Goal: Information Seeking & Learning: Learn about a topic

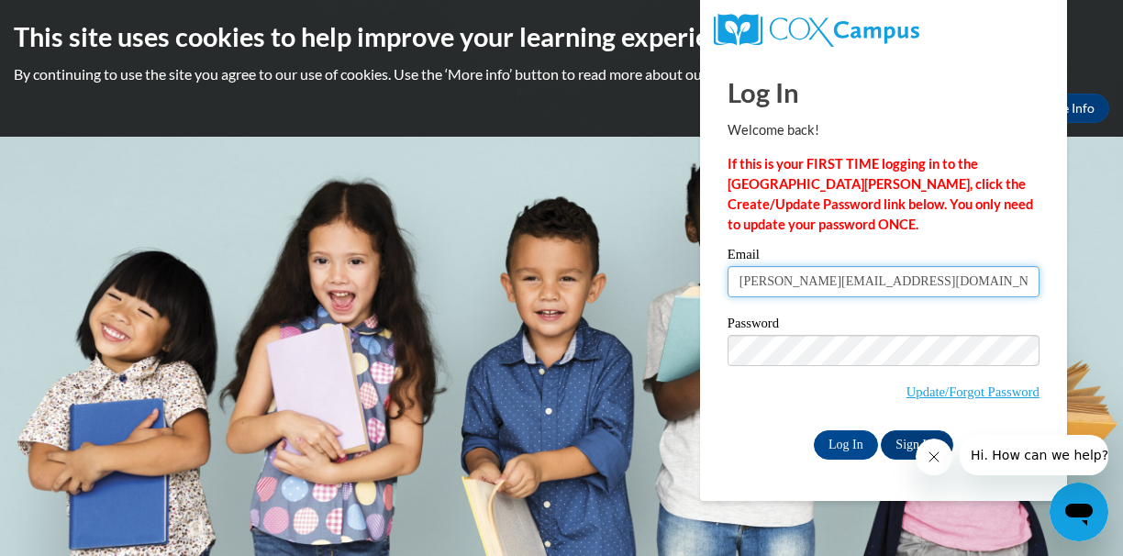
type input "ashbrook.libby12@gmail.com"
click at [904, 448] on link "Sign Up" at bounding box center [916, 444] width 72 height 29
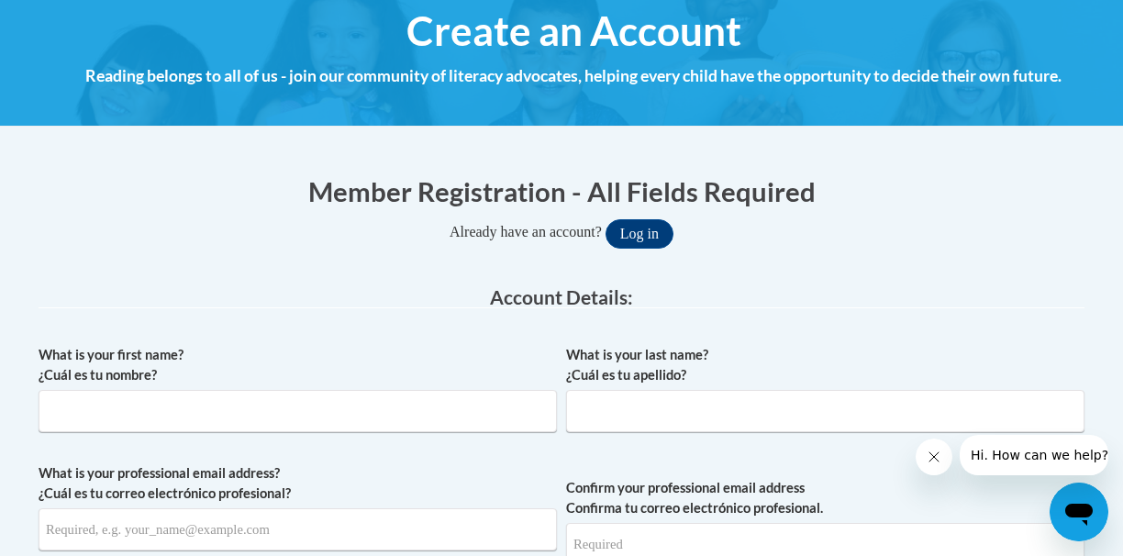
scroll to position [234, 0]
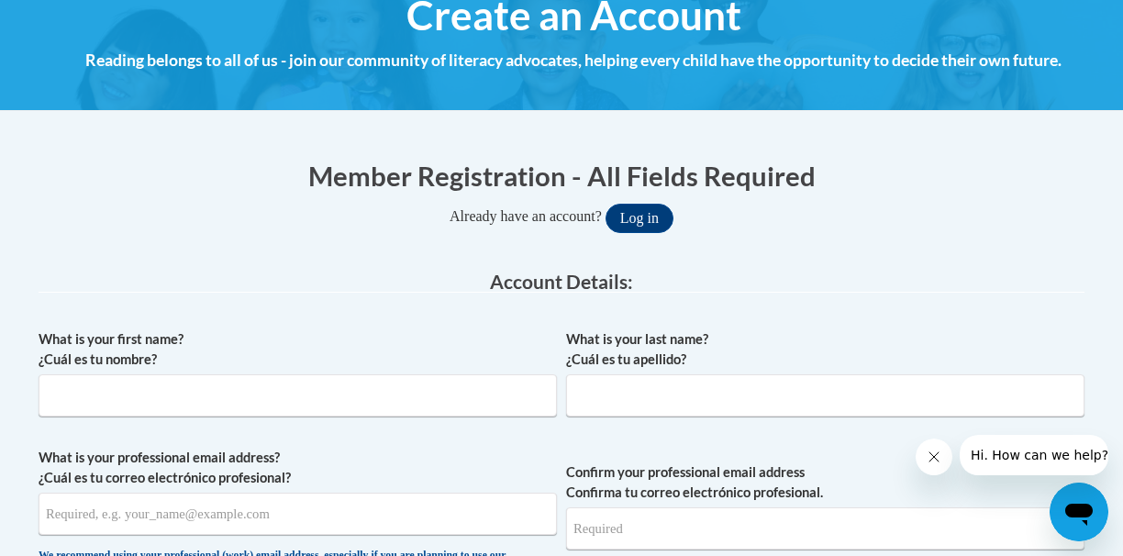
click at [670, 214] on button "Log in" at bounding box center [639, 218] width 68 height 29
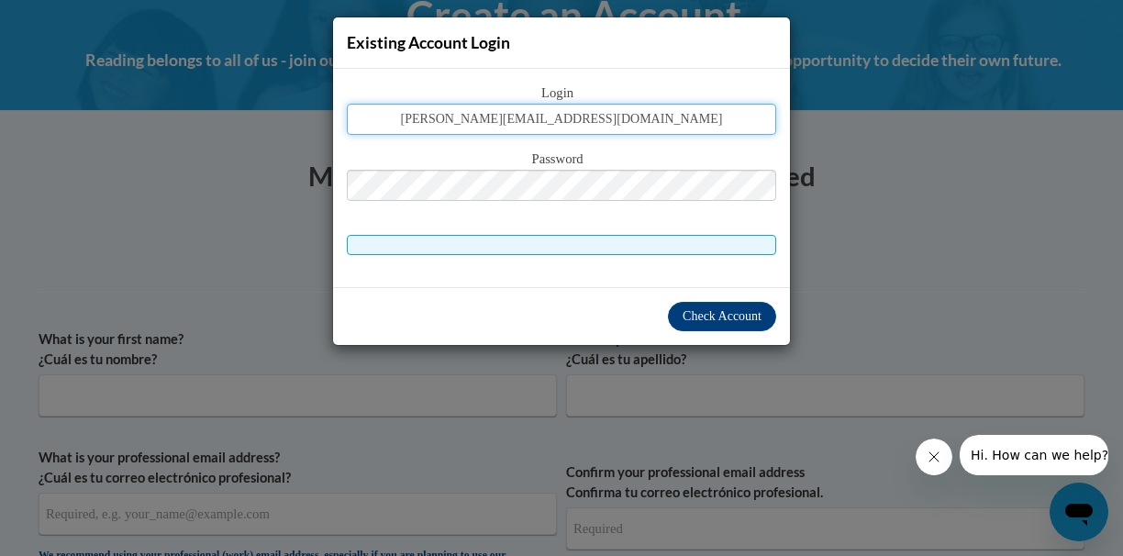
type input "ashbrook.libby12@gmail.com"
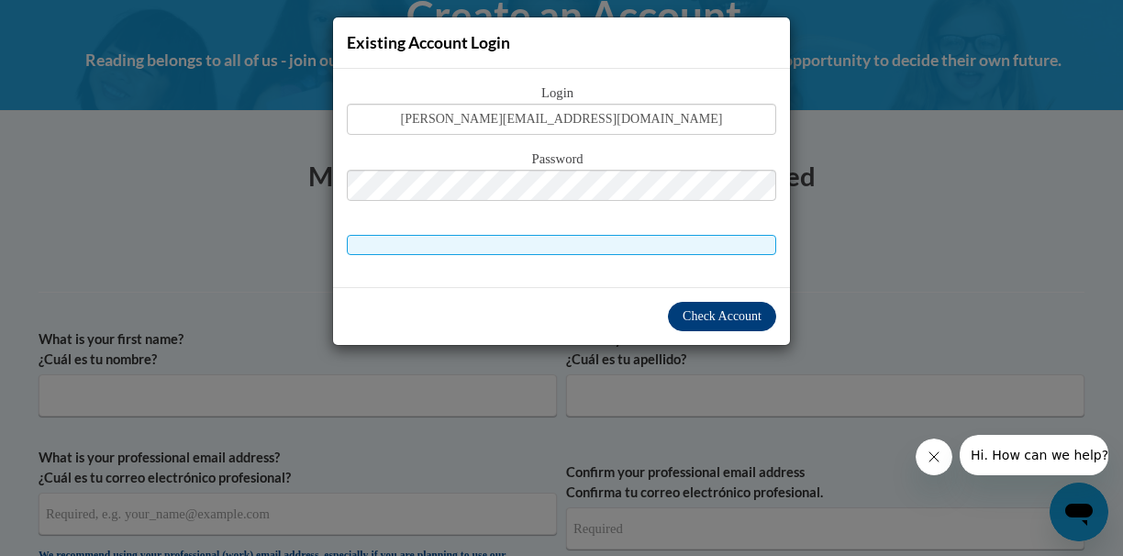
click at [729, 323] on span "Check Account" at bounding box center [721, 316] width 79 height 14
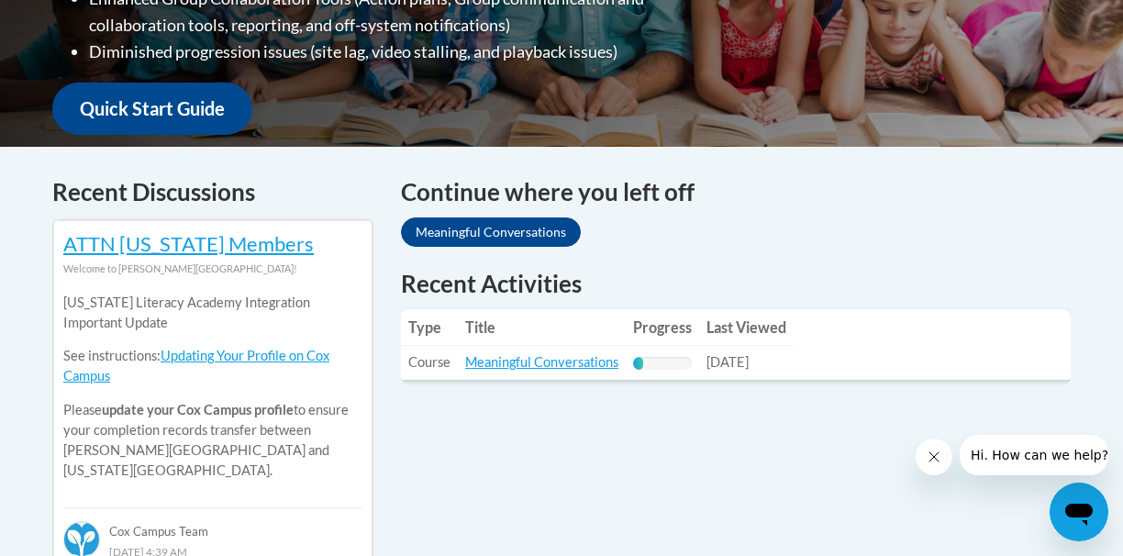
scroll to position [636, 0]
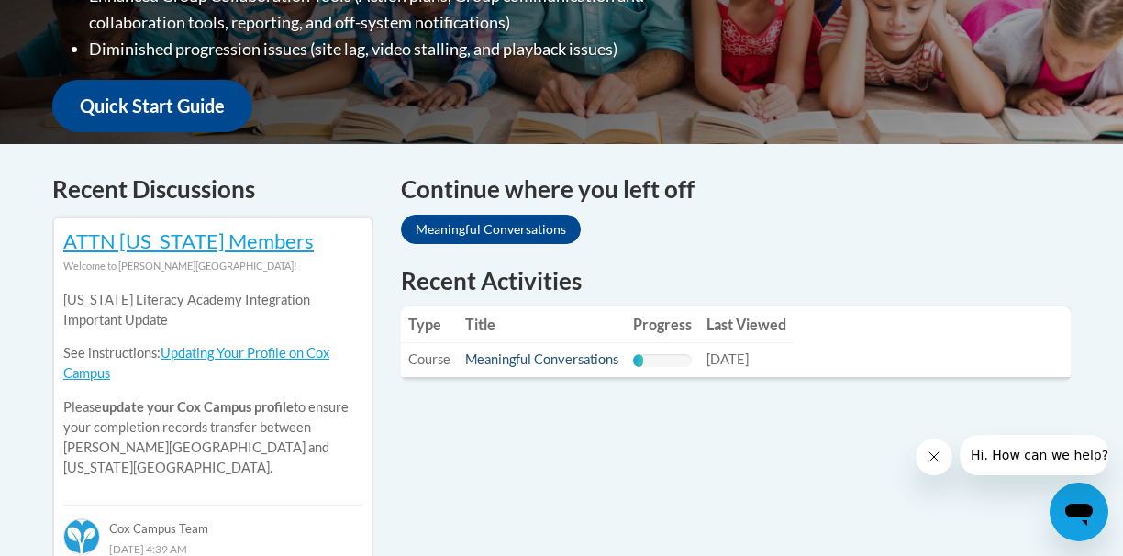
click at [557, 361] on link "Meaningful Conversations" at bounding box center [541, 359] width 153 height 16
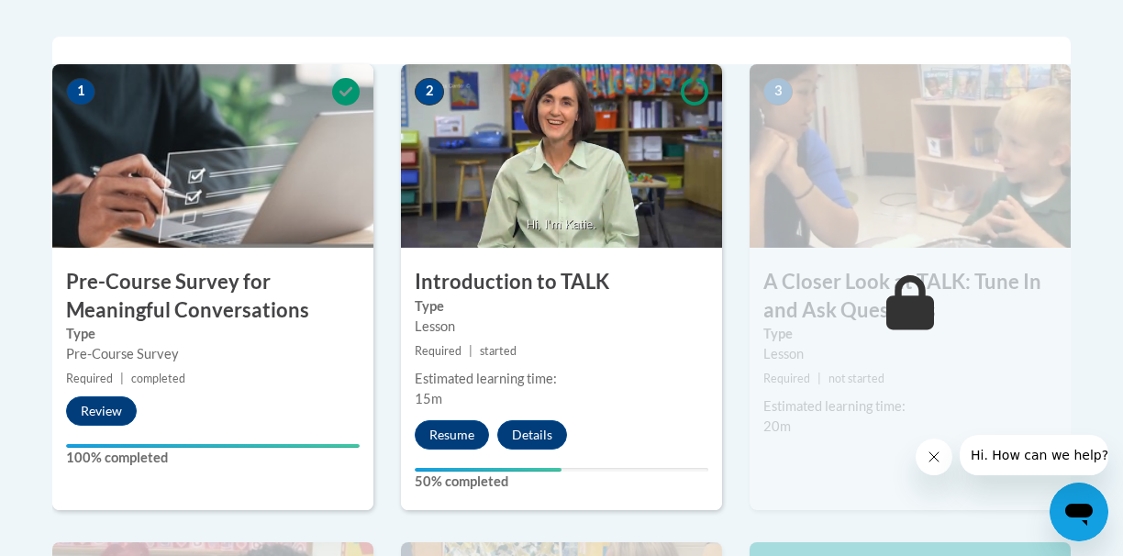
scroll to position [581, 0]
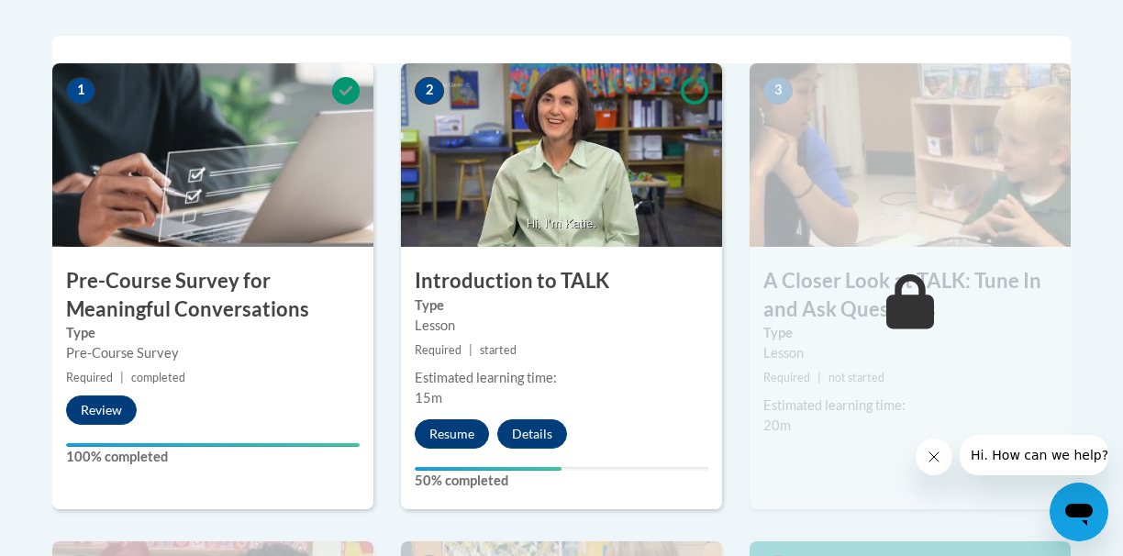
click at [474, 437] on button "Resume" at bounding box center [452, 433] width 74 height 29
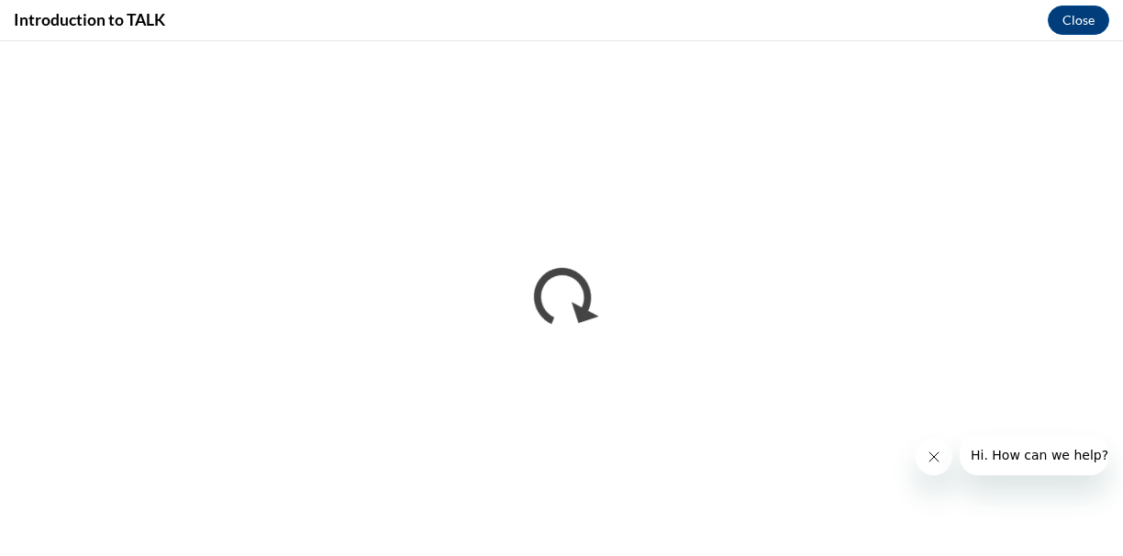
scroll to position [0, 0]
click at [936, 458] on icon "Close message from company" at bounding box center [933, 456] width 15 height 15
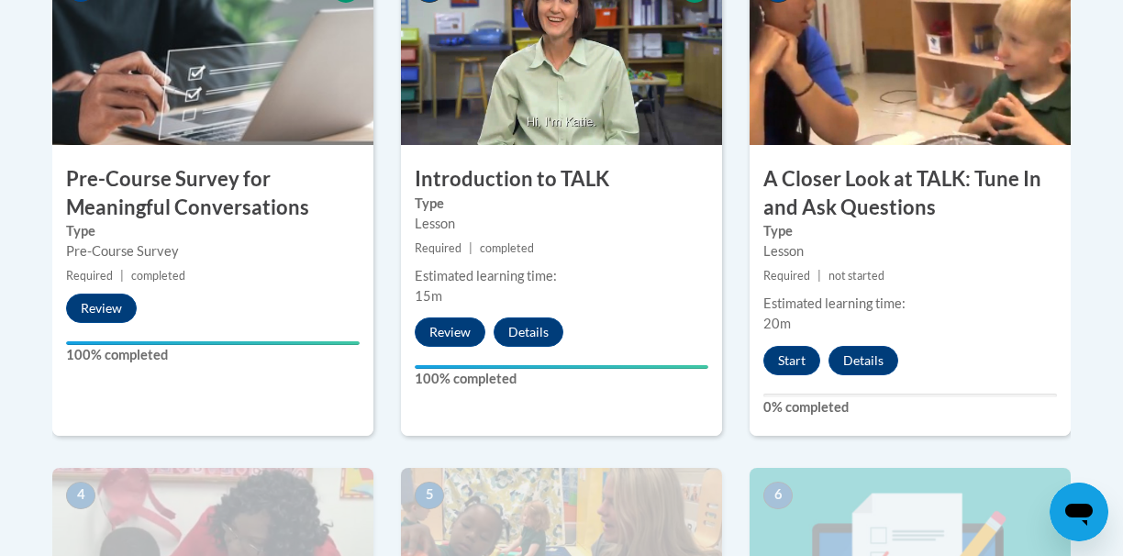
scroll to position [769, 0]
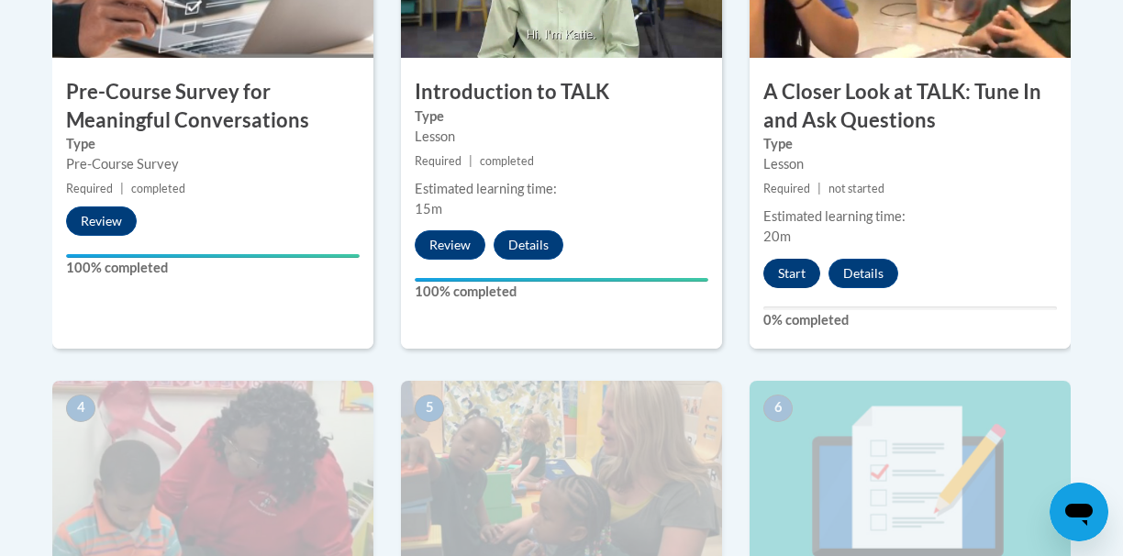
click at [787, 275] on button "Start" at bounding box center [791, 273] width 57 height 29
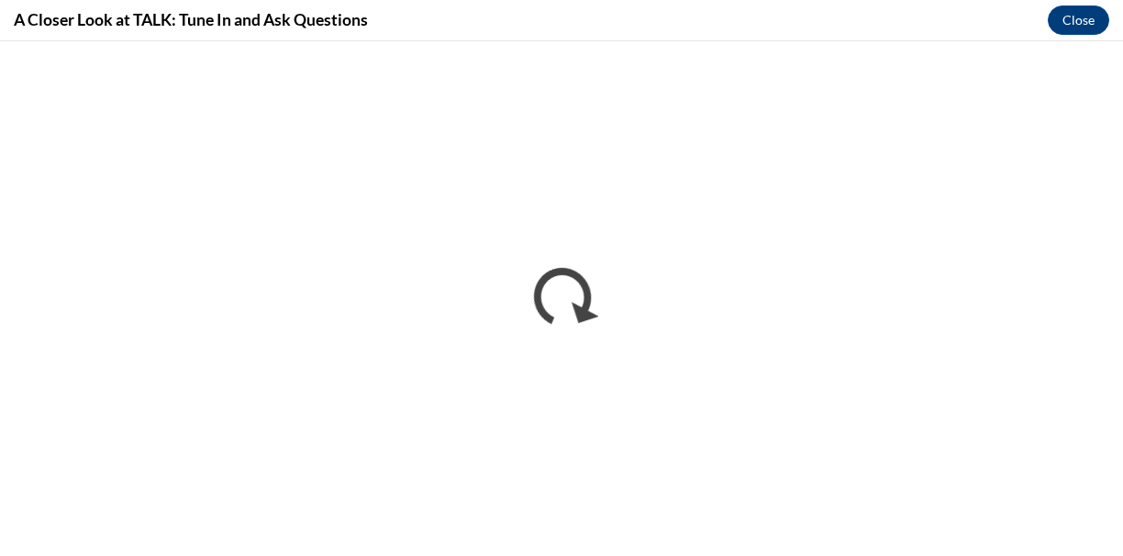
scroll to position [0, 0]
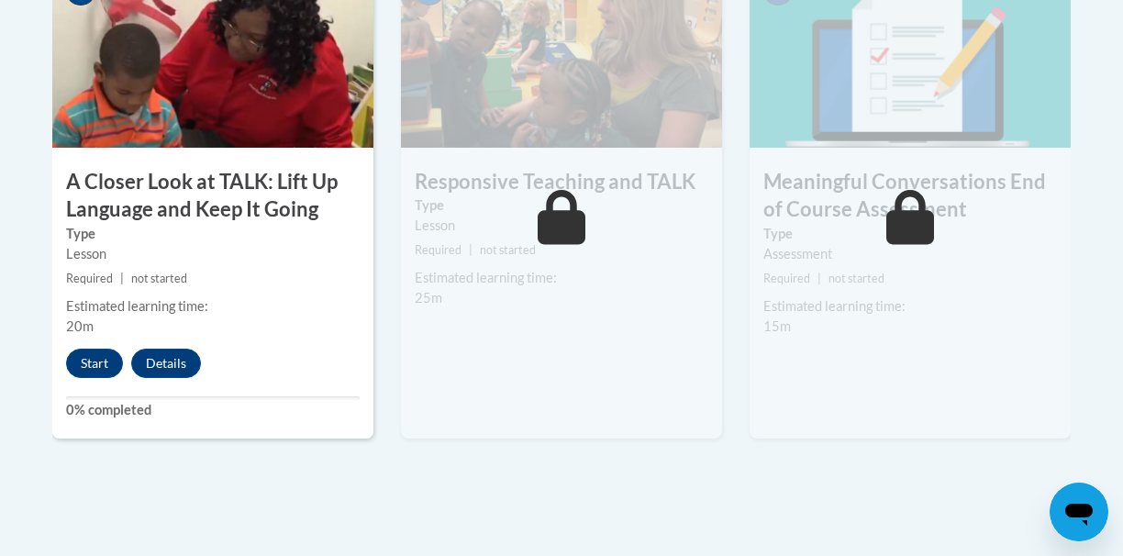
scroll to position [1185, 0]
click at [96, 365] on button "Start" at bounding box center [94, 363] width 57 height 29
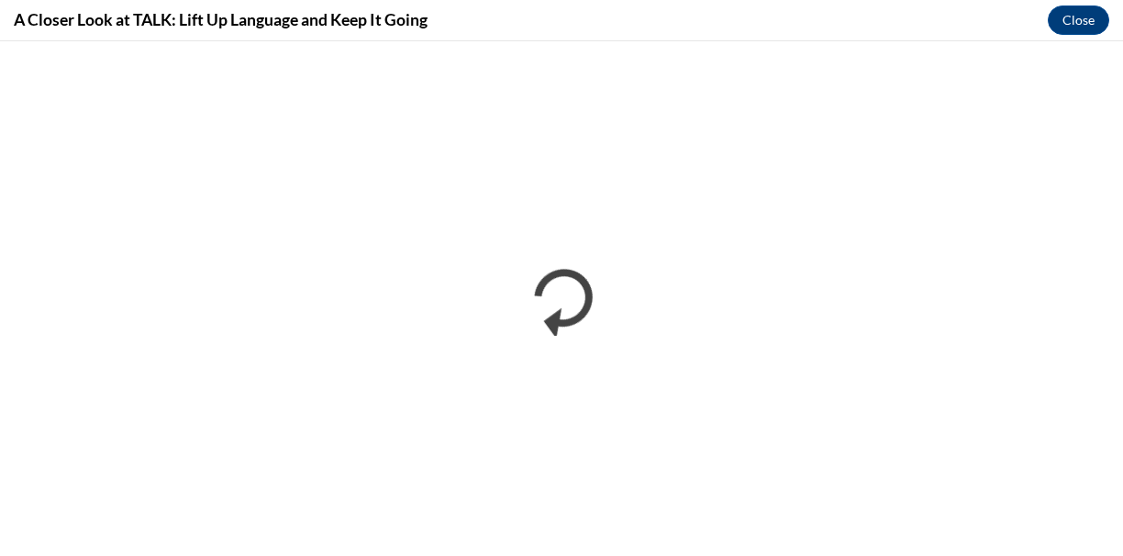
scroll to position [0, 0]
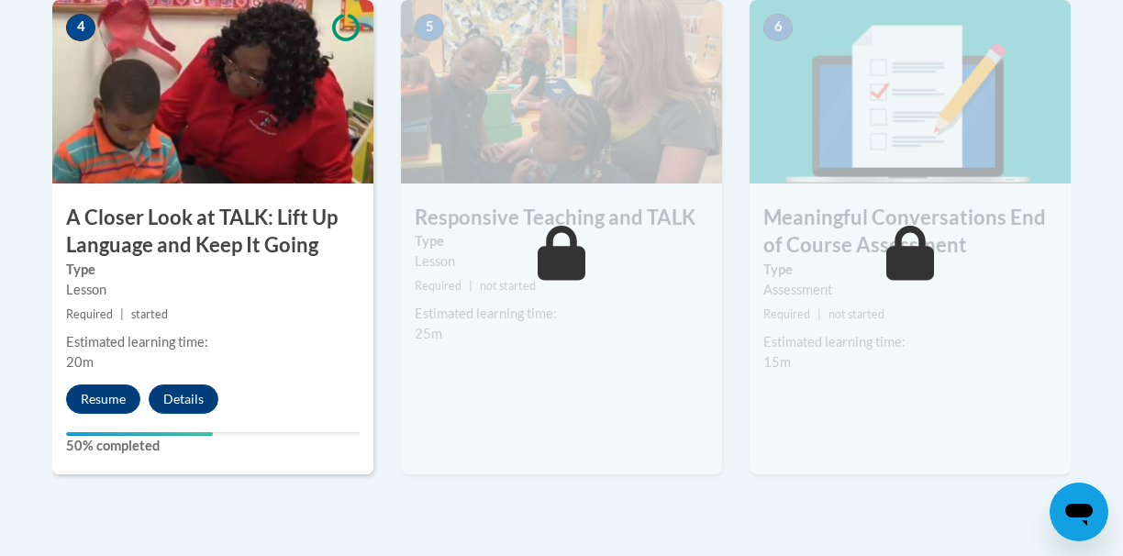
scroll to position [1148, 0]
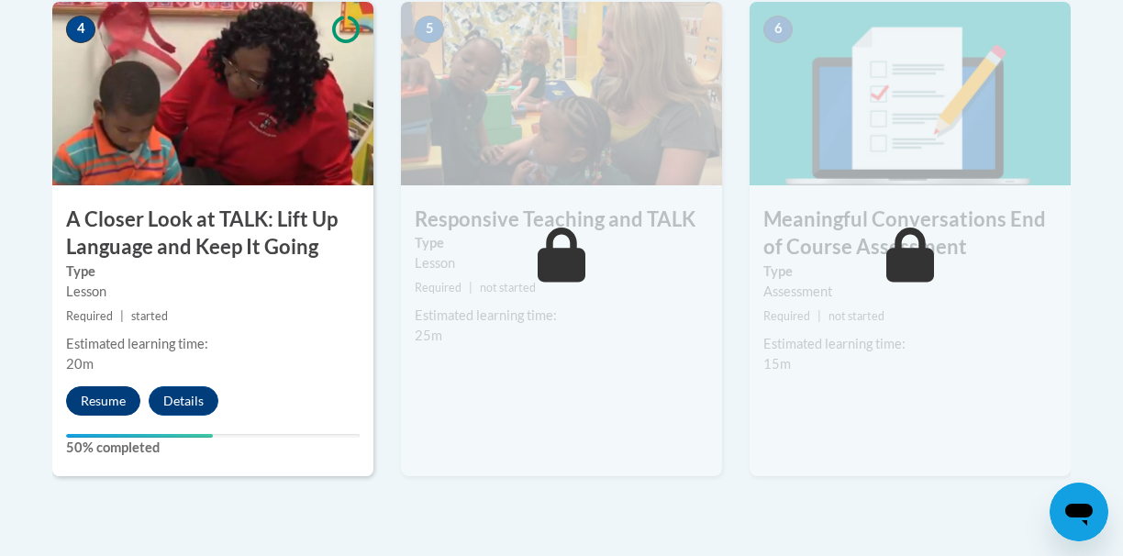
click at [101, 400] on button "Resume" at bounding box center [103, 400] width 74 height 29
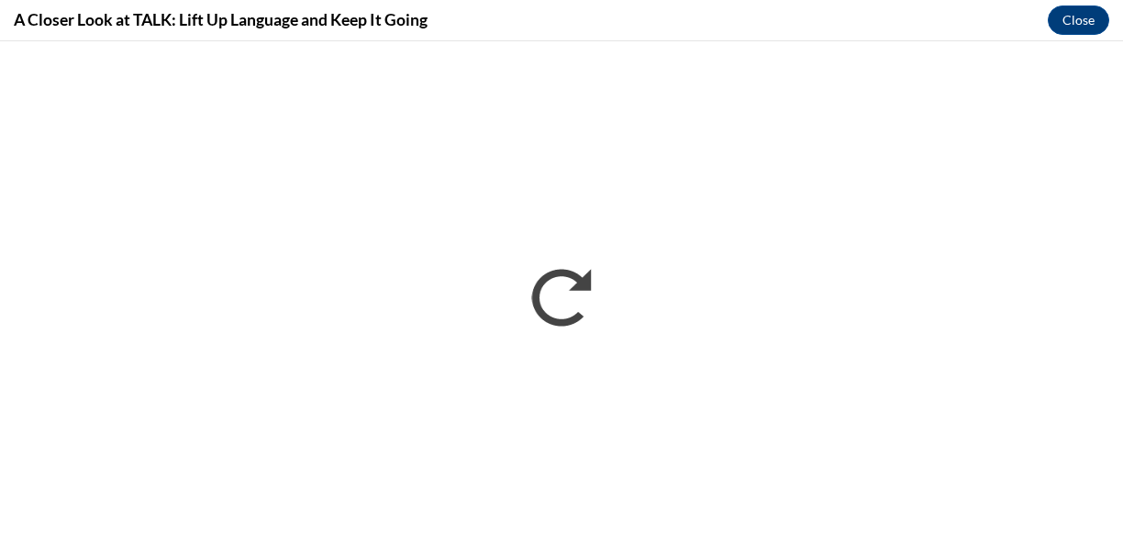
scroll to position [0, 0]
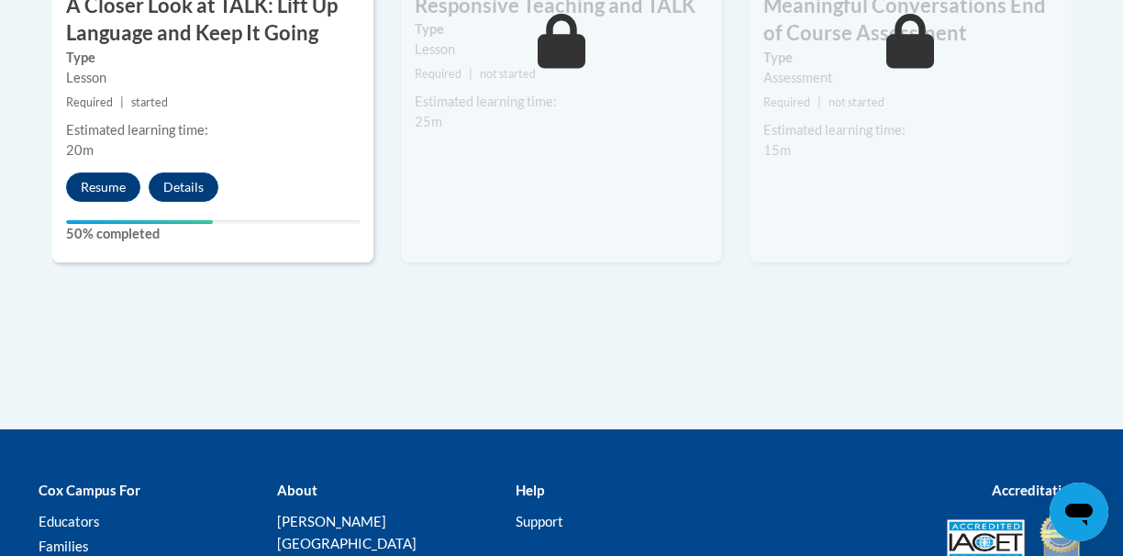
scroll to position [1356, 0]
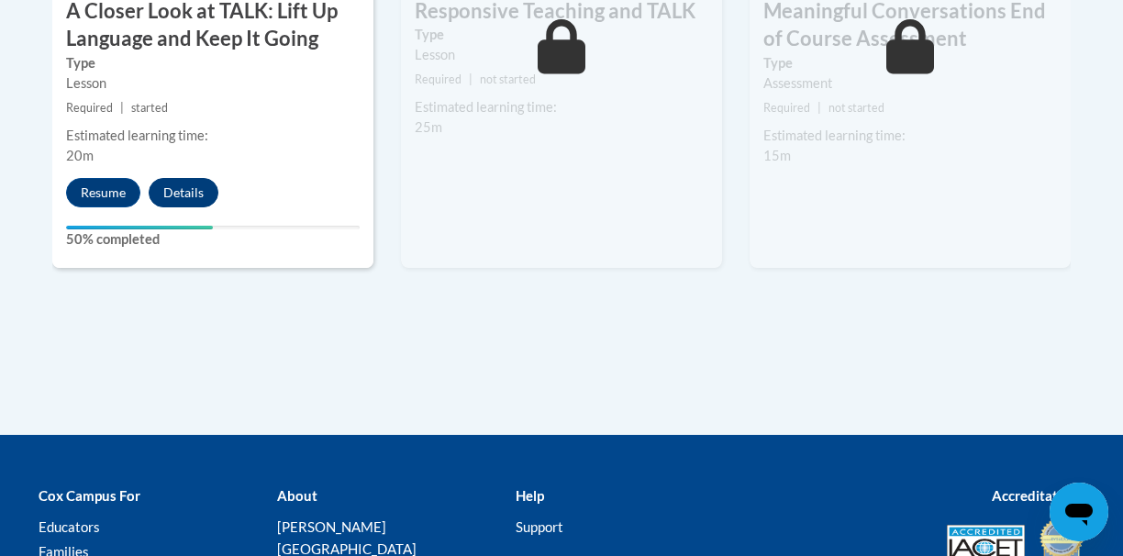
click at [200, 184] on button "Details" at bounding box center [184, 192] width 70 height 29
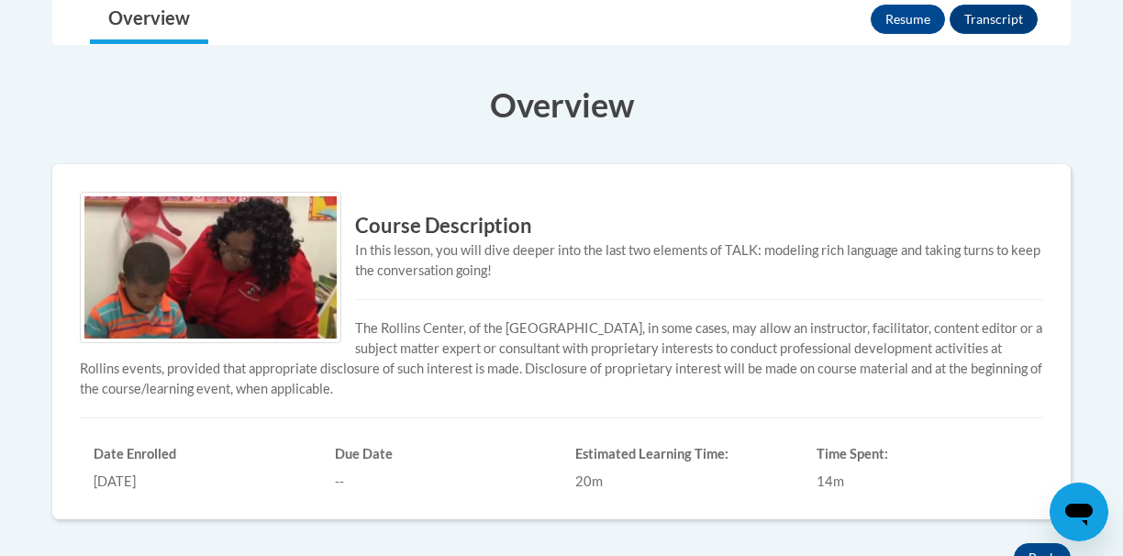
scroll to position [455, 0]
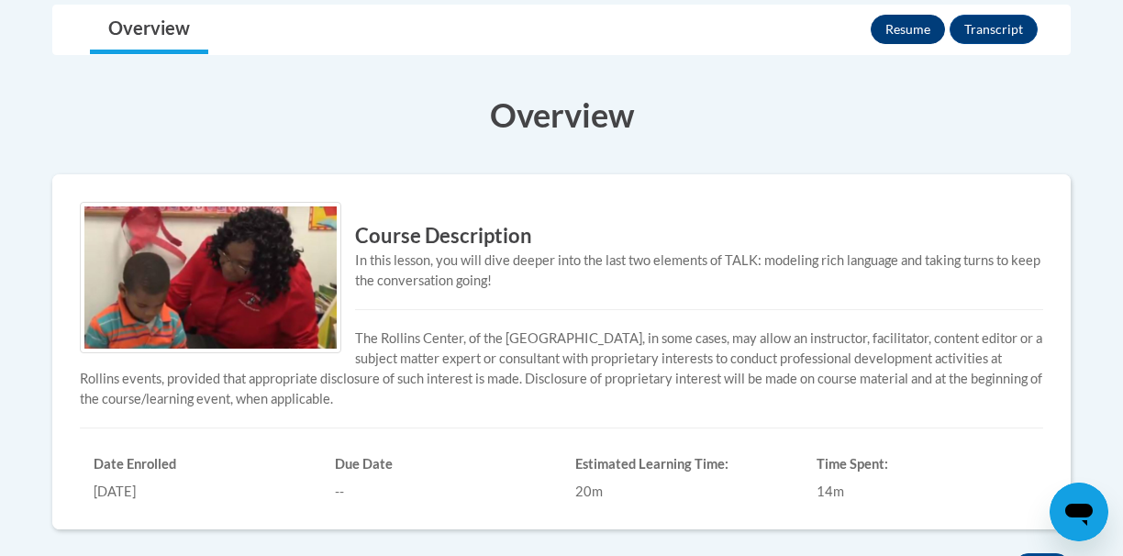
click at [913, 32] on button "Resume" at bounding box center [907, 29] width 74 height 29
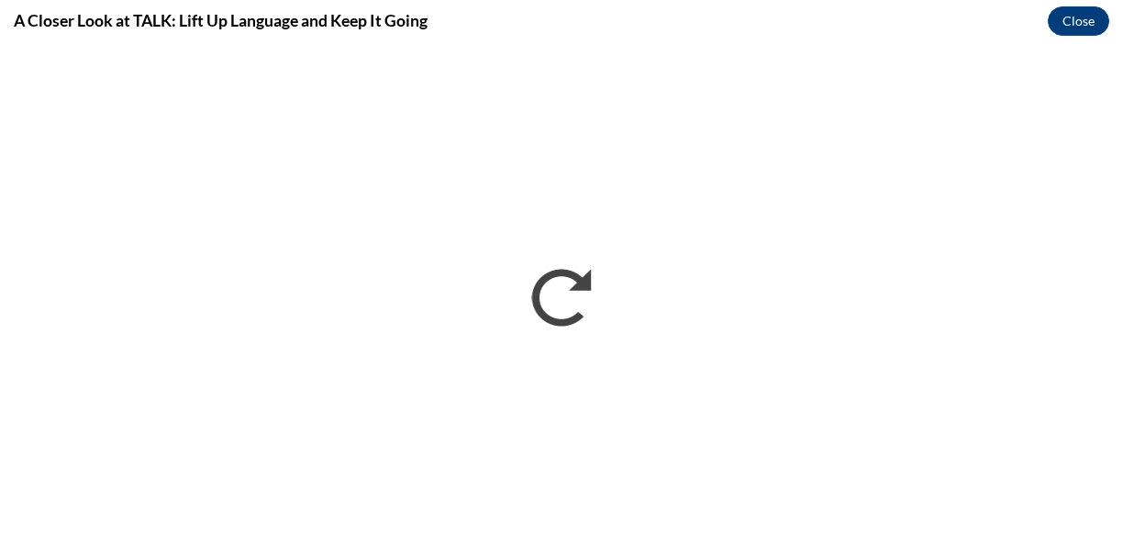
scroll to position [0, 0]
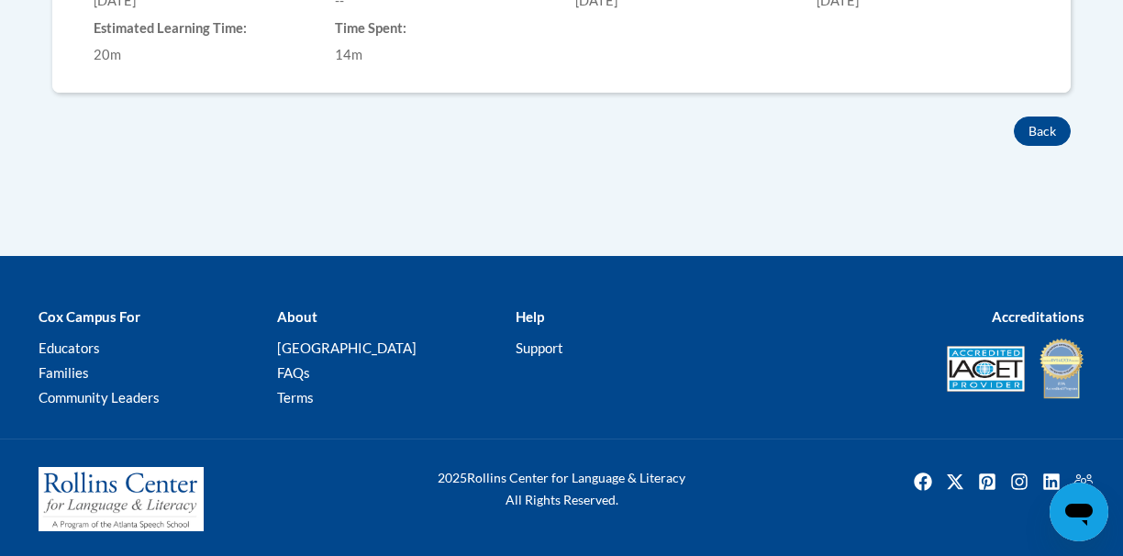
scroll to position [945, 0]
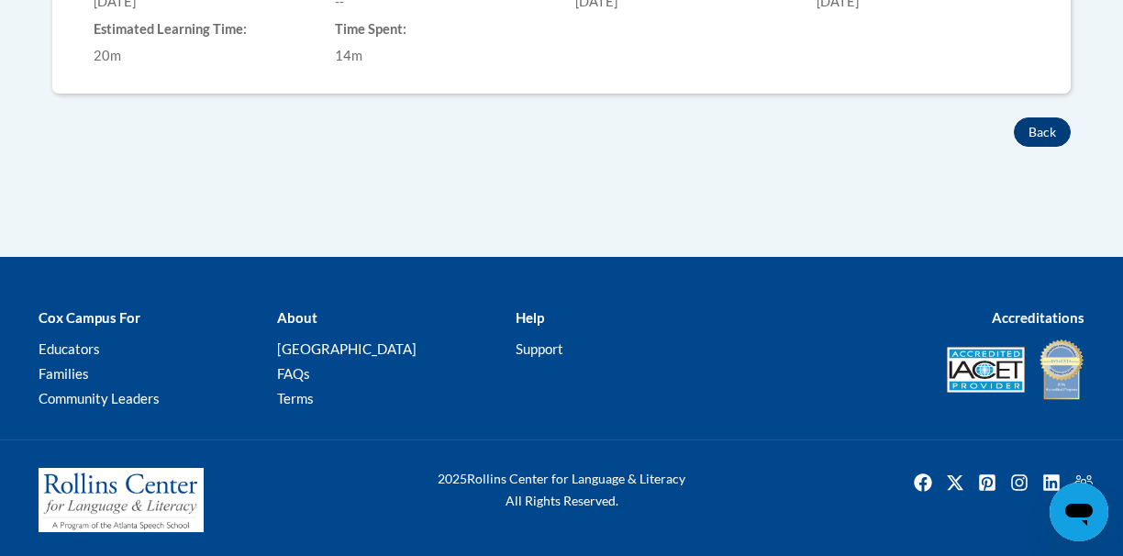
click at [1024, 138] on button "Back" at bounding box center [1041, 131] width 57 height 29
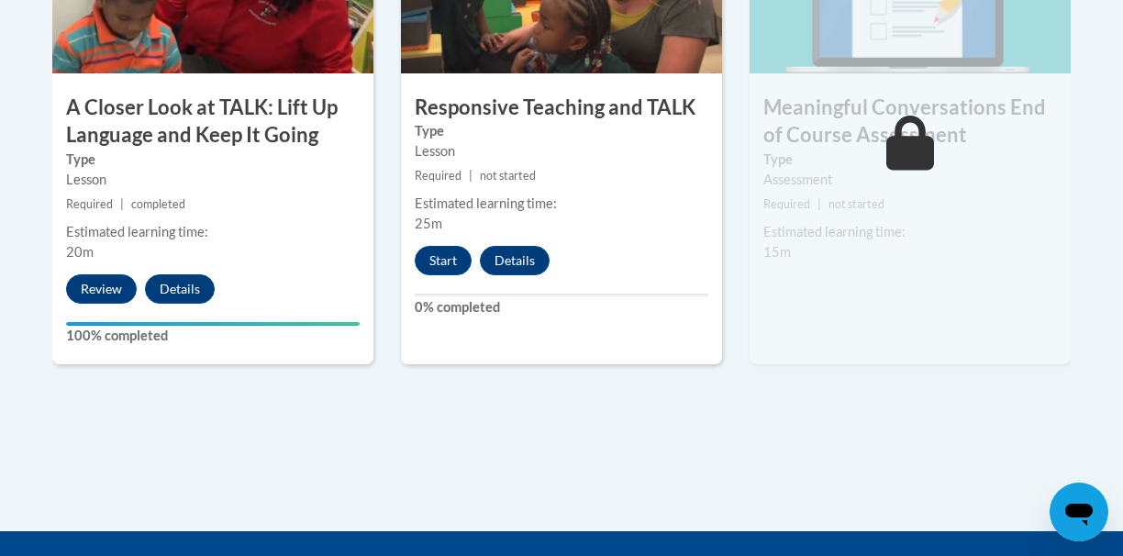
scroll to position [1257, 0]
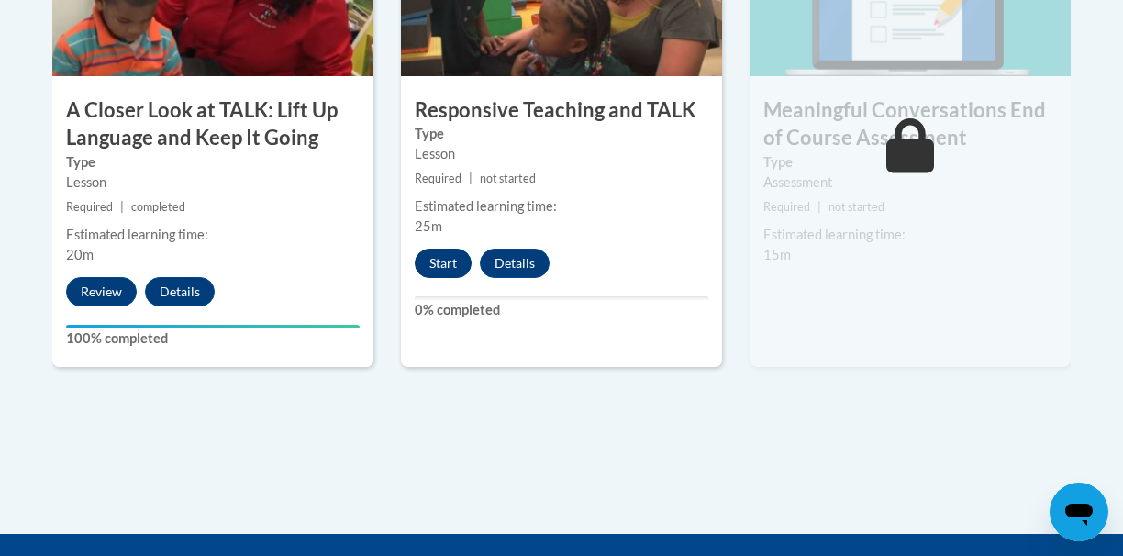
click at [433, 263] on button "Start" at bounding box center [443, 263] width 57 height 29
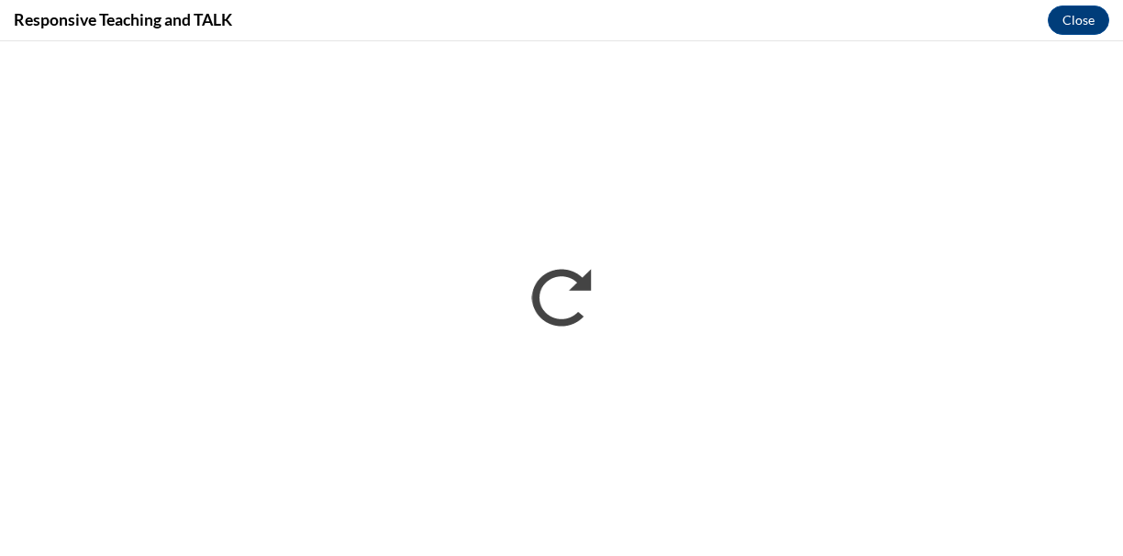
scroll to position [0, 0]
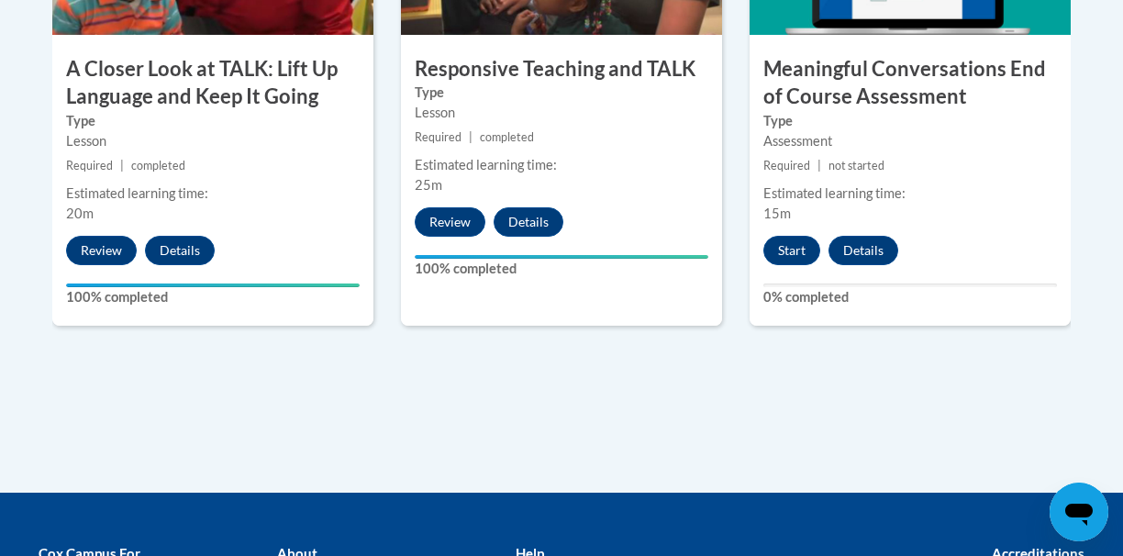
scroll to position [1298, 0]
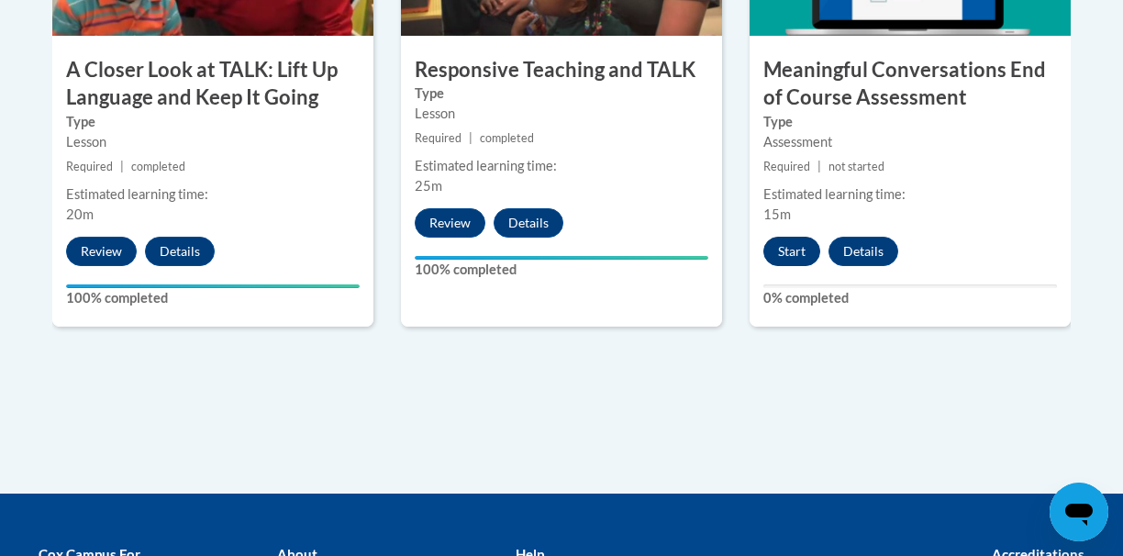
click at [792, 252] on button "Start" at bounding box center [791, 251] width 57 height 29
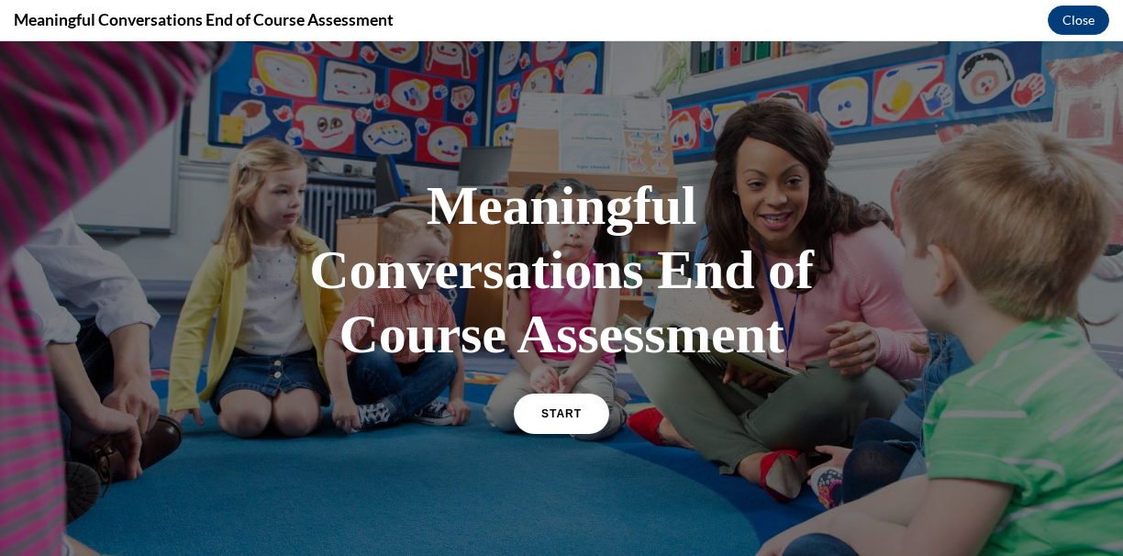
scroll to position [0, 0]
click at [612, 425] on div "Meaningful Conversations End of Course Assessment START" at bounding box center [561, 302] width 550 height 294
click at [583, 423] on link "START" at bounding box center [561, 414] width 100 height 42
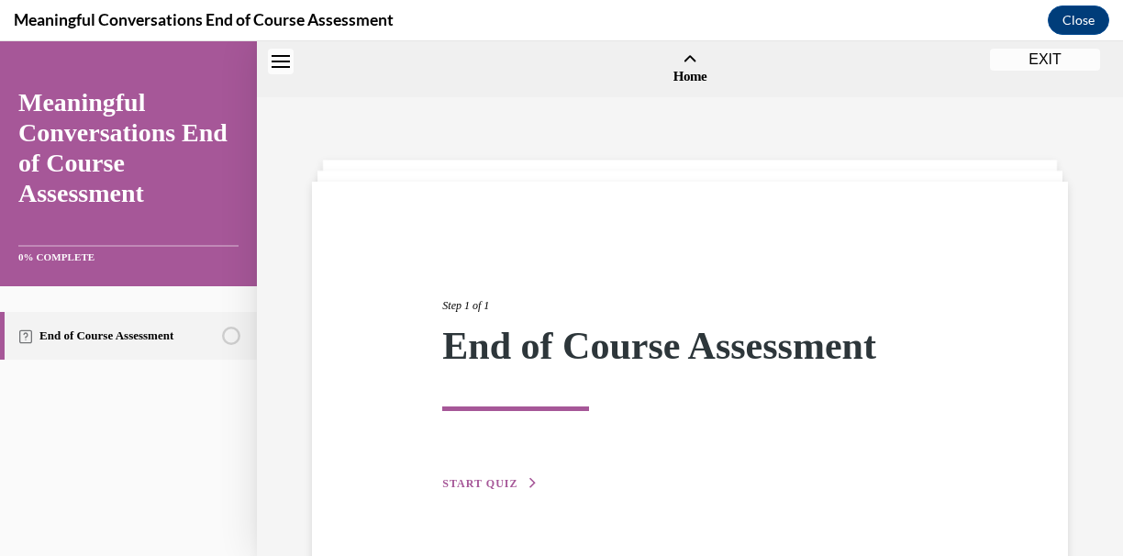
scroll to position [57, 0]
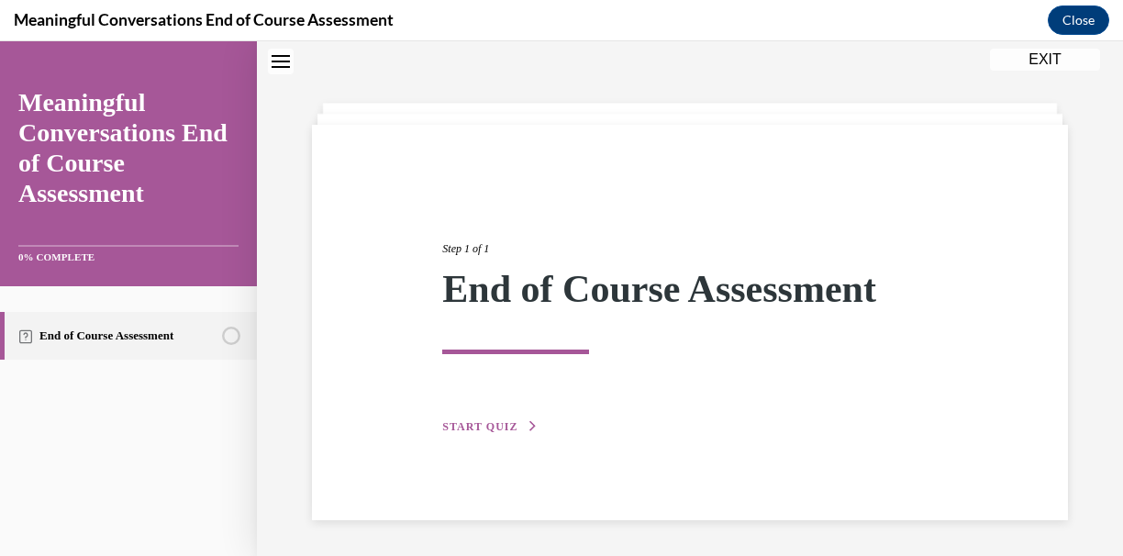
click at [499, 420] on span "START QUIZ" at bounding box center [479, 426] width 75 height 13
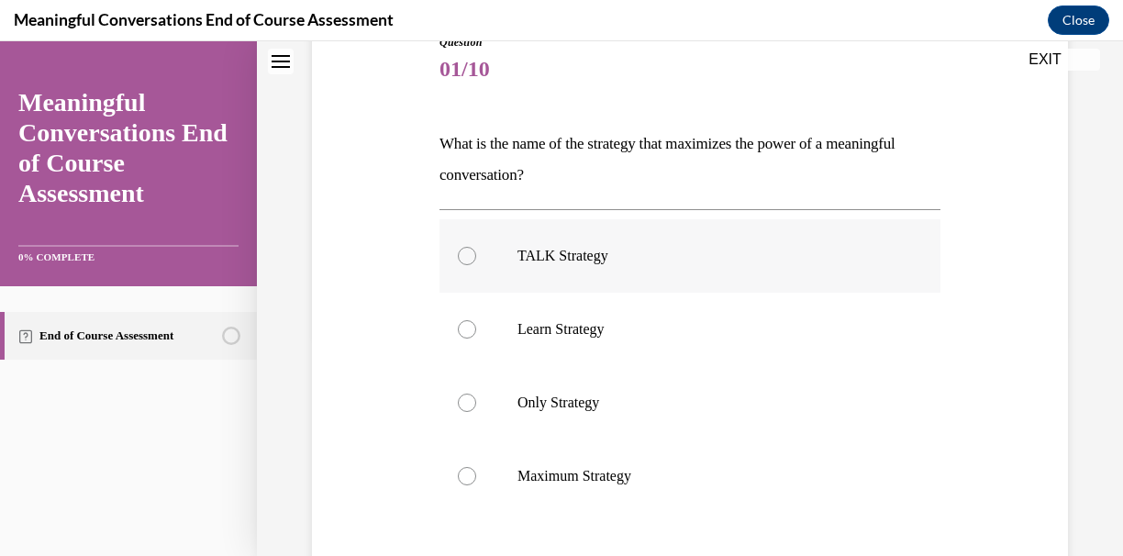
scroll to position [224, 0]
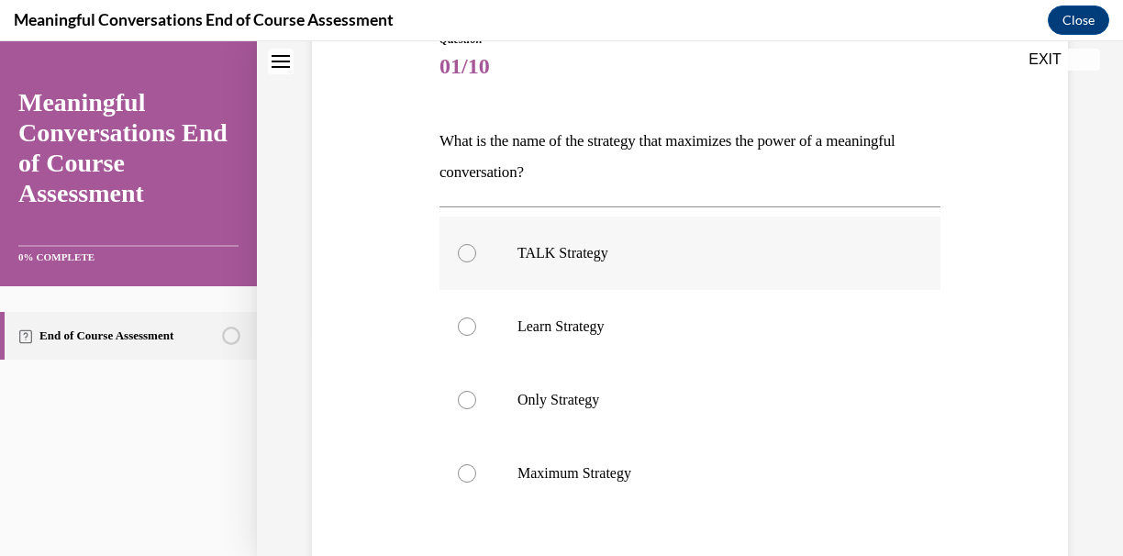
click at [463, 249] on div at bounding box center [467, 253] width 18 height 18
click at [463, 249] on input "TALK Strategy" at bounding box center [467, 253] width 18 height 18
radio input "true"
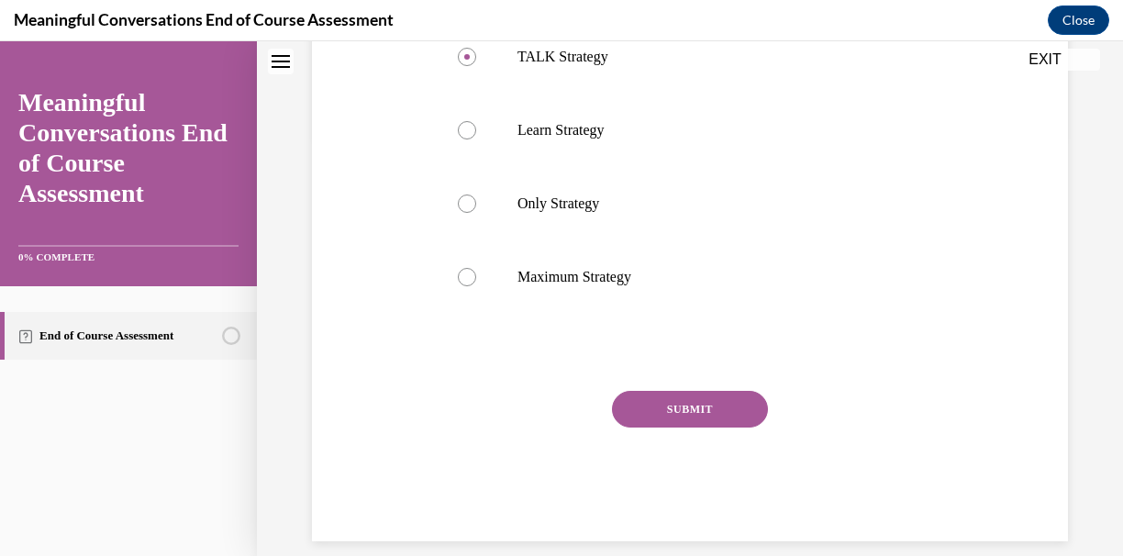
click at [654, 418] on button "SUBMIT" at bounding box center [690, 409] width 156 height 37
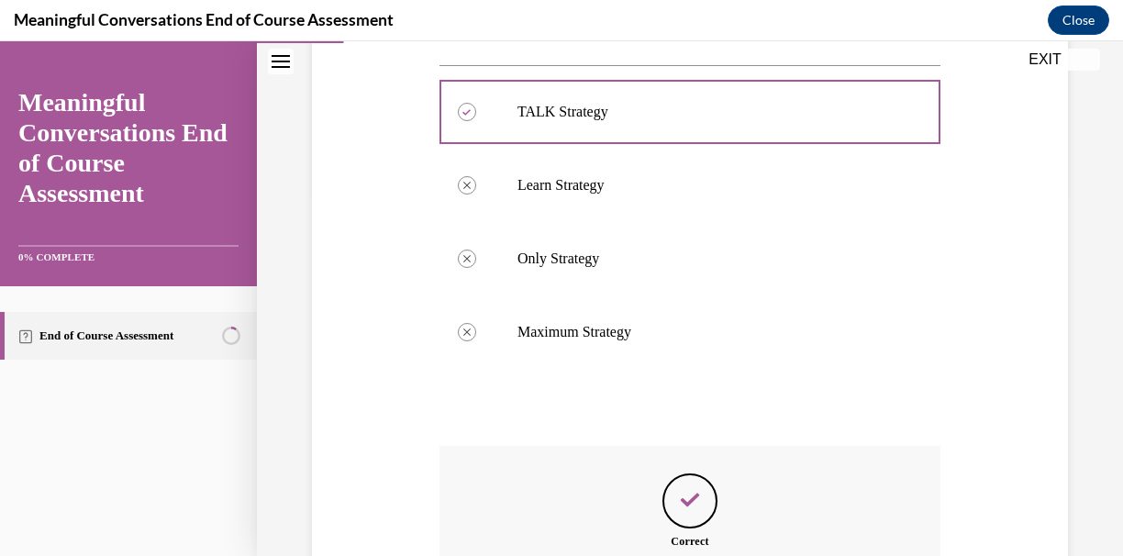
scroll to position [568, 0]
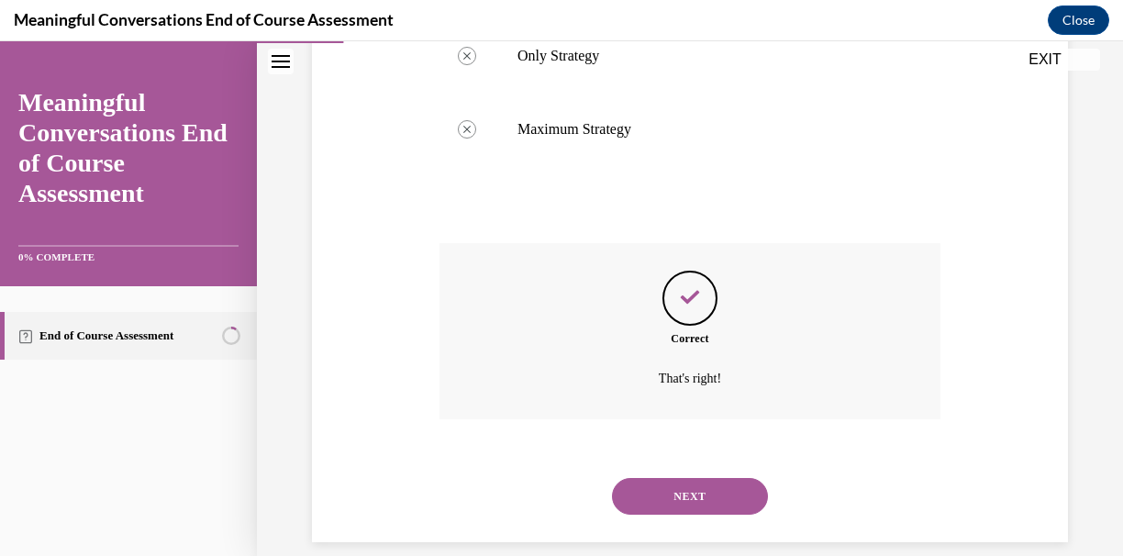
click at [716, 484] on button "NEXT" at bounding box center [690, 496] width 156 height 37
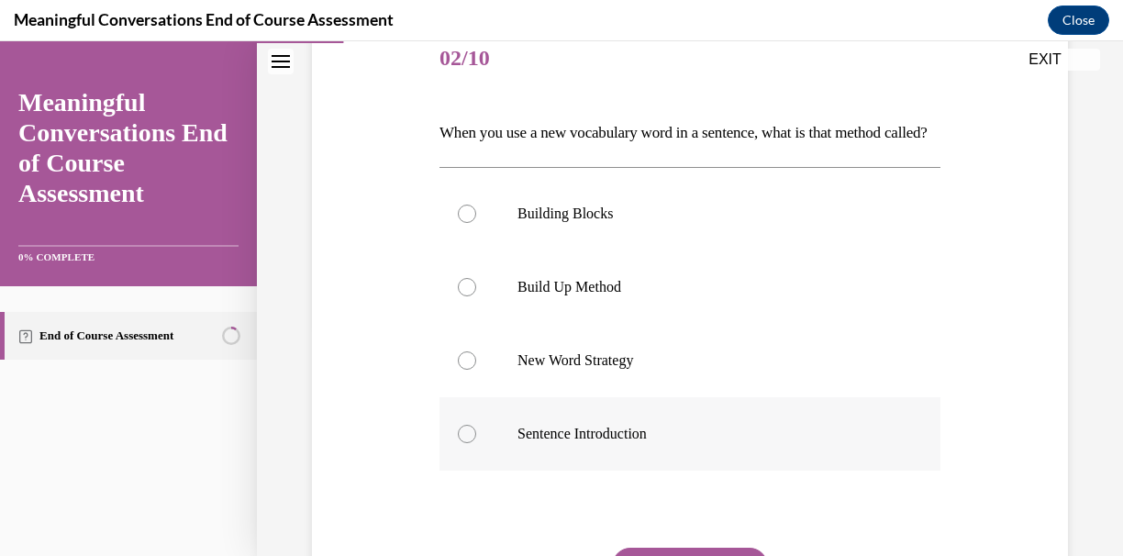
scroll to position [237, 0]
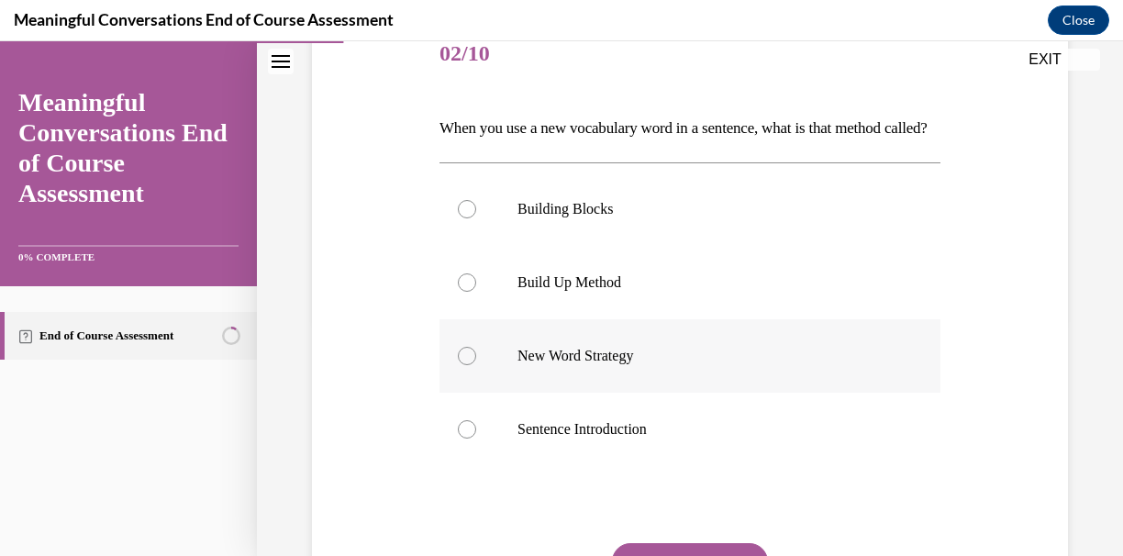
click at [691, 393] on label "New Word Strategy" at bounding box center [689, 355] width 501 height 73
click at [476, 365] on input "New Word Strategy" at bounding box center [467, 356] width 18 height 18
radio input "true"
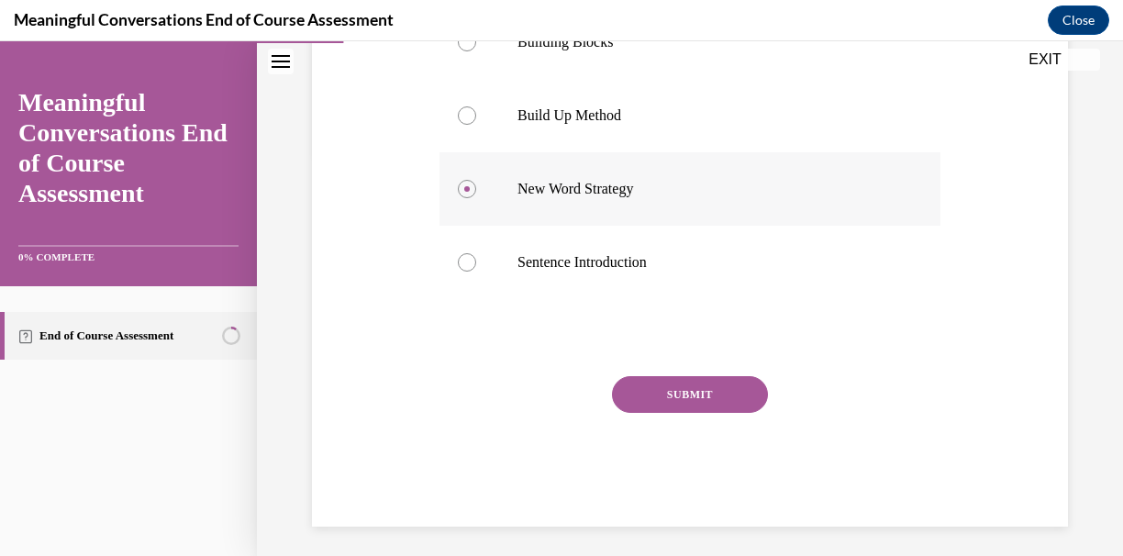
scroll to position [418, 0]
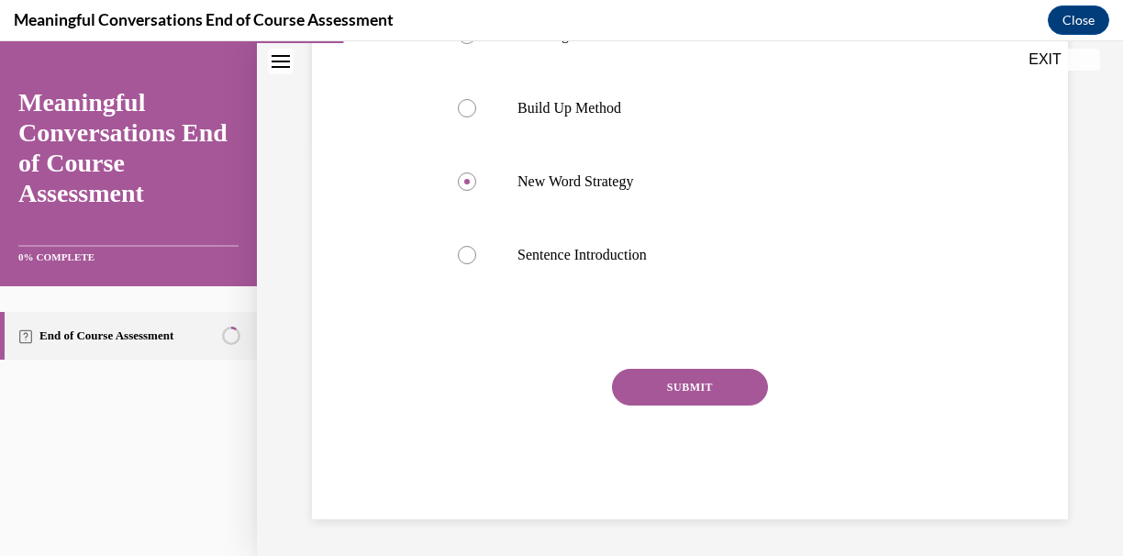
click at [698, 405] on button "SUBMIT" at bounding box center [690, 387] width 156 height 37
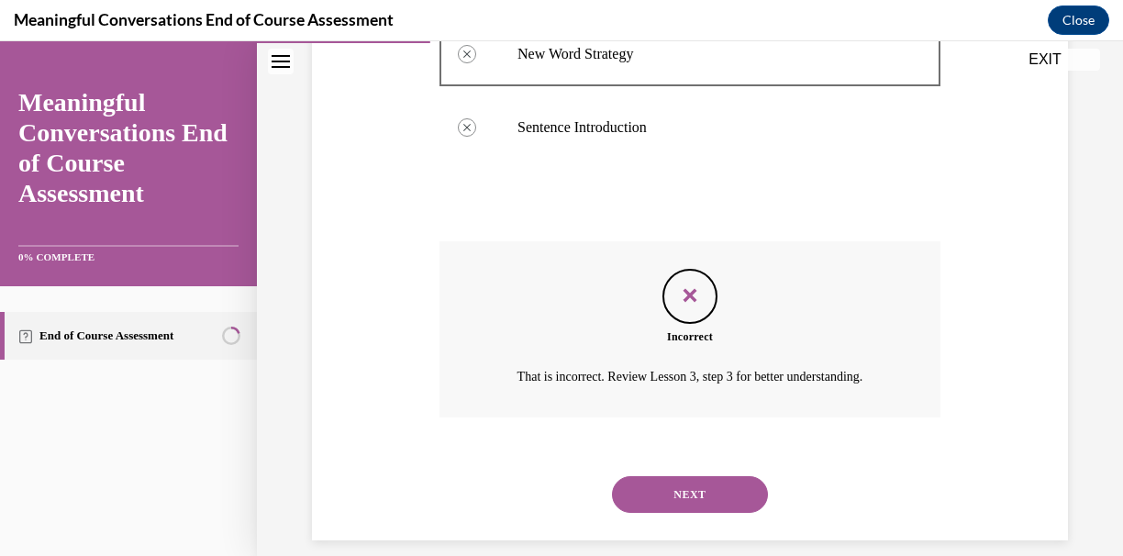
scroll to position [568, 0]
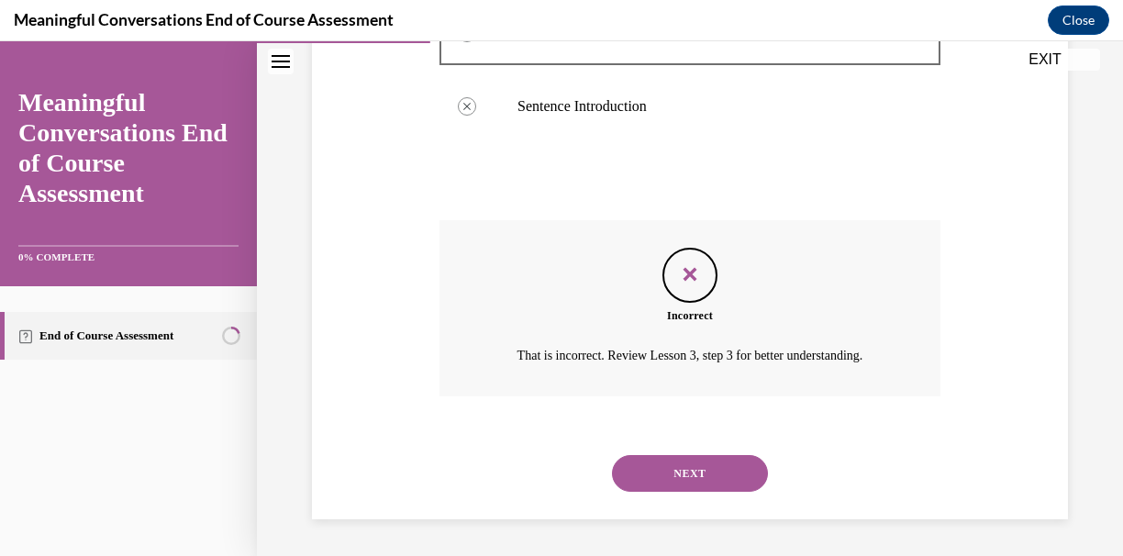
click at [701, 470] on button "NEXT" at bounding box center [690, 473] width 156 height 37
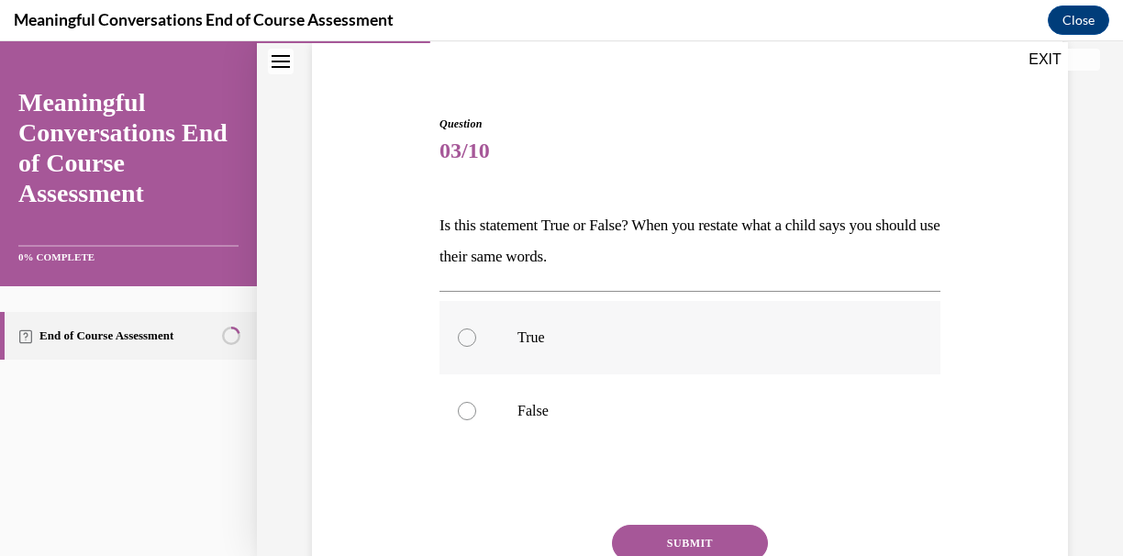
scroll to position [141, 0]
click at [543, 327] on p "True" at bounding box center [705, 335] width 377 height 18
click at [476, 327] on input "True" at bounding box center [467, 335] width 18 height 18
radio input "true"
click at [700, 532] on button "SUBMIT" at bounding box center [690, 541] width 156 height 37
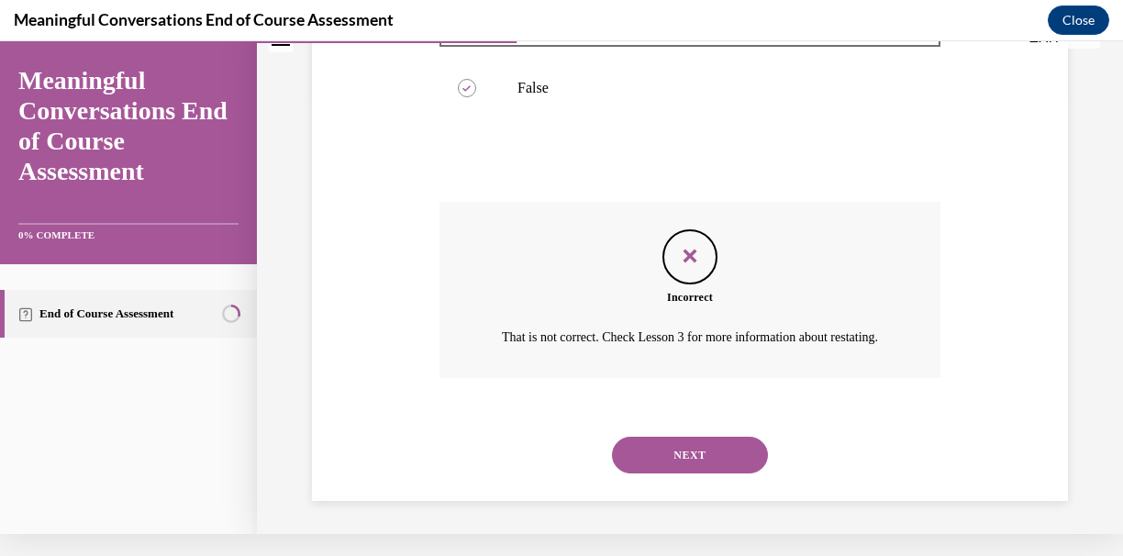
scroll to position [442, 0]
click at [675, 466] on button "NEXT" at bounding box center [690, 453] width 156 height 37
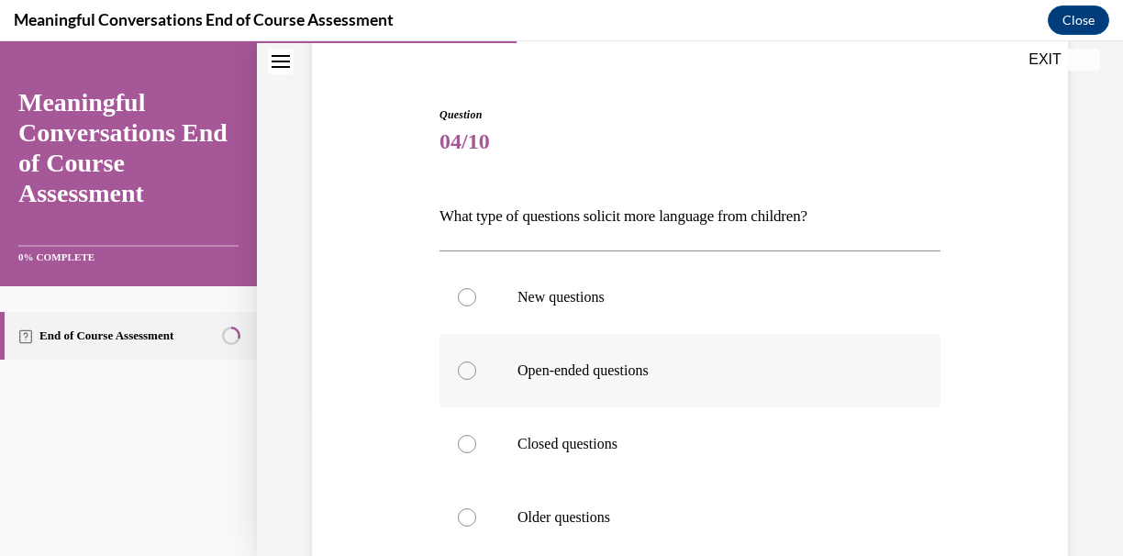
scroll to position [172, 0]
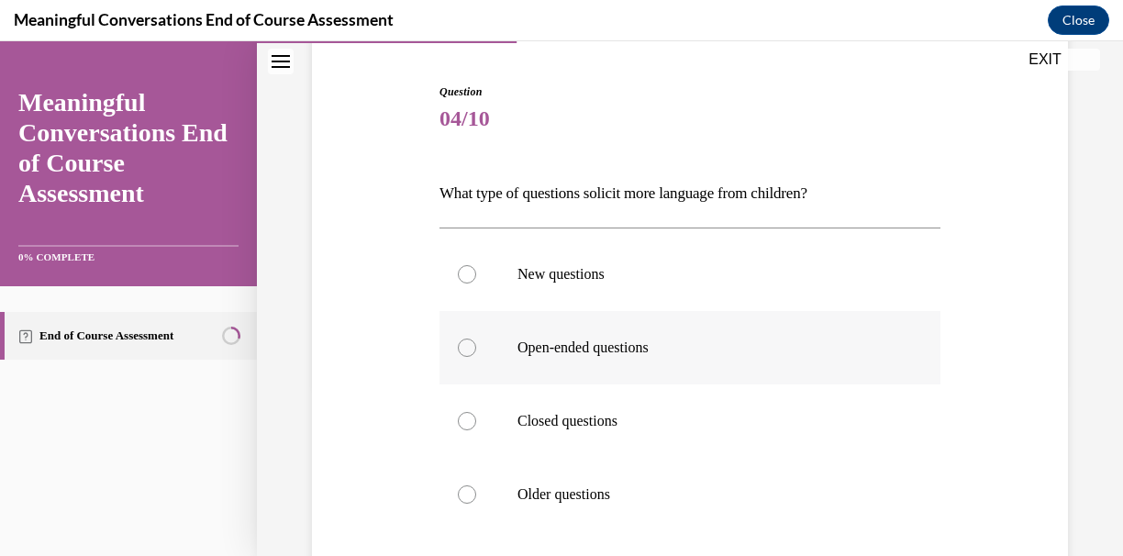
click at [647, 342] on p "Open-ended questions" at bounding box center [705, 347] width 377 height 18
click at [476, 342] on input "Open-ended questions" at bounding box center [467, 347] width 18 height 18
radio input "true"
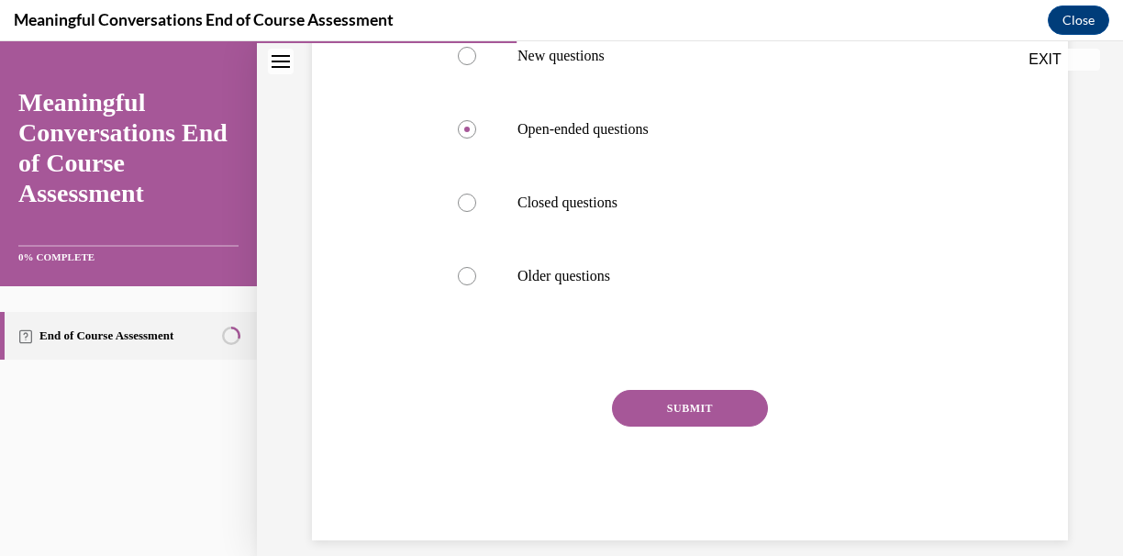
scroll to position [389, 0]
click at [681, 421] on button "SUBMIT" at bounding box center [690, 409] width 156 height 37
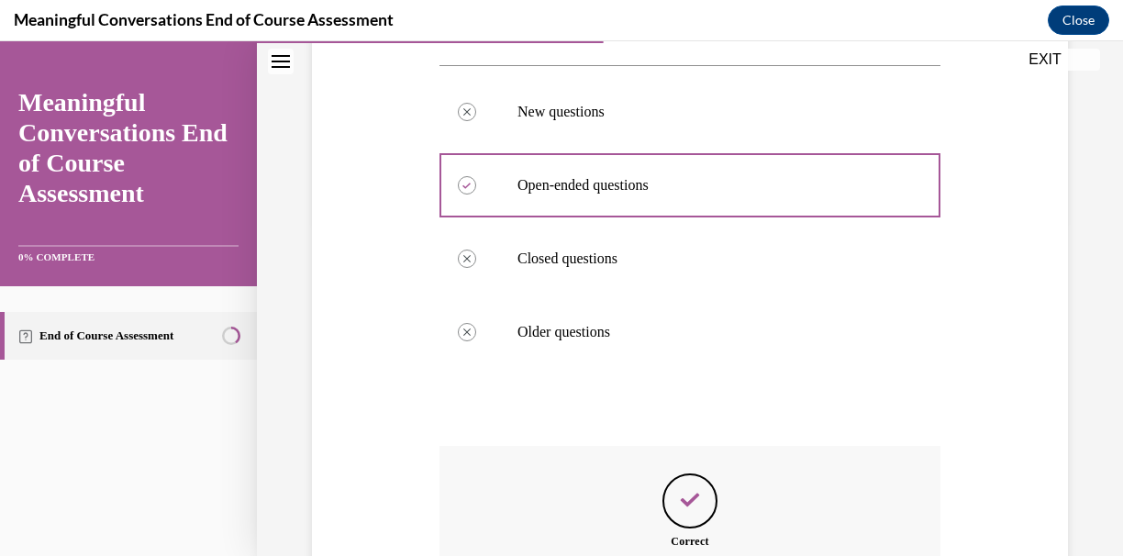
scroll to position [537, 0]
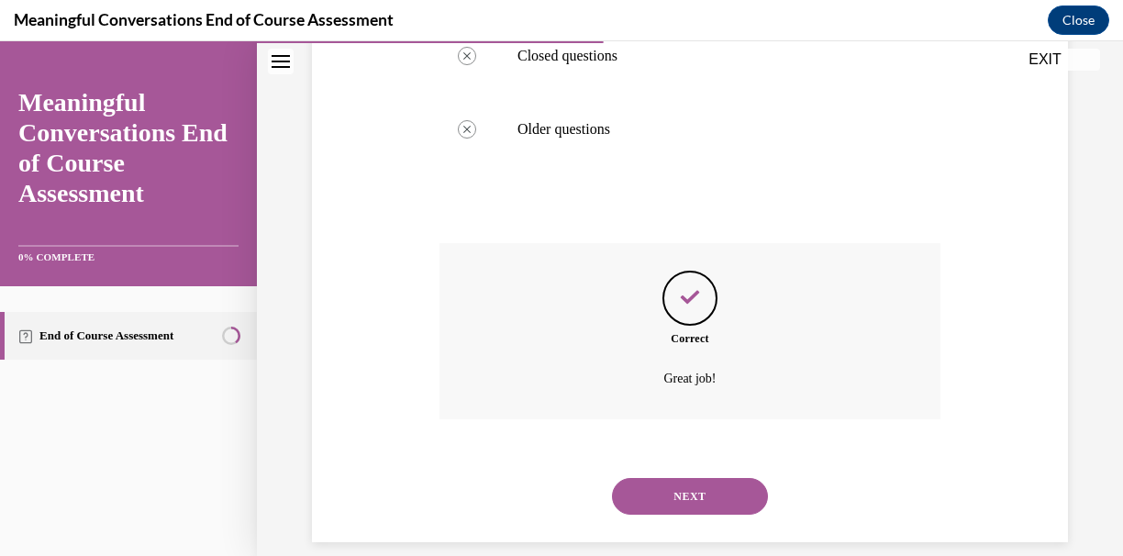
click at [700, 459] on div "NEXT" at bounding box center [689, 495] width 501 height 73
click at [708, 486] on button "NEXT" at bounding box center [690, 496] width 156 height 37
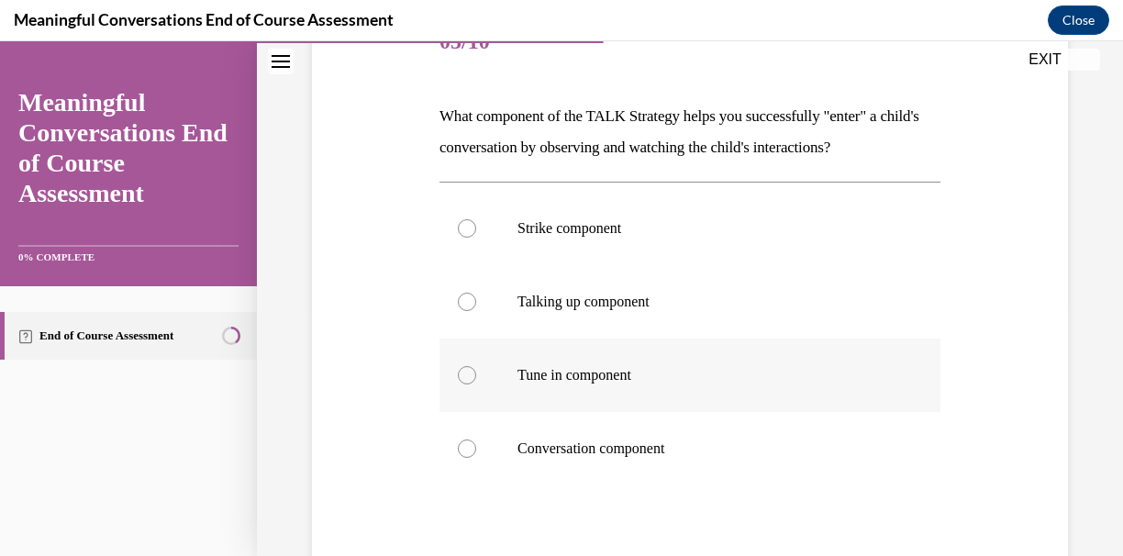
scroll to position [250, 0]
click at [627, 296] on p "Talking up component" at bounding box center [705, 300] width 377 height 18
click at [476, 296] on input "Talking up component" at bounding box center [467, 300] width 18 height 18
radio input "true"
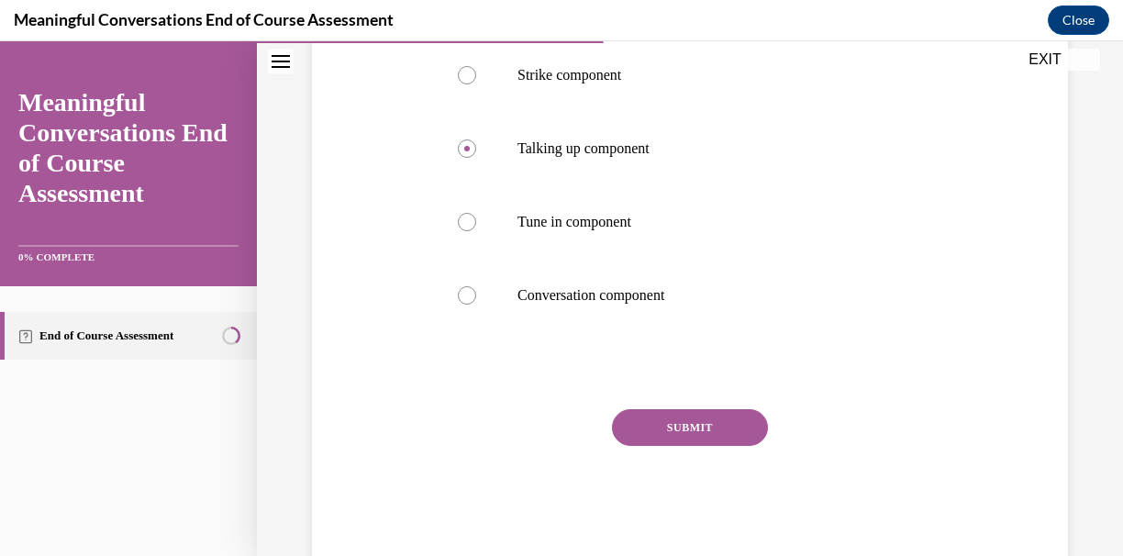
scroll to position [404, 0]
click at [646, 445] on div "SUBMIT" at bounding box center [689, 453] width 501 height 92
click at [639, 412] on button "SUBMIT" at bounding box center [690, 425] width 156 height 37
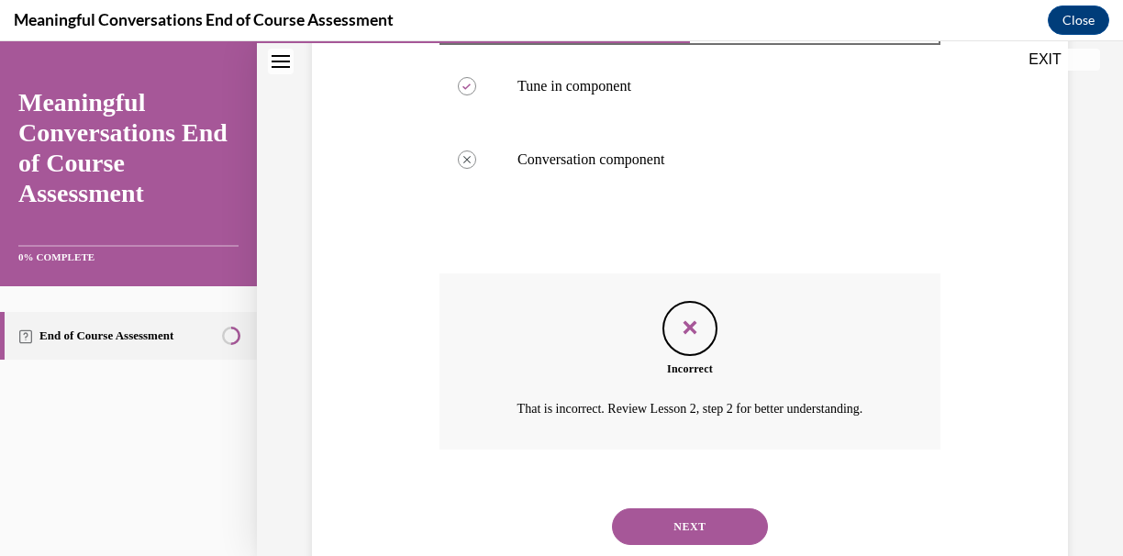
scroll to position [568, 0]
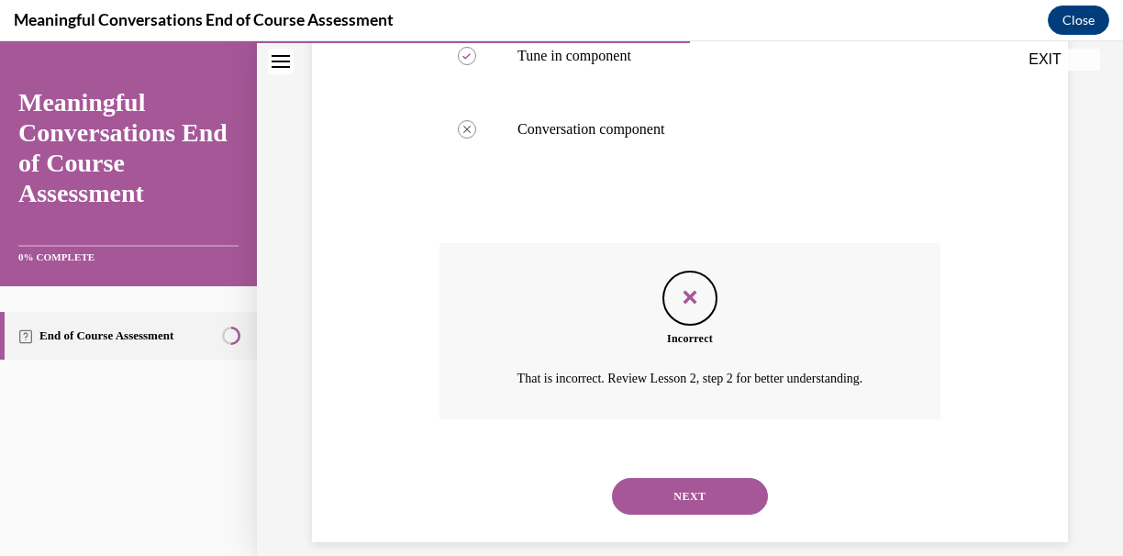
click at [682, 478] on button "NEXT" at bounding box center [690, 496] width 156 height 37
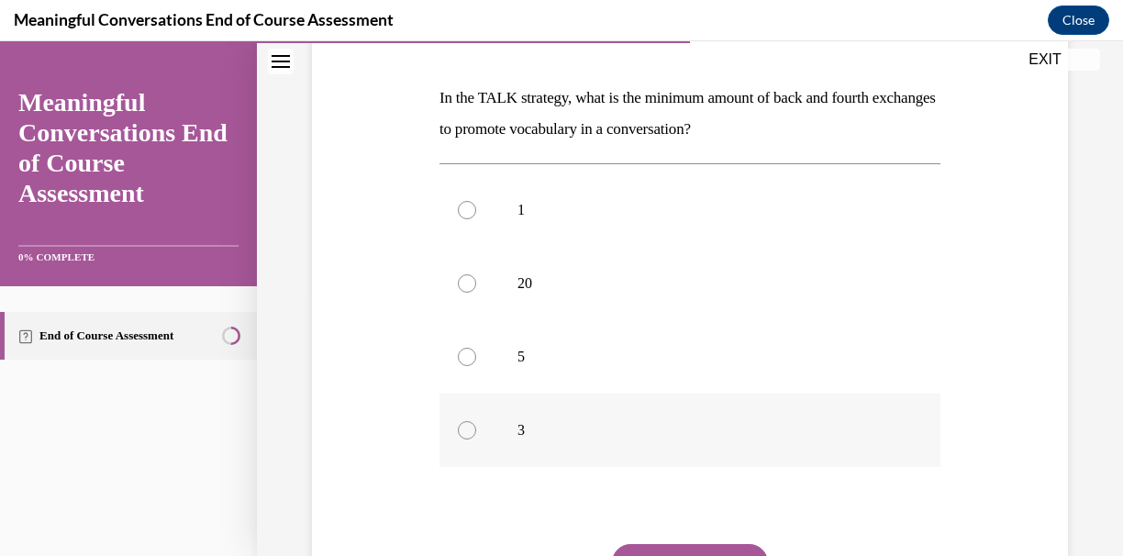
scroll to position [268, 0]
click at [636, 413] on label "3" at bounding box center [689, 429] width 501 height 73
click at [476, 420] on input "3" at bounding box center [467, 429] width 18 height 18
radio input "true"
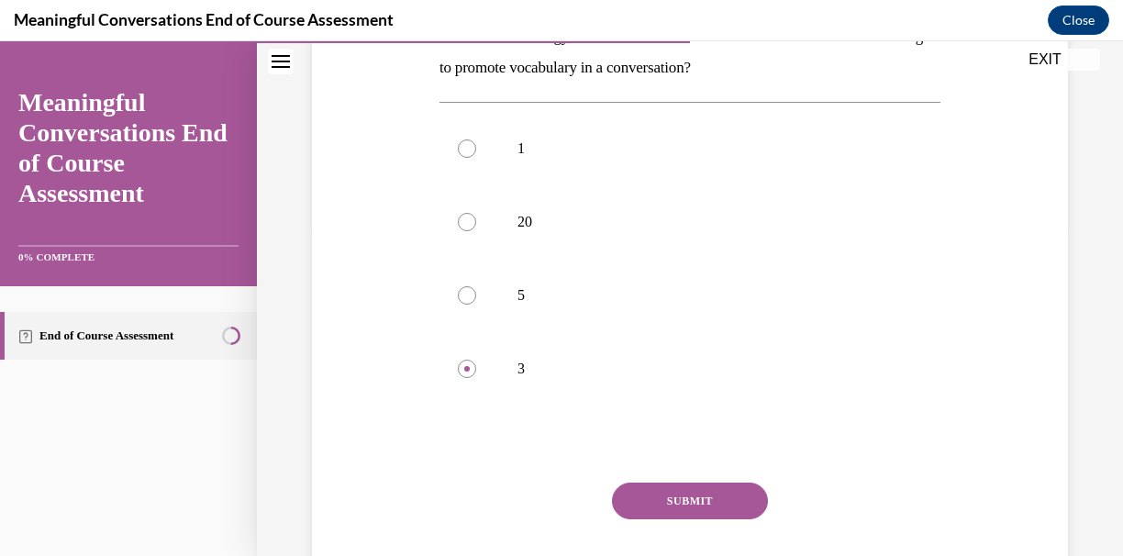
scroll to position [331, 0]
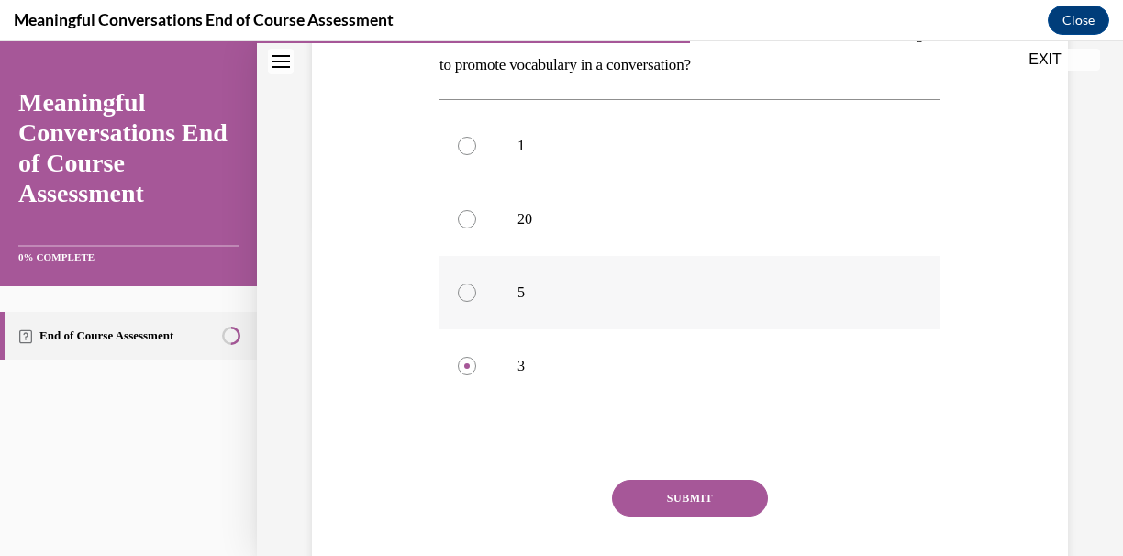
click at [585, 316] on label "5" at bounding box center [689, 292] width 501 height 73
click at [476, 302] on input "5" at bounding box center [467, 292] width 18 height 18
radio input "true"
click at [720, 502] on button "SUBMIT" at bounding box center [690, 498] width 156 height 37
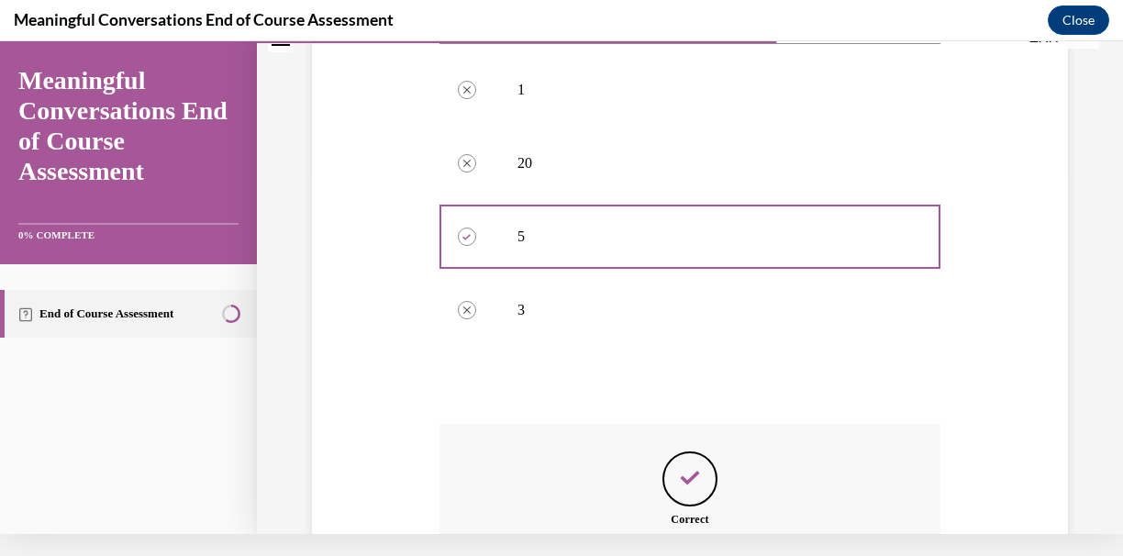
scroll to position [568, 0]
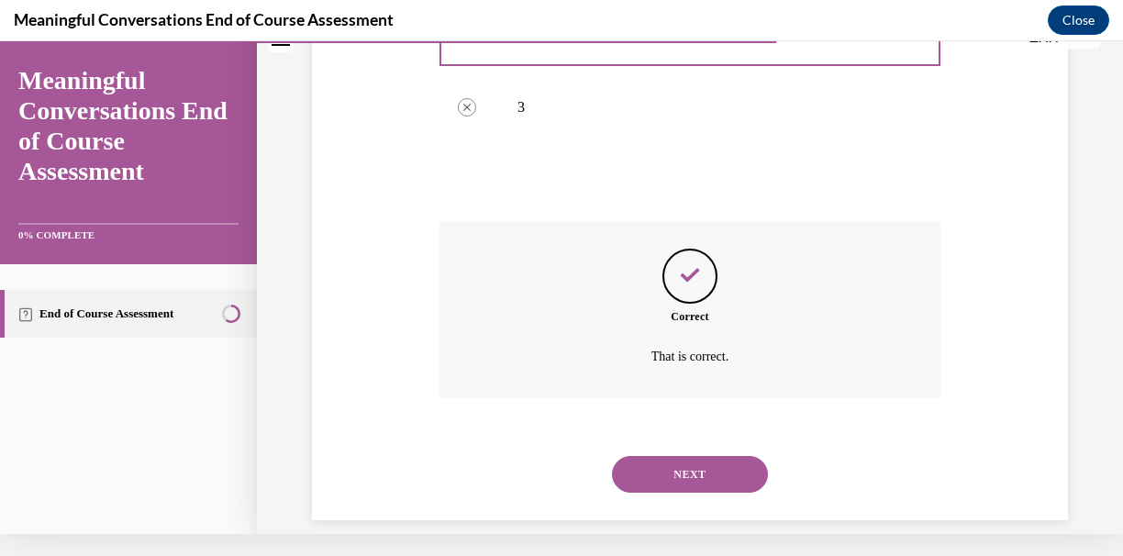
click at [679, 457] on button "NEXT" at bounding box center [690, 474] width 156 height 37
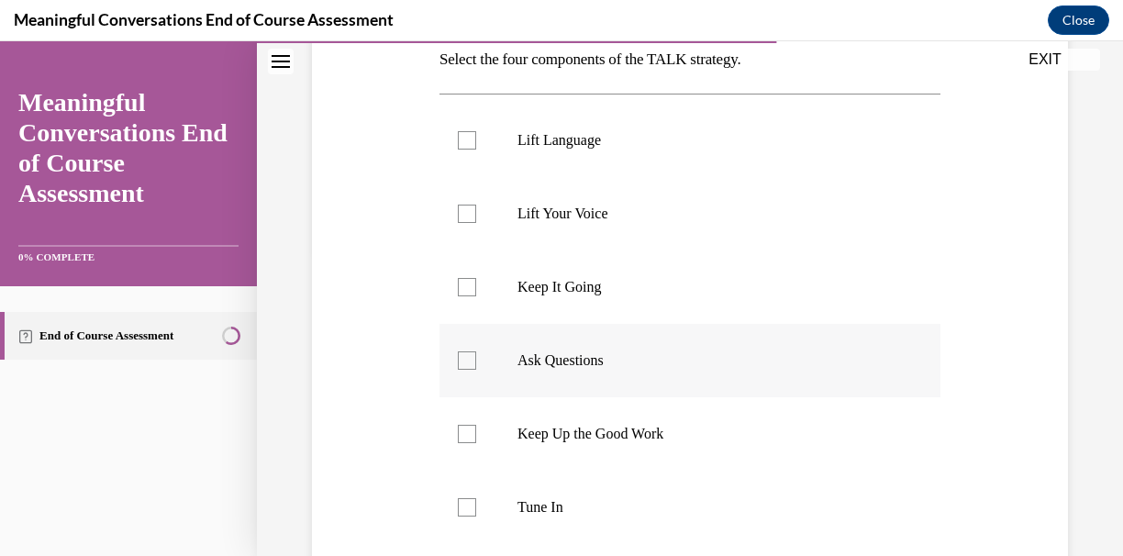
scroll to position [312, 0]
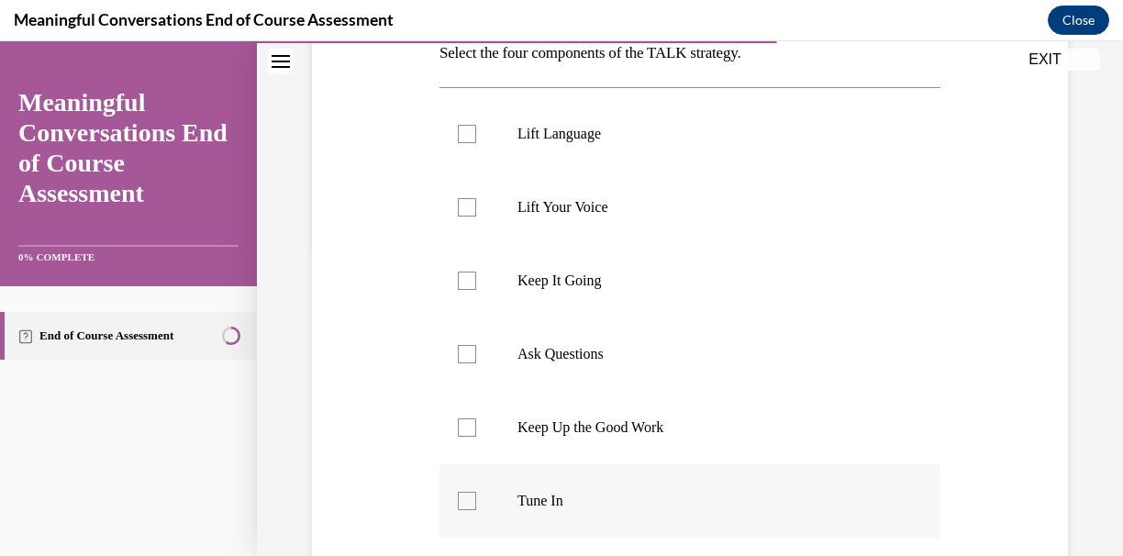
click at [637, 474] on label "Tune In" at bounding box center [689, 500] width 501 height 73
click at [476, 492] on input "Tune In" at bounding box center [467, 501] width 18 height 18
checkbox input "true"
click at [607, 367] on label "Ask Questions" at bounding box center [689, 353] width 501 height 73
click at [476, 363] on input "Ask Questions" at bounding box center [467, 354] width 18 height 18
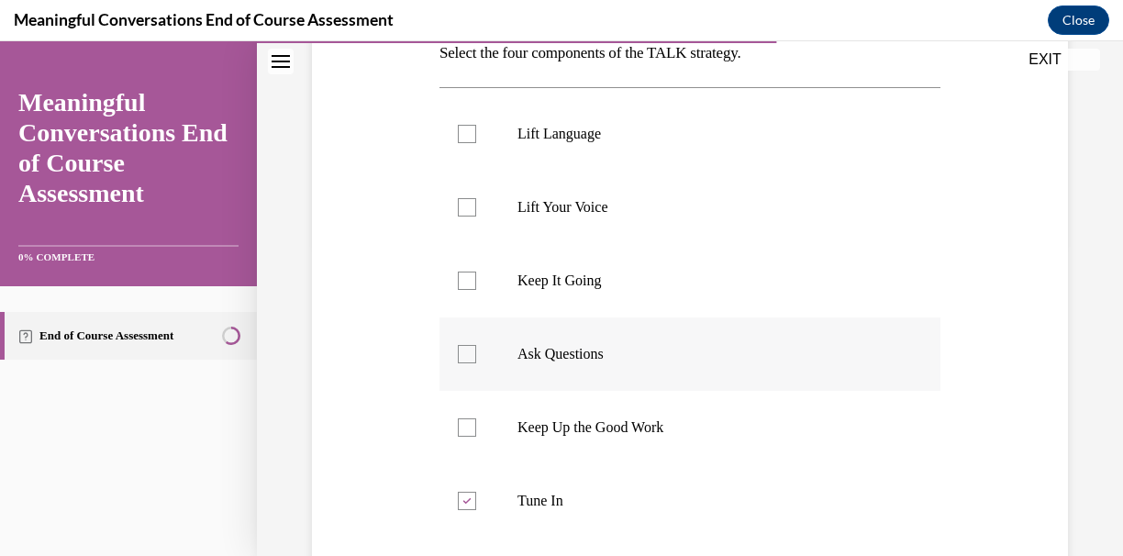
checkbox input "true"
click at [560, 135] on p "Lift Language" at bounding box center [705, 134] width 377 height 18
click at [476, 135] on input "Lift Language" at bounding box center [467, 134] width 18 height 18
checkbox input "true"
click at [595, 273] on p "Keep It Going" at bounding box center [705, 280] width 377 height 18
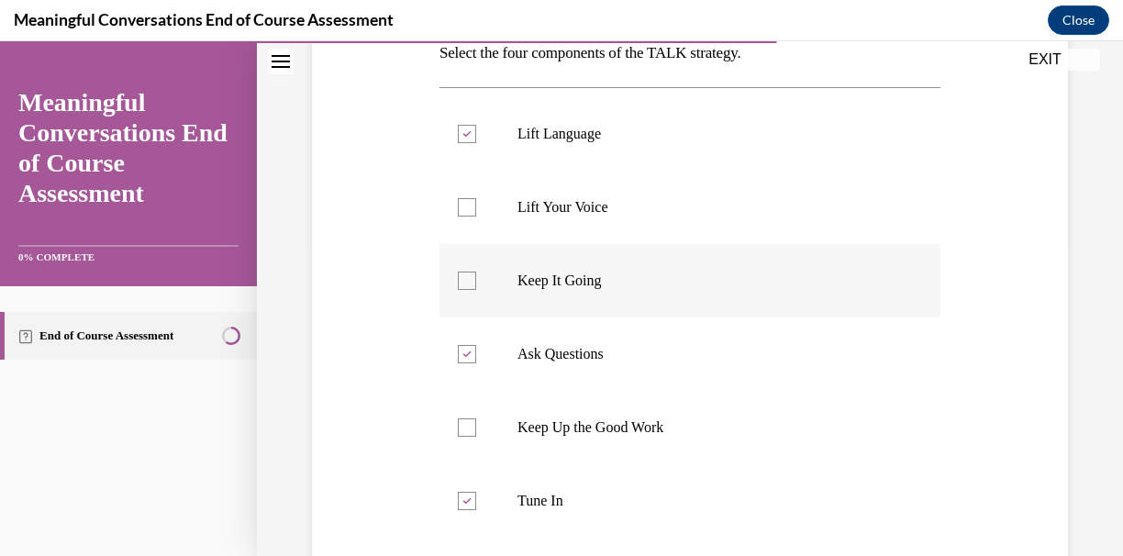
click at [476, 273] on input "Keep It Going" at bounding box center [467, 280] width 18 height 18
checkbox input "true"
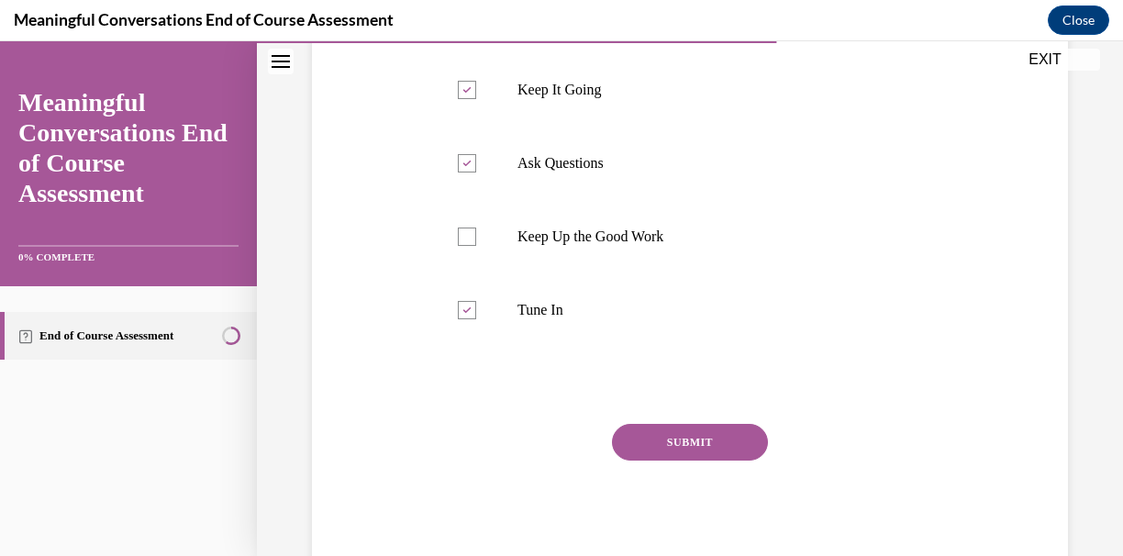
click at [633, 433] on button "SUBMIT" at bounding box center [690, 442] width 156 height 37
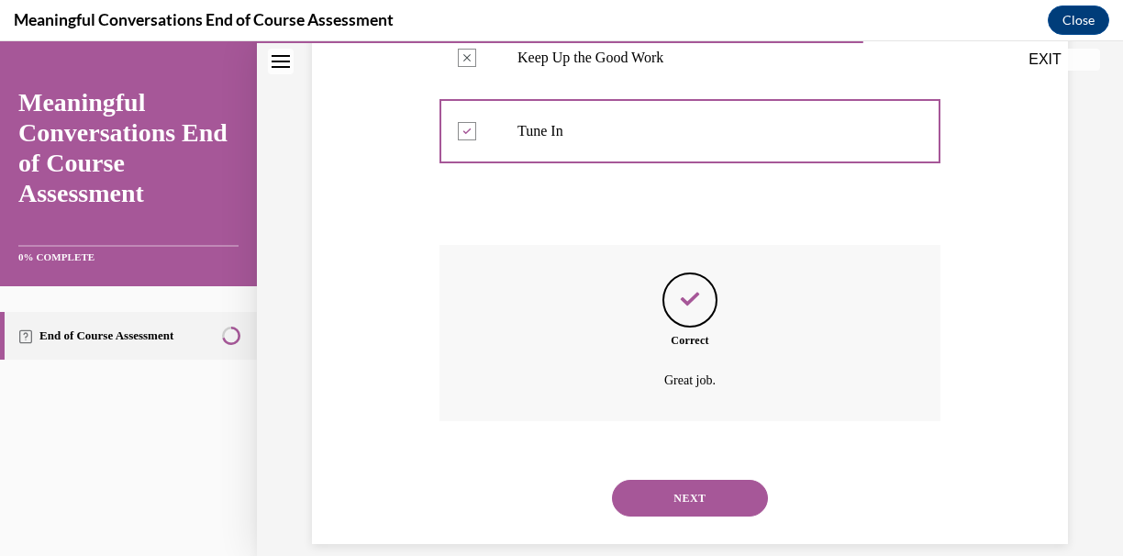
scroll to position [683, 0]
click at [670, 478] on button "NEXT" at bounding box center [690, 496] width 156 height 37
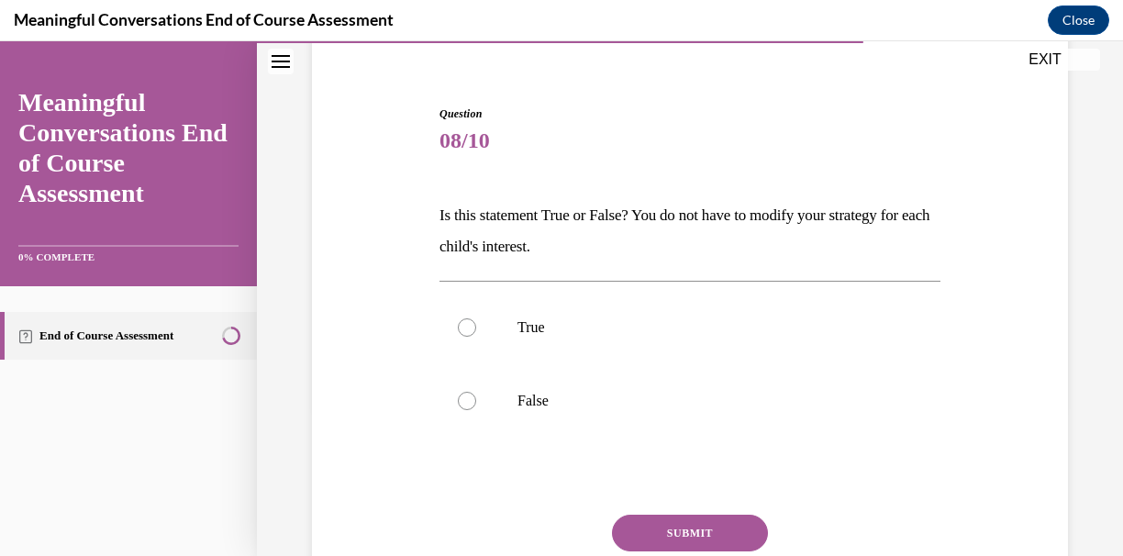
scroll to position [159, 0]
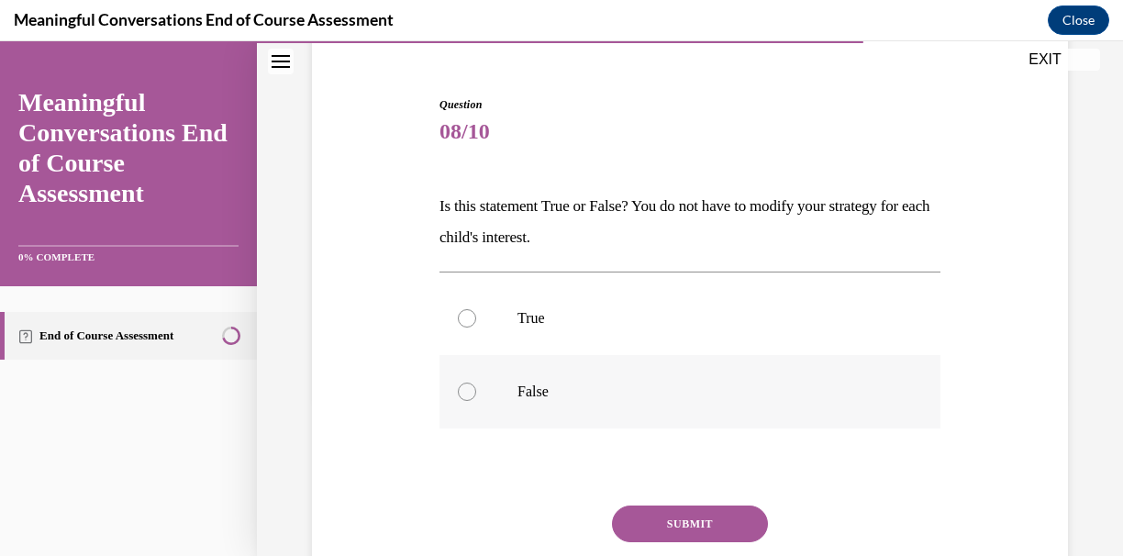
click at [549, 414] on label "False" at bounding box center [689, 391] width 501 height 73
click at [476, 401] on input "False" at bounding box center [467, 391] width 18 height 18
radio input "true"
click at [703, 518] on button "SUBMIT" at bounding box center [690, 523] width 156 height 37
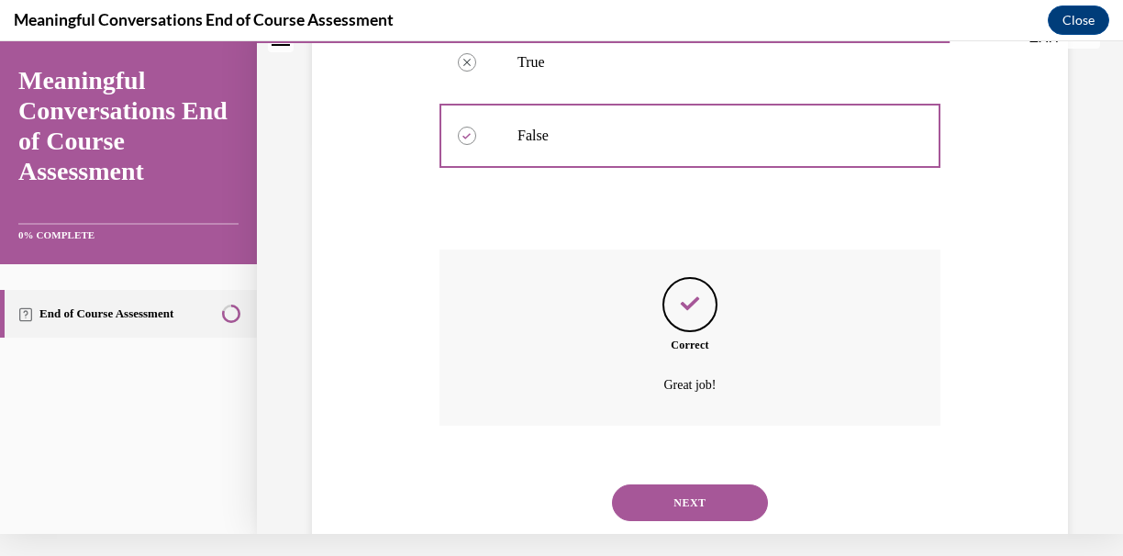
scroll to position [421, 0]
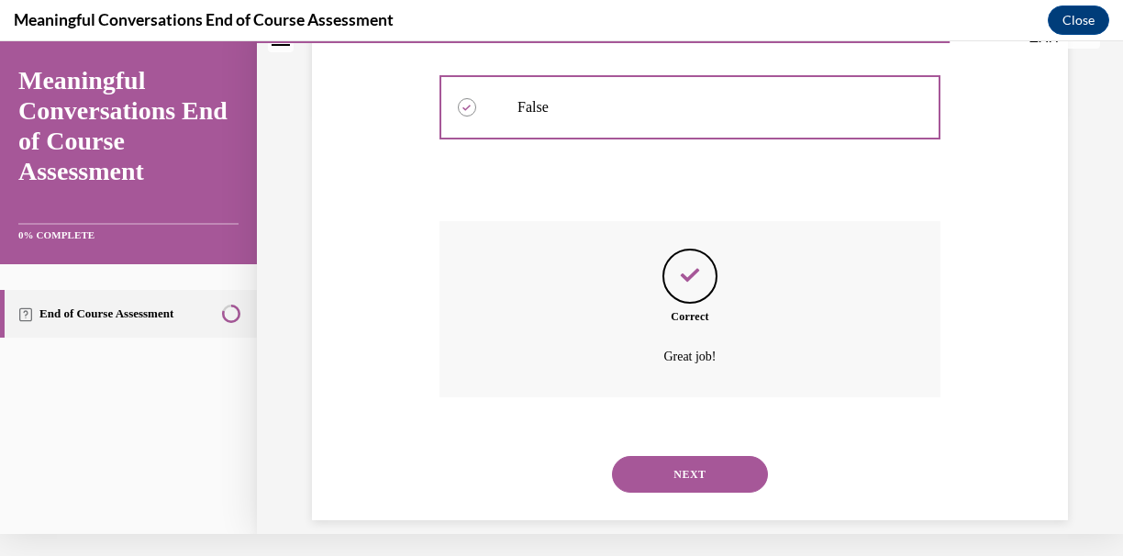
click at [670, 456] on button "NEXT" at bounding box center [690, 474] width 156 height 37
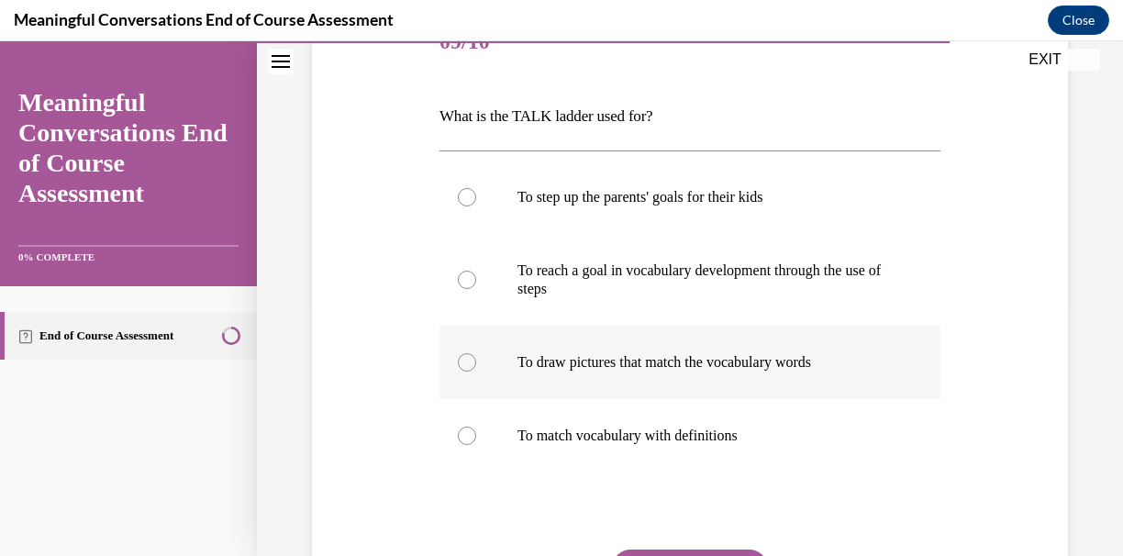
scroll to position [250, 0]
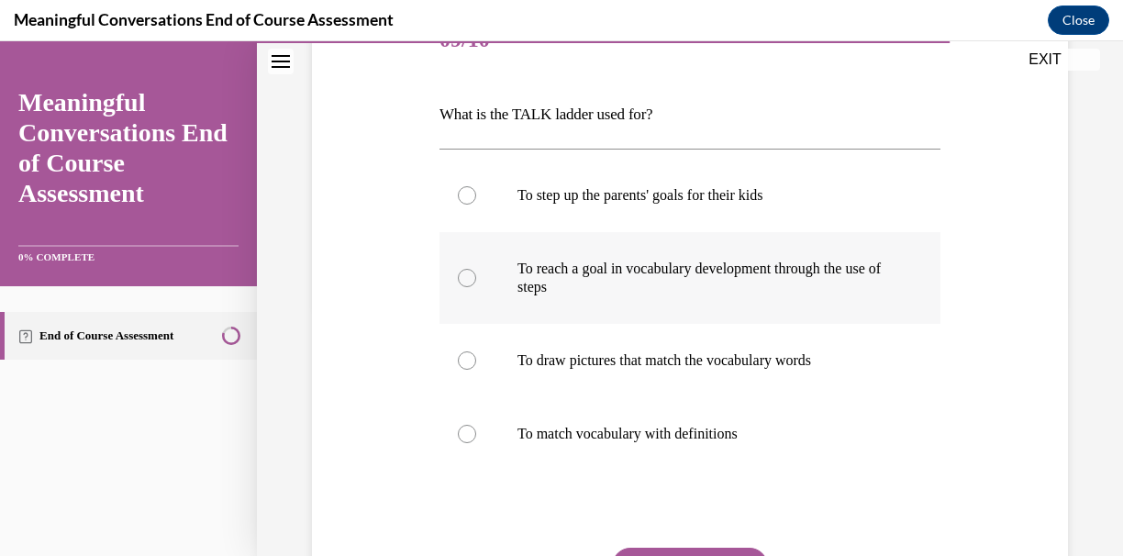
click at [611, 280] on p "To reach a goal in vocabulary development through the use of steps" at bounding box center [705, 278] width 377 height 37
click at [476, 280] on input "To reach a goal in vocabulary development through the use of steps" at bounding box center [467, 278] width 18 height 18
radio input "true"
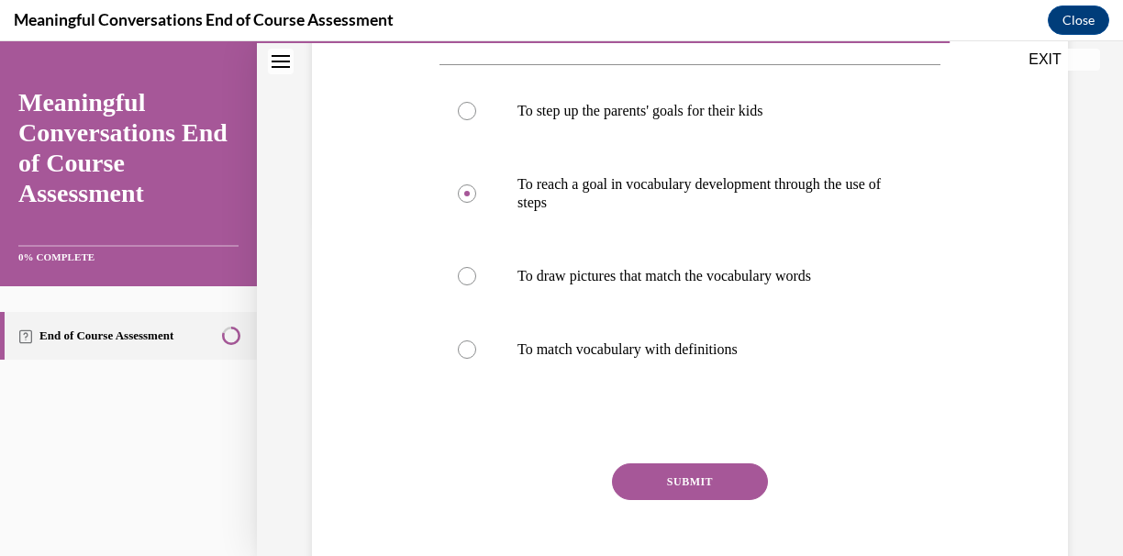
scroll to position [339, 0]
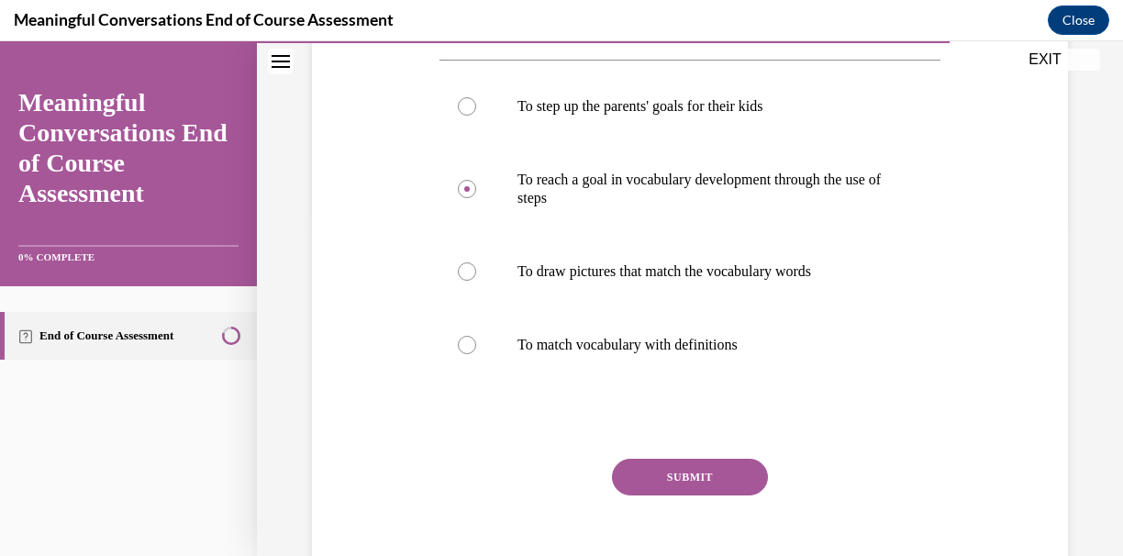
click at [703, 483] on button "SUBMIT" at bounding box center [690, 477] width 156 height 37
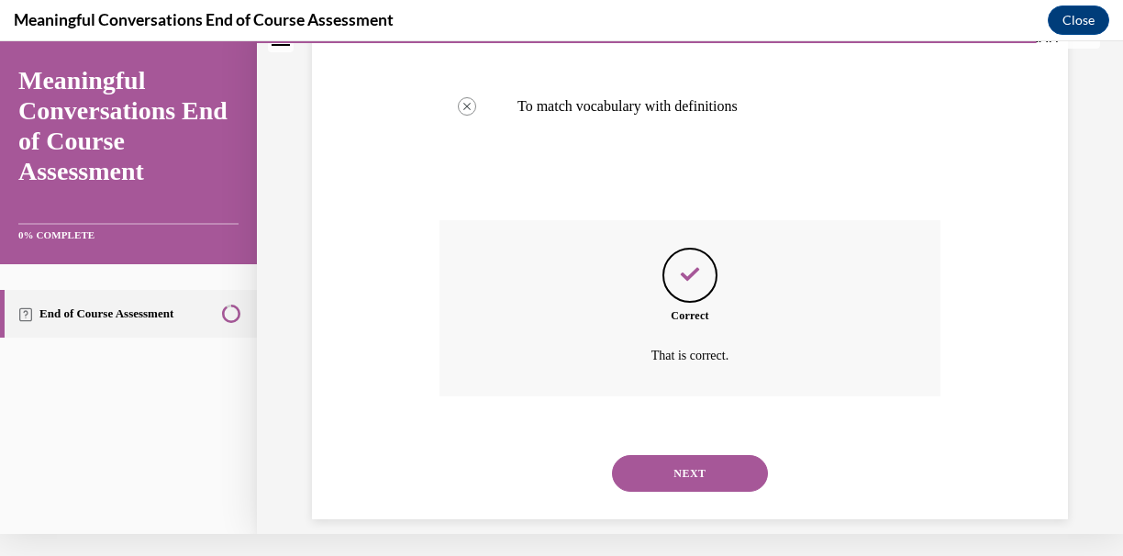
scroll to position [555, 0]
click at [687, 456] on button "NEXT" at bounding box center [690, 474] width 156 height 37
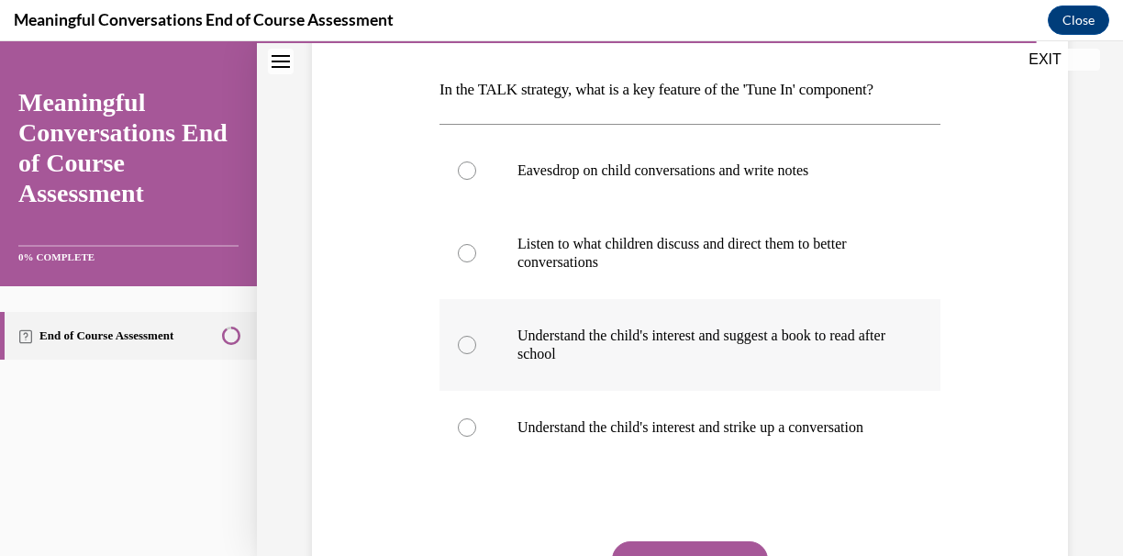
scroll to position [278, 0]
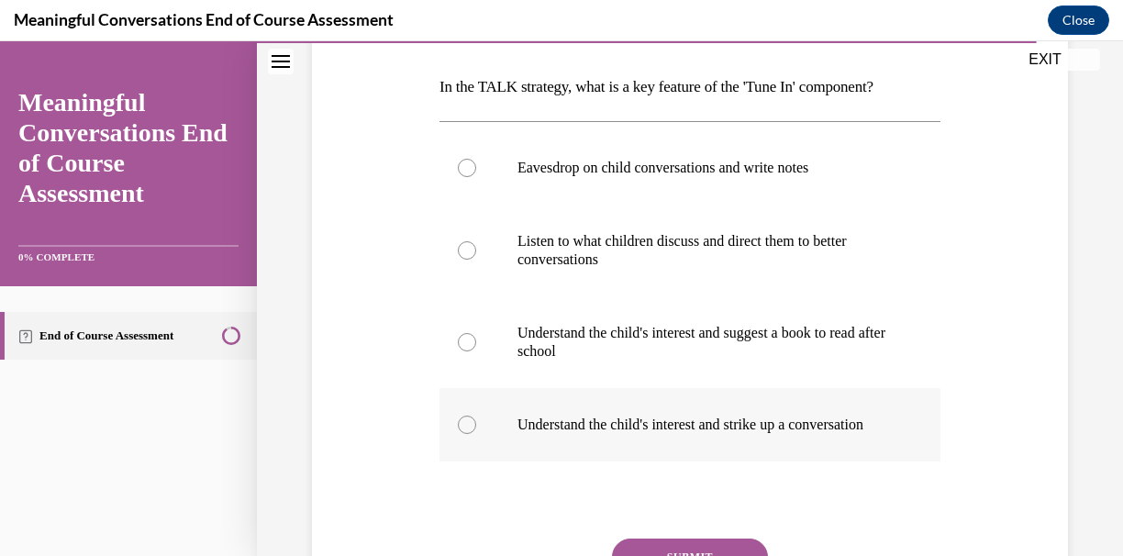
click at [658, 417] on p "Understand the child's interest and strike up a conversation" at bounding box center [705, 424] width 377 height 18
click at [476, 417] on input "Understand the child's interest and strike up a conversation" at bounding box center [467, 424] width 18 height 18
radio input "true"
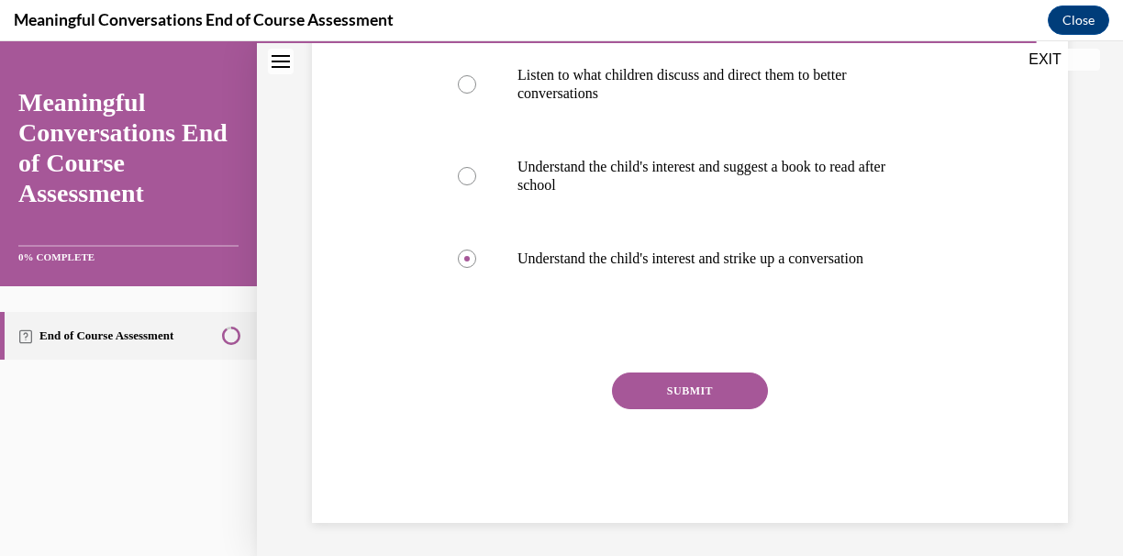
click at [658, 409] on button "SUBMIT" at bounding box center [690, 390] width 156 height 37
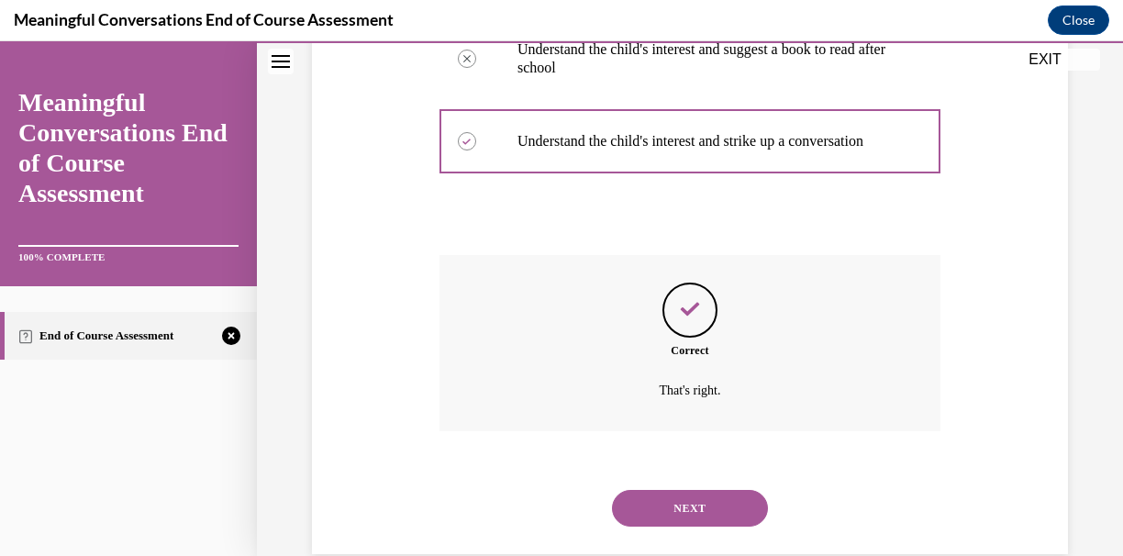
scroll to position [592, 0]
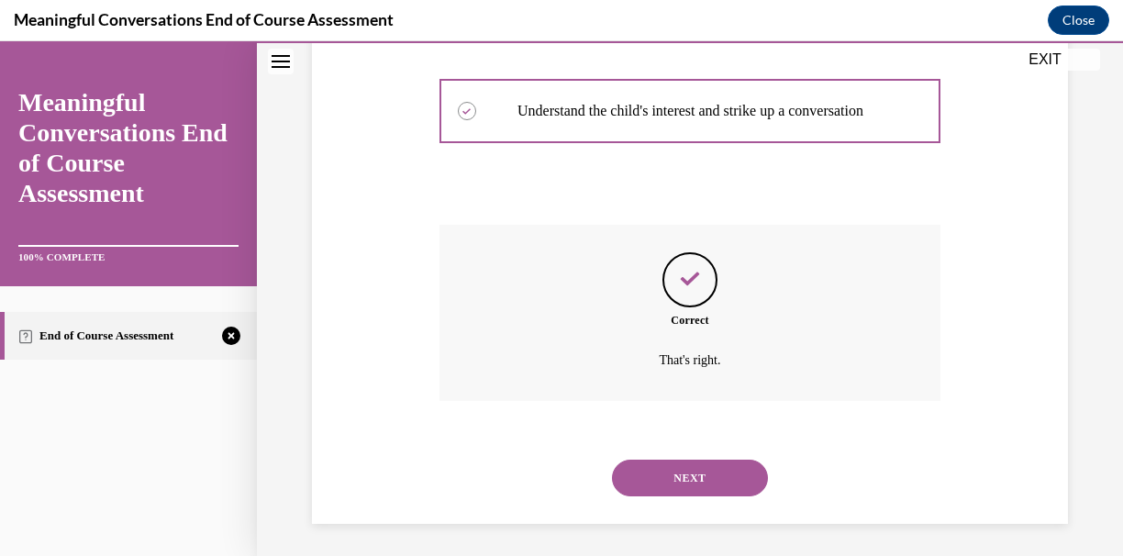
click at [698, 475] on button "NEXT" at bounding box center [690, 477] width 156 height 37
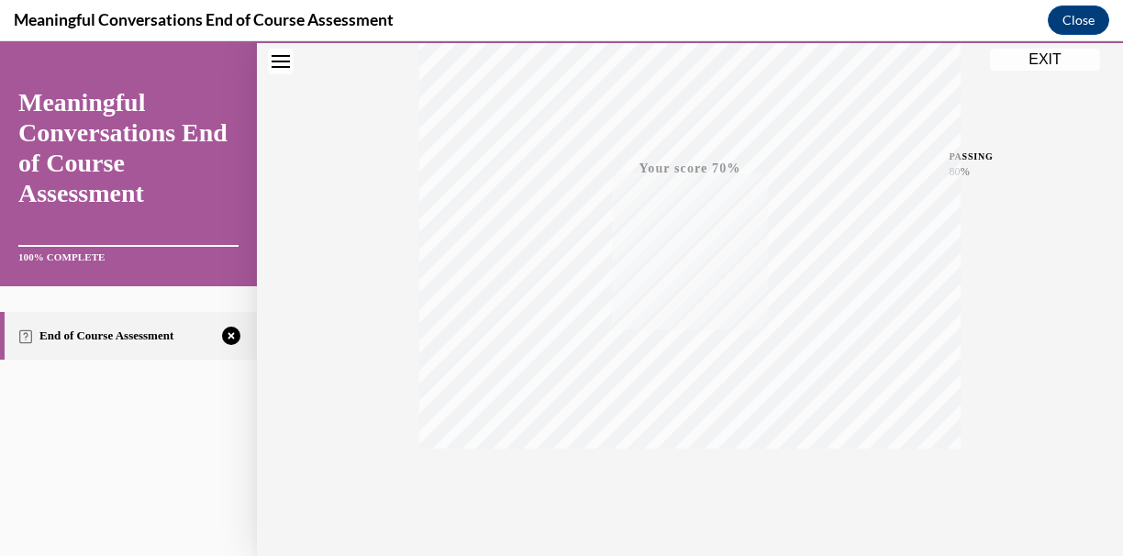
scroll to position [426, 0]
click at [684, 436] on icon "button" at bounding box center [690, 444] width 65 height 20
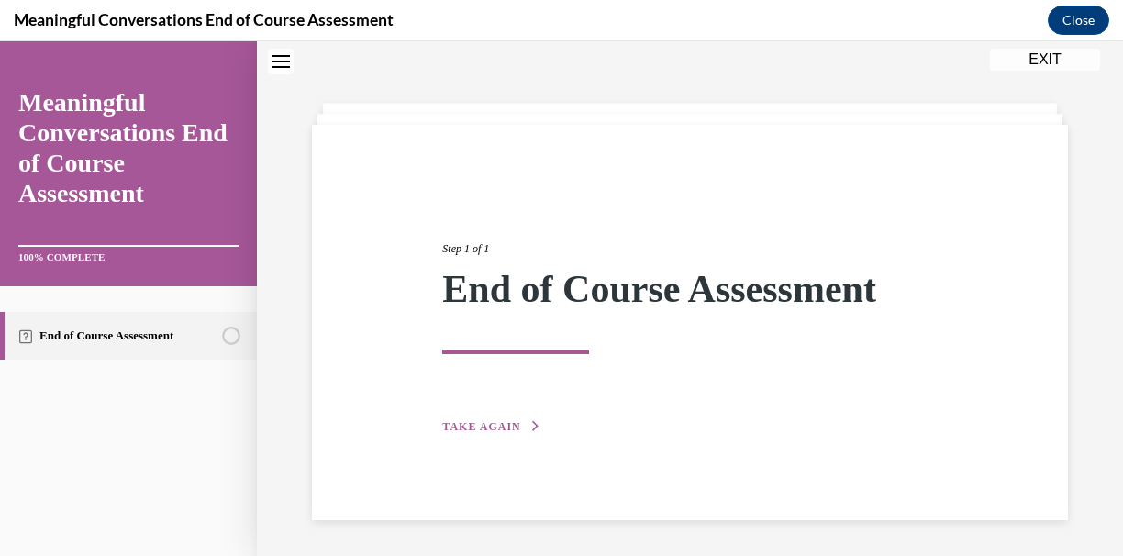
click at [509, 420] on span "TAKE AGAIN" at bounding box center [481, 426] width 78 height 13
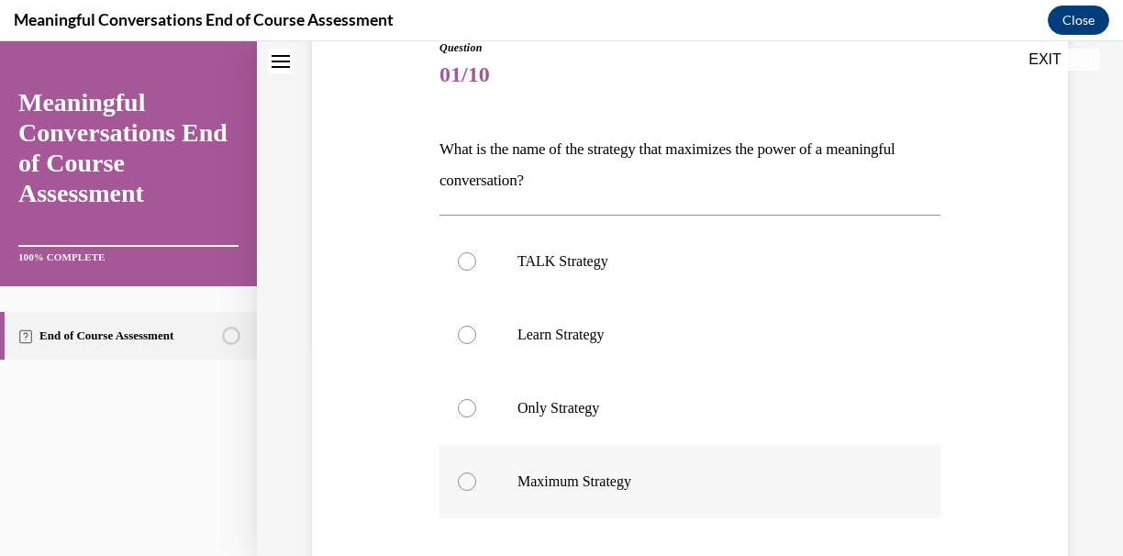
scroll to position [213, 0]
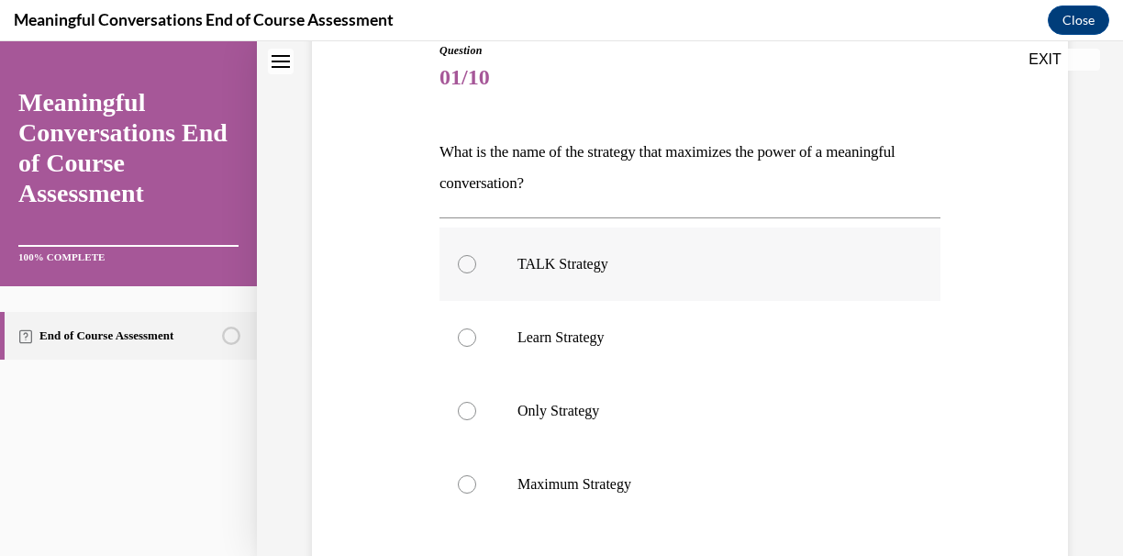
click at [514, 266] on label "TALK Strategy" at bounding box center [689, 263] width 501 height 73
click at [476, 266] on input "TALK Strategy" at bounding box center [467, 264] width 18 height 18
radio input "true"
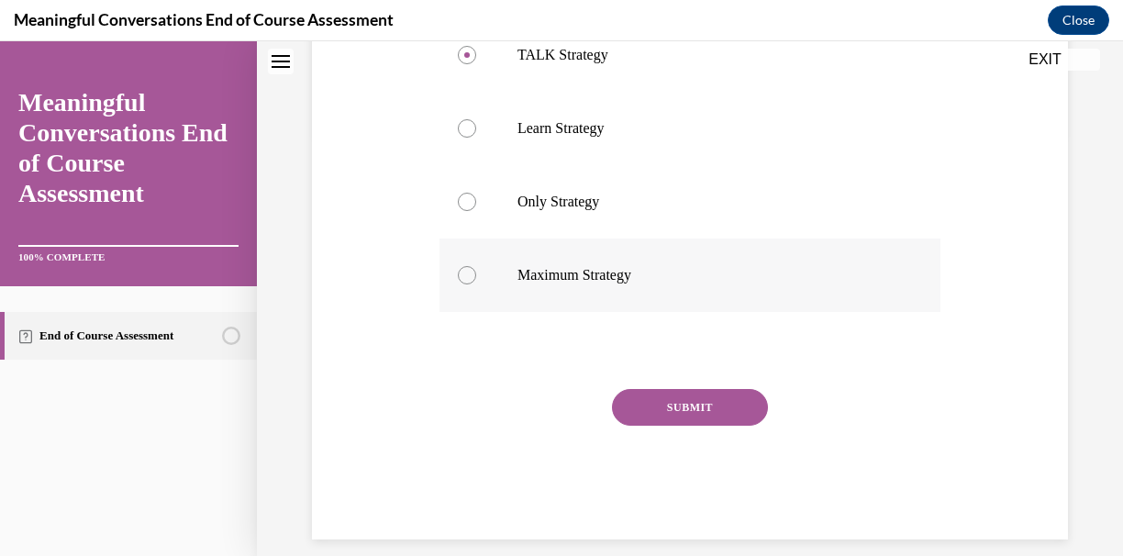
scroll to position [420, 0]
click at [639, 408] on button "SUBMIT" at bounding box center [690, 409] width 156 height 37
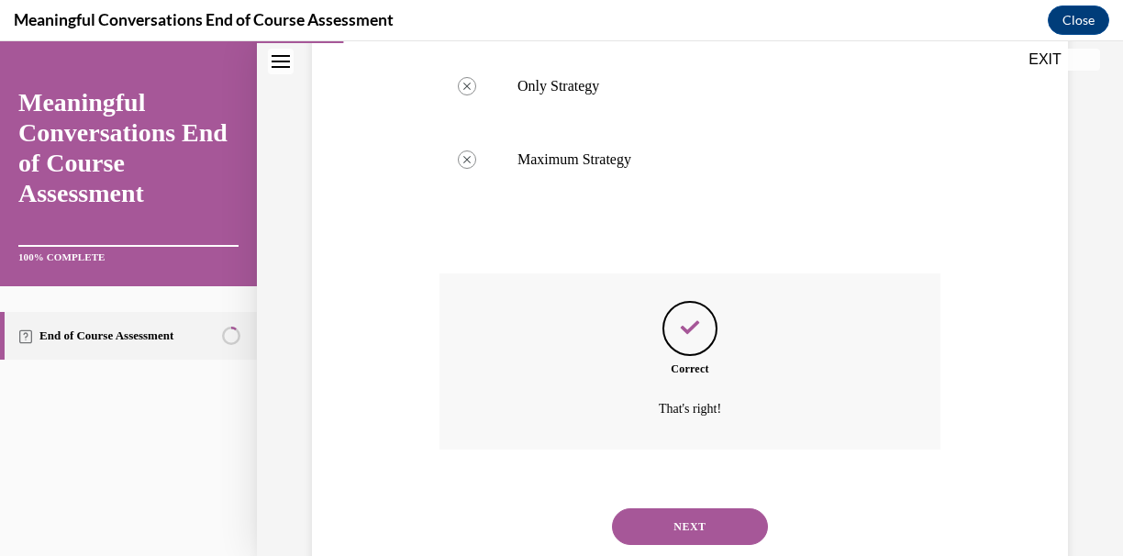
scroll to position [568, 0]
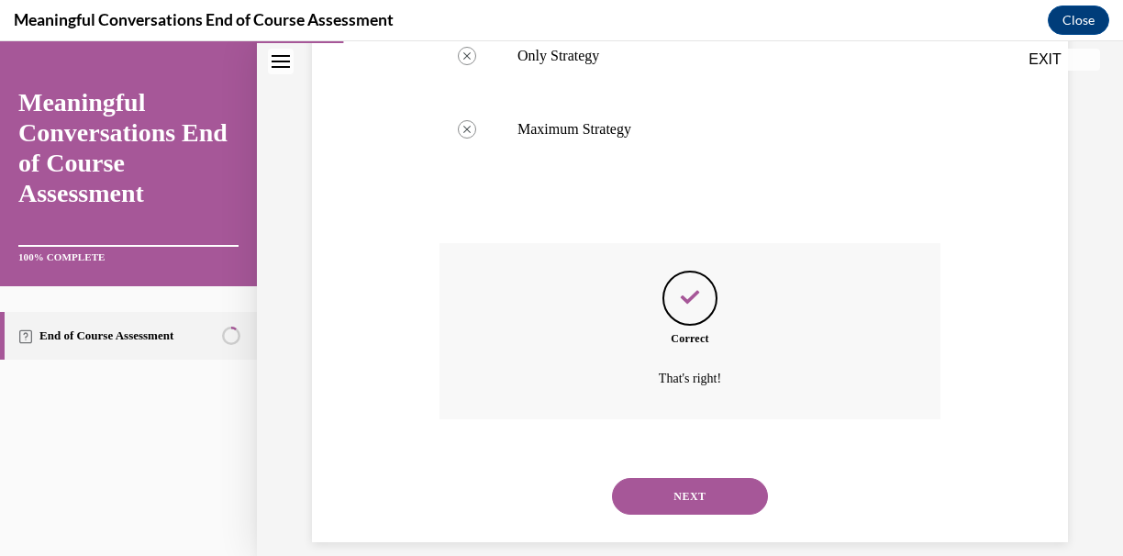
click at [735, 498] on div "NEXT" at bounding box center [689, 495] width 501 height 73
click at [715, 459] on div "NEXT" at bounding box center [689, 495] width 501 height 73
click at [715, 478] on button "NEXT" at bounding box center [690, 496] width 156 height 37
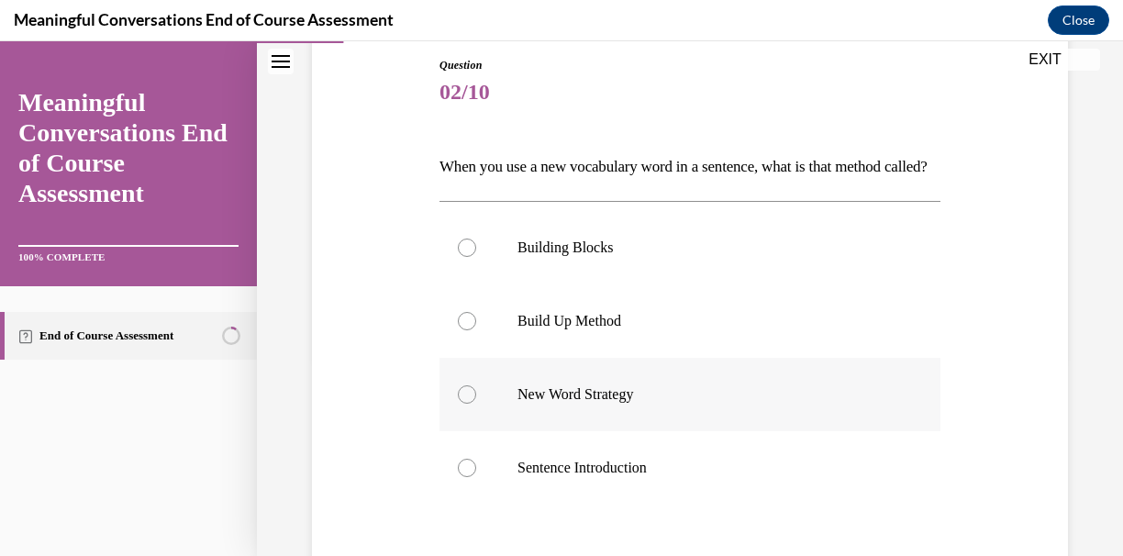
scroll to position [201, 0]
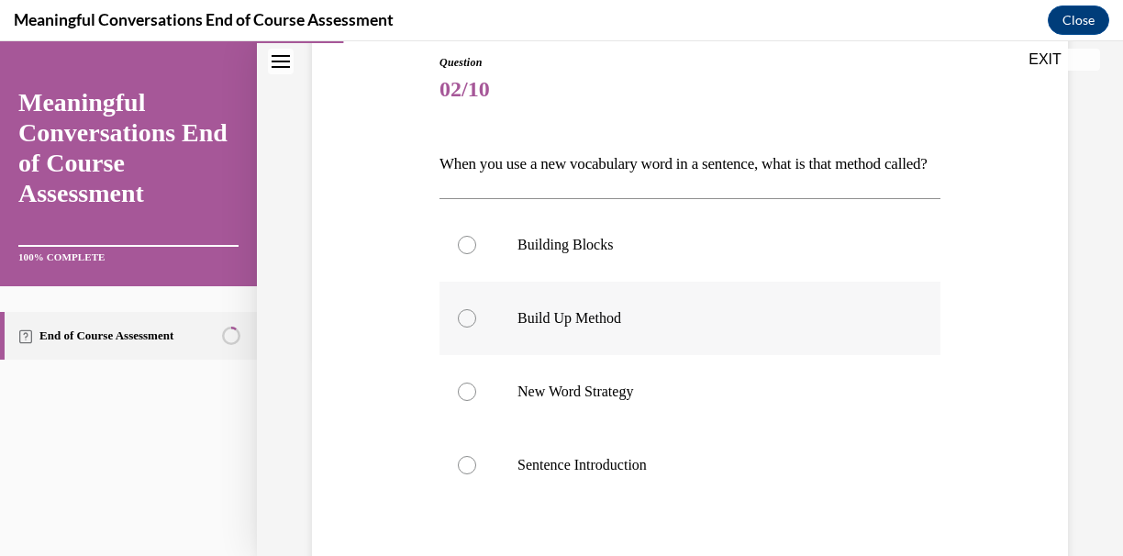
click at [669, 355] on label "Build Up Method" at bounding box center [689, 318] width 501 height 73
click at [476, 327] on input "Build Up Method" at bounding box center [467, 318] width 18 height 18
radio input "true"
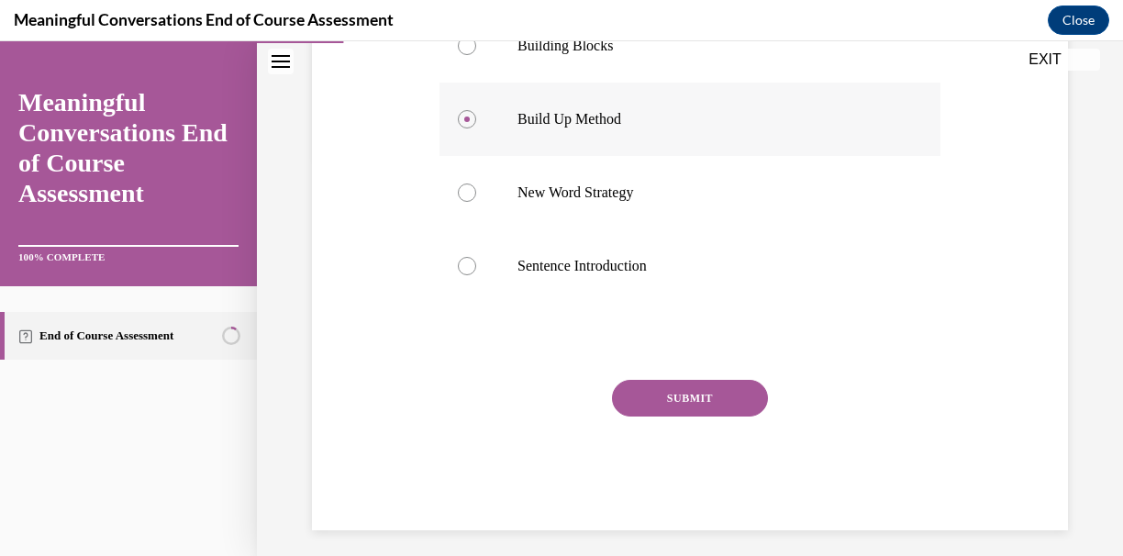
scroll to position [402, 0]
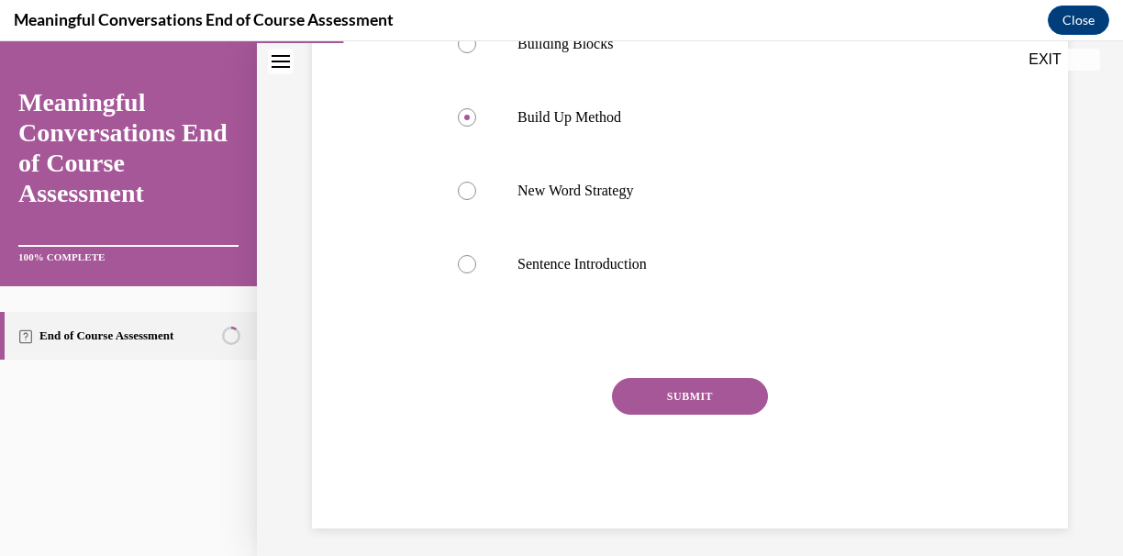
click at [703, 415] on button "SUBMIT" at bounding box center [690, 396] width 156 height 37
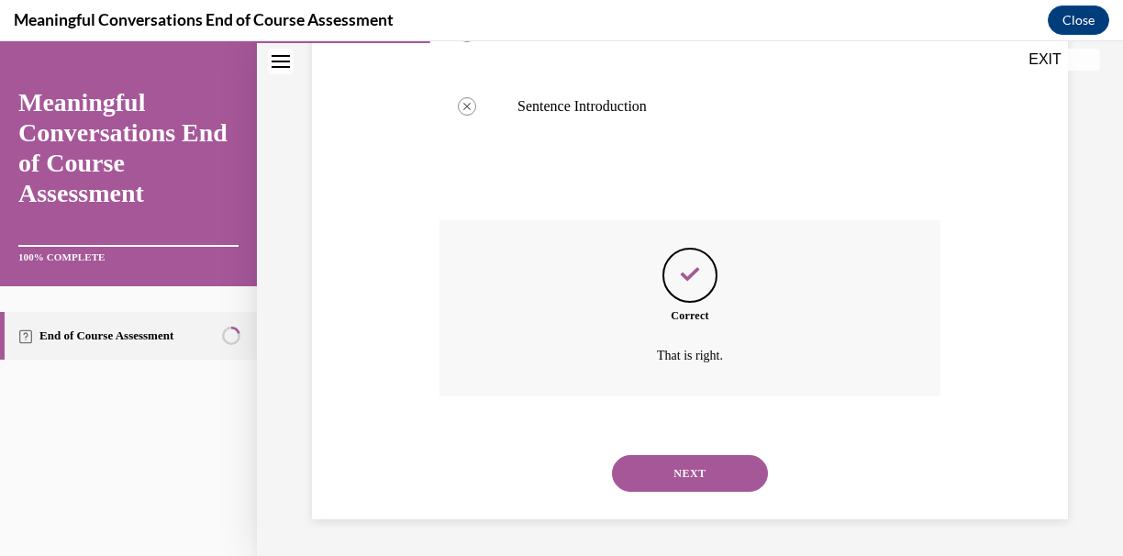
scroll to position [568, 0]
click at [714, 461] on button "NEXT" at bounding box center [690, 473] width 156 height 37
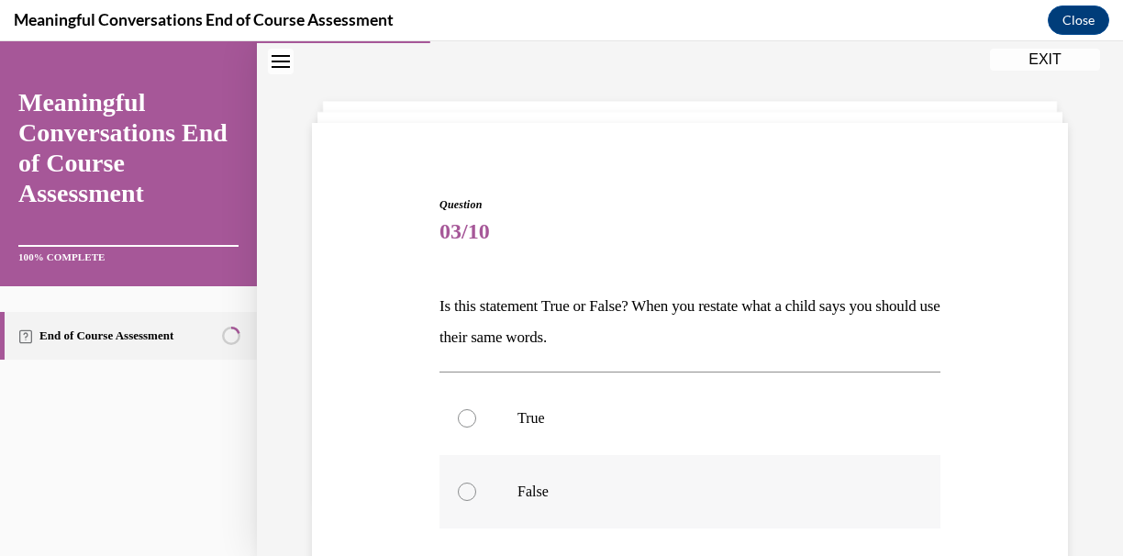
scroll to position [60, 0]
click at [672, 403] on label "True" at bounding box center [689, 417] width 501 height 73
click at [476, 408] on input "True" at bounding box center [467, 417] width 18 height 18
radio input "true"
click at [673, 467] on label "False" at bounding box center [689, 490] width 501 height 73
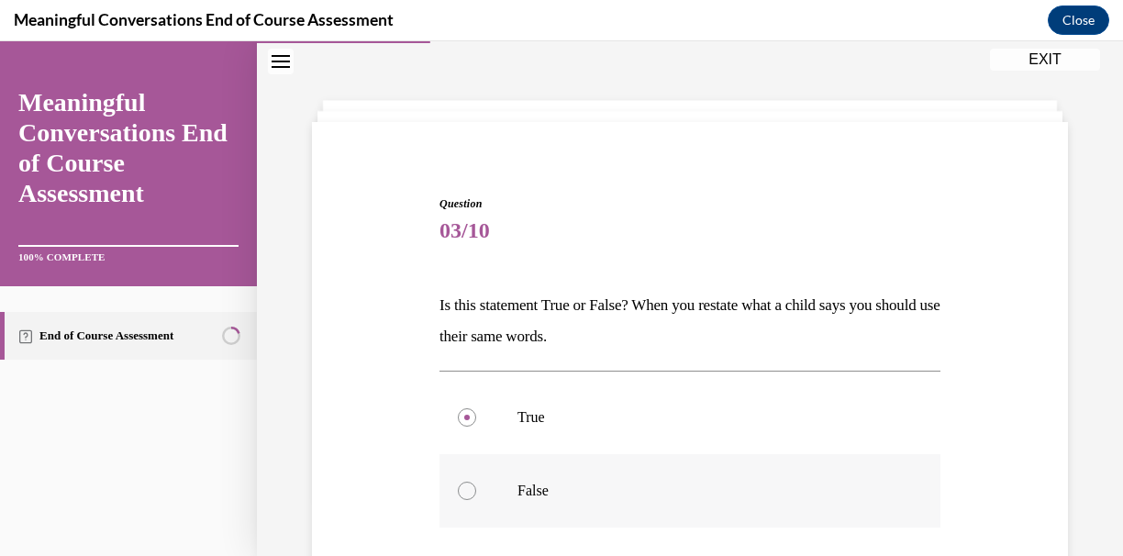
click at [476, 481] on input "False" at bounding box center [467, 490] width 18 height 18
radio input "true"
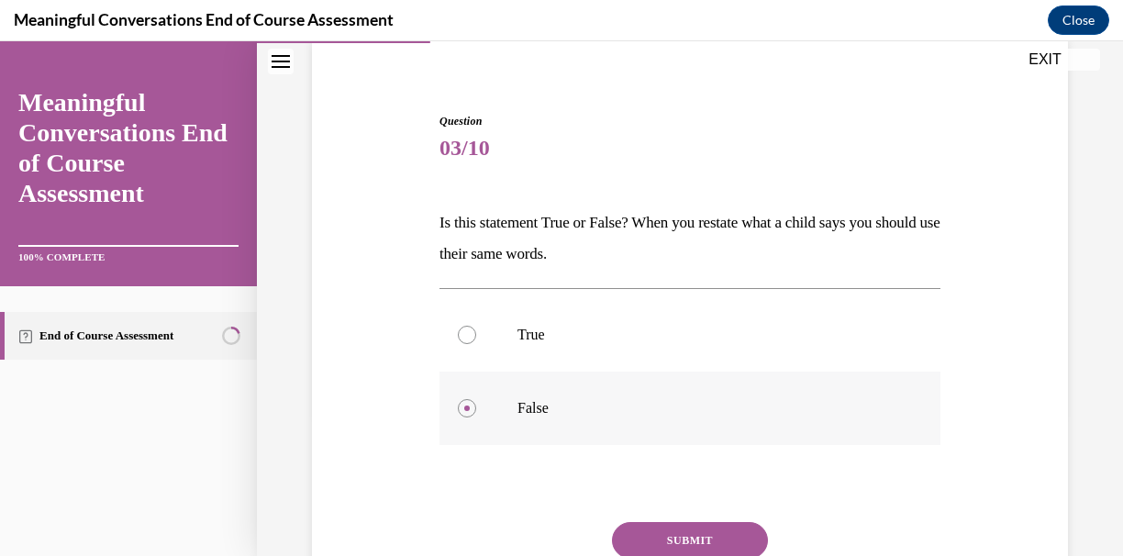
scroll to position [161, 0]
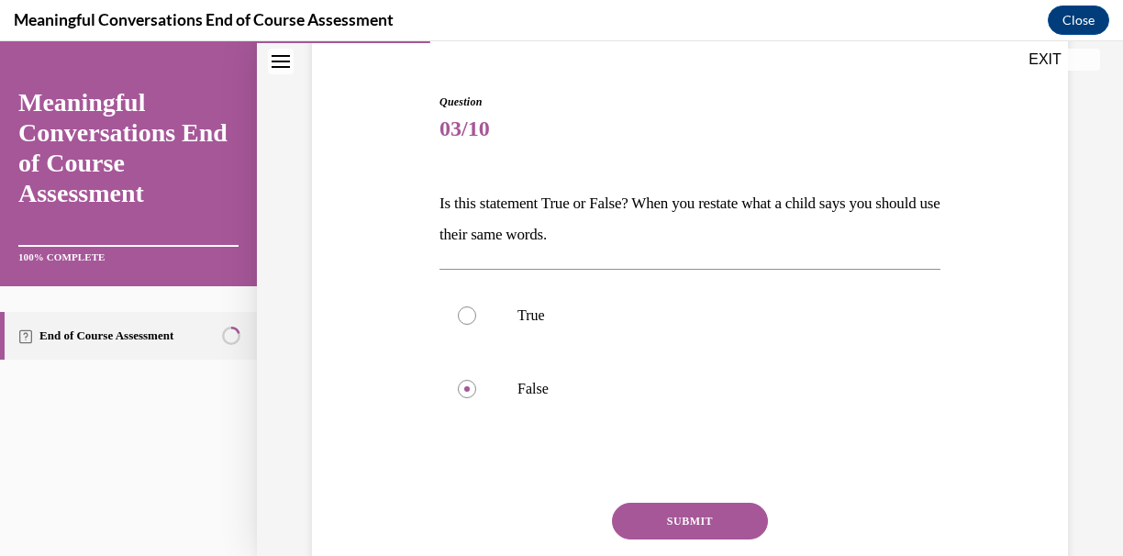
click at [681, 517] on button "SUBMIT" at bounding box center [690, 521] width 156 height 37
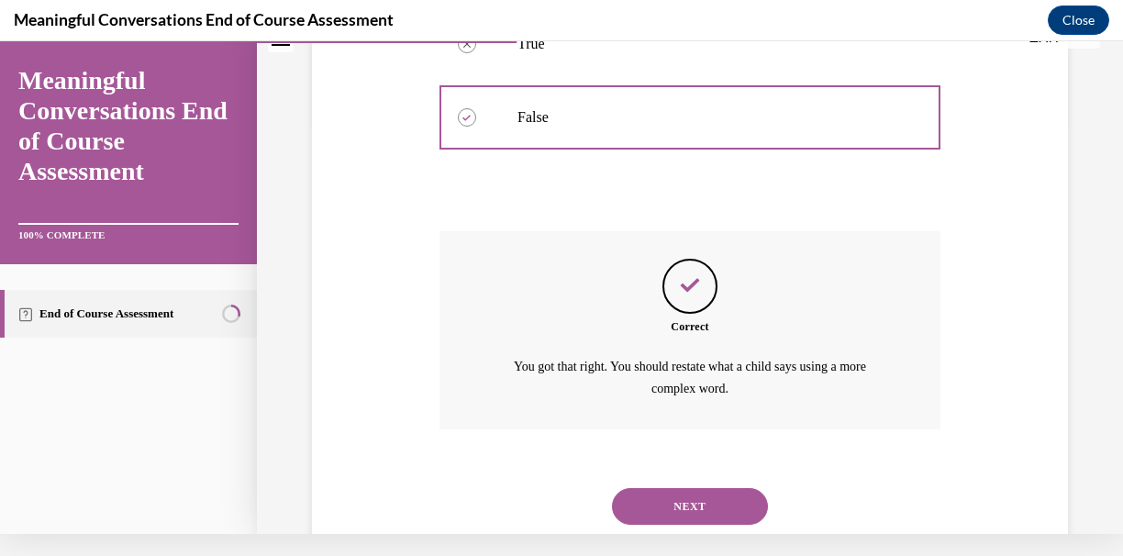
scroll to position [442, 0]
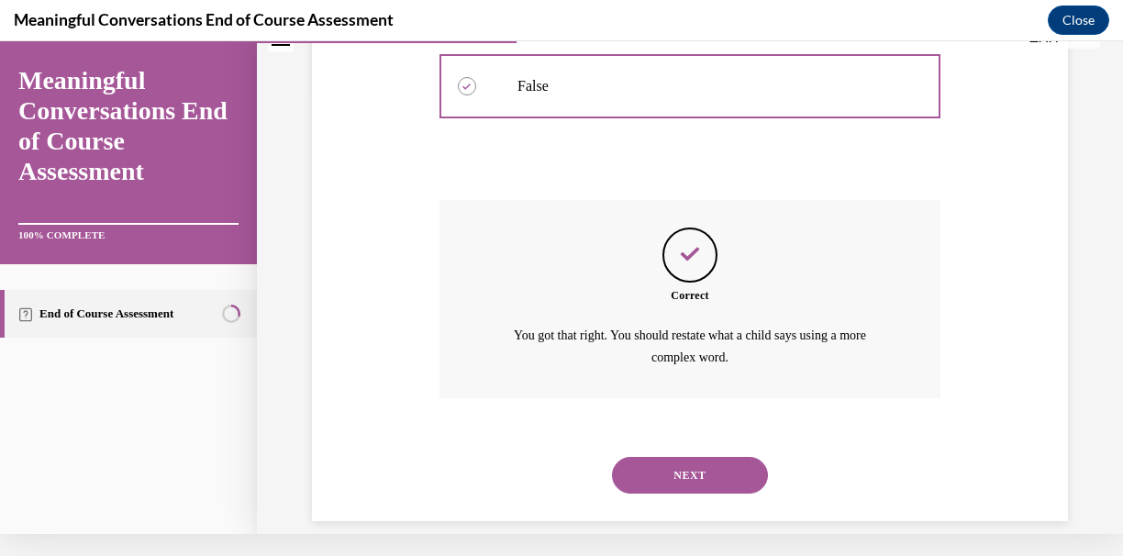
click at [668, 457] on button "NEXT" at bounding box center [690, 475] width 156 height 37
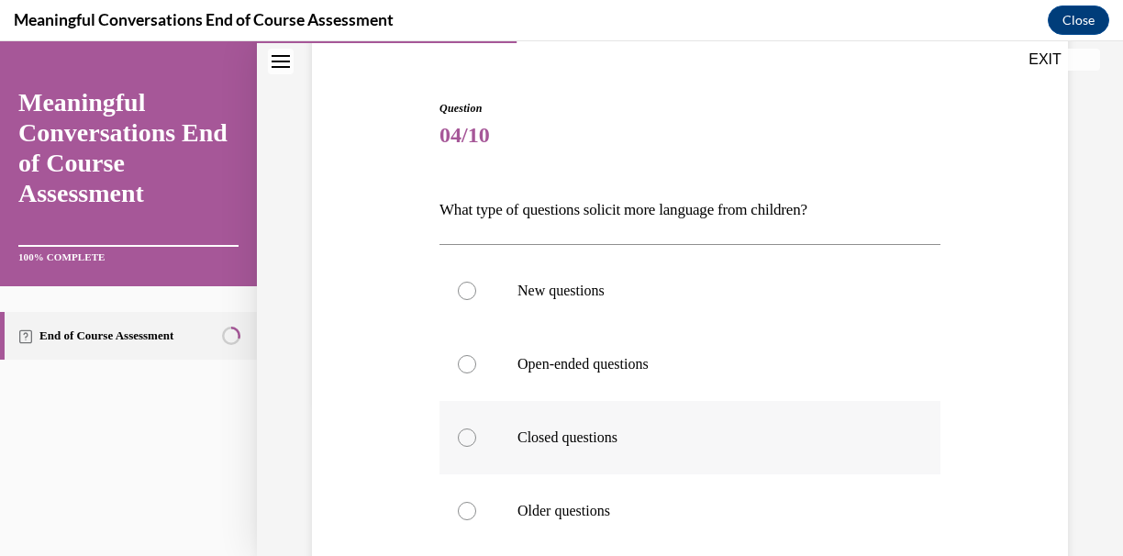
scroll to position [169, 0]
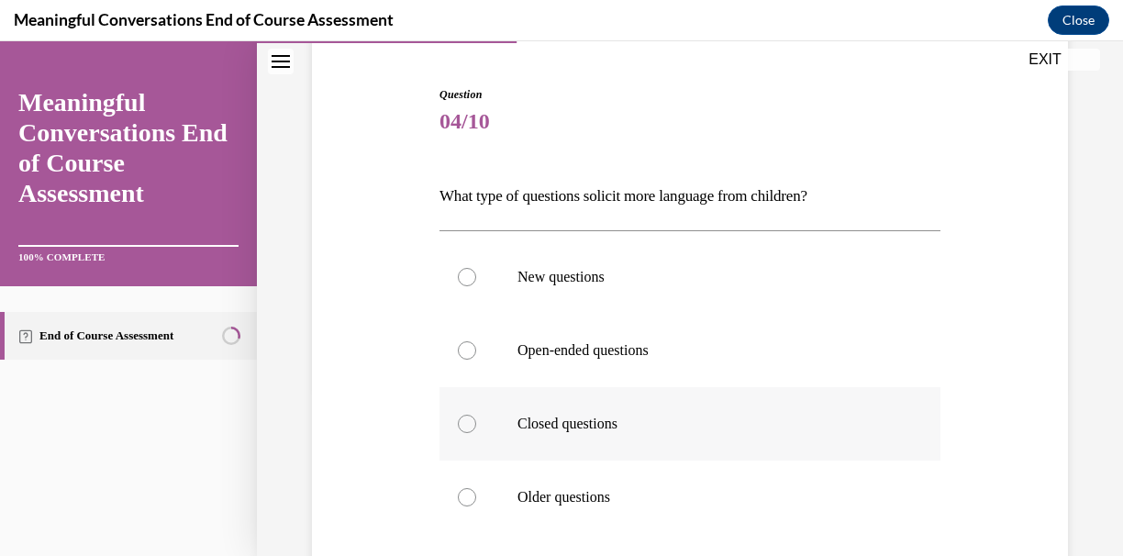
click at [668, 452] on label "Closed questions" at bounding box center [689, 423] width 501 height 73
click at [476, 433] on input "Closed questions" at bounding box center [467, 424] width 18 height 18
radio input "true"
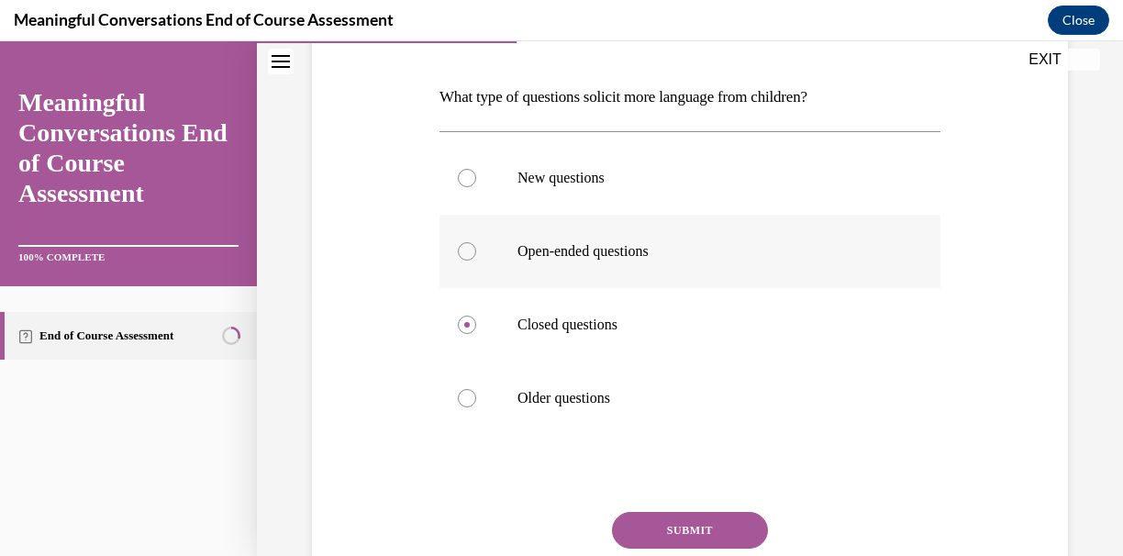
click at [594, 280] on label "Open-ended questions" at bounding box center [689, 251] width 501 height 73
click at [476, 260] on input "Open-ended questions" at bounding box center [467, 251] width 18 height 18
radio input "true"
click at [710, 513] on button "SUBMIT" at bounding box center [690, 530] width 156 height 37
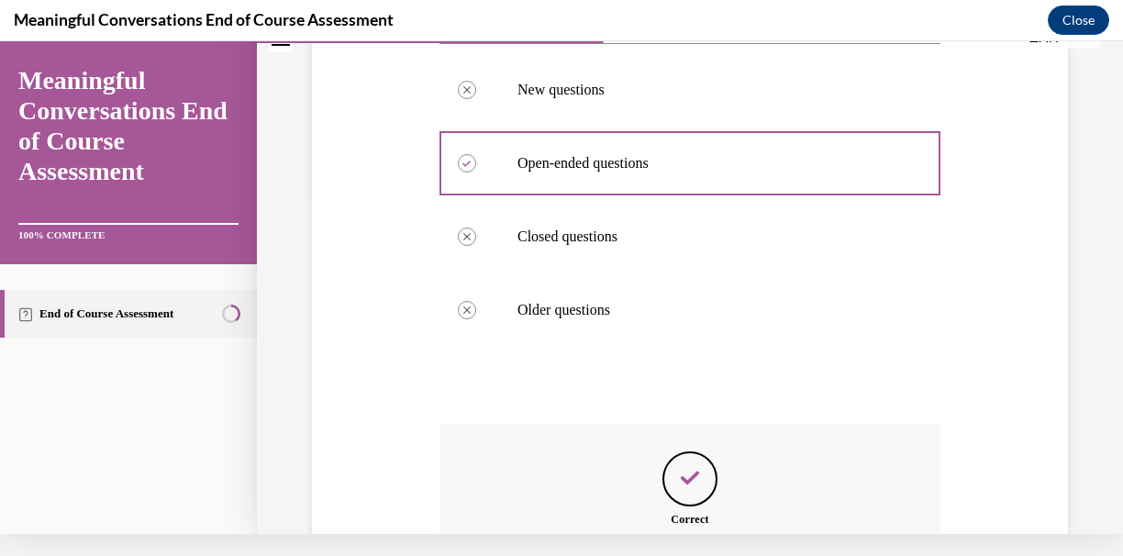
scroll to position [537, 0]
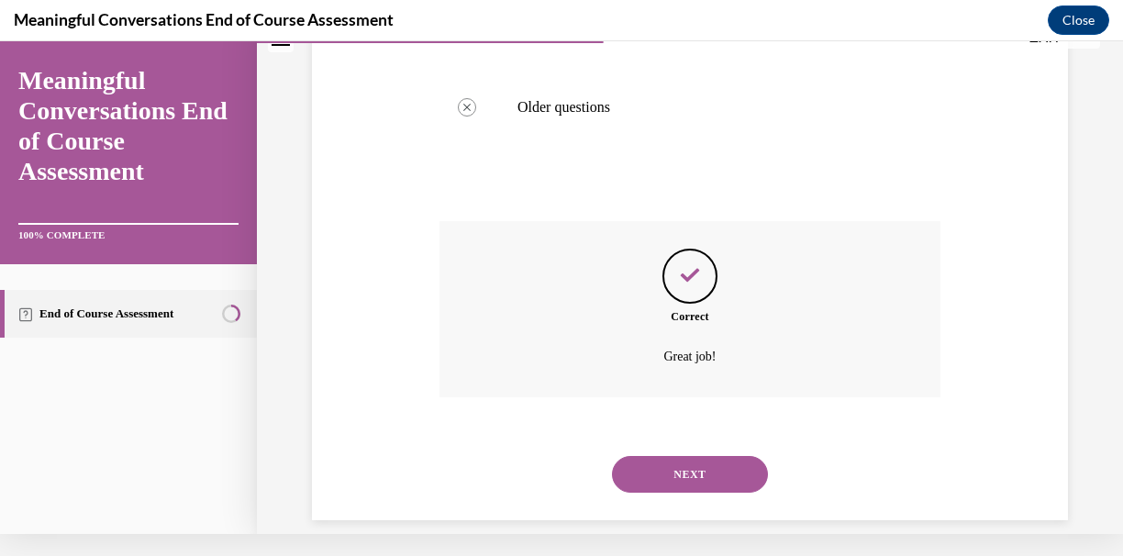
click at [683, 460] on button "NEXT" at bounding box center [690, 474] width 156 height 37
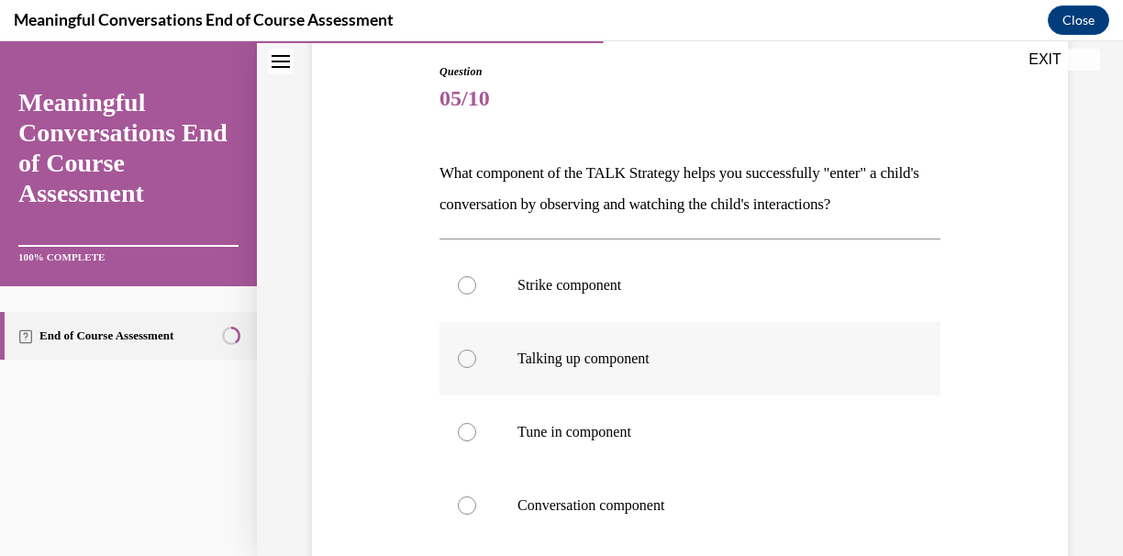
scroll to position [215, 0]
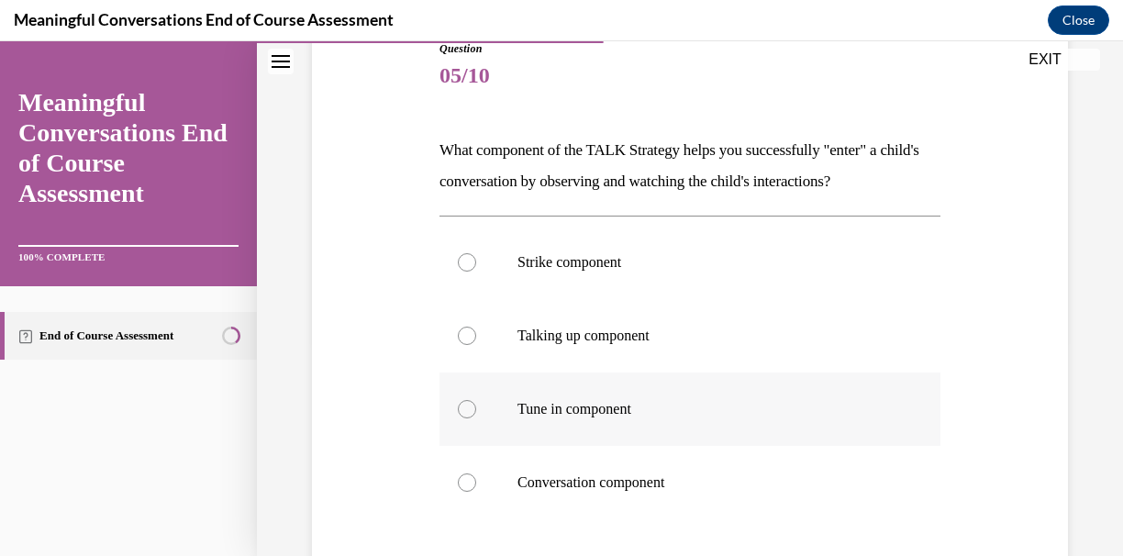
click at [636, 406] on p "Tune in component" at bounding box center [705, 409] width 377 height 18
click at [476, 406] on input "Tune in component" at bounding box center [467, 409] width 18 height 18
radio input "true"
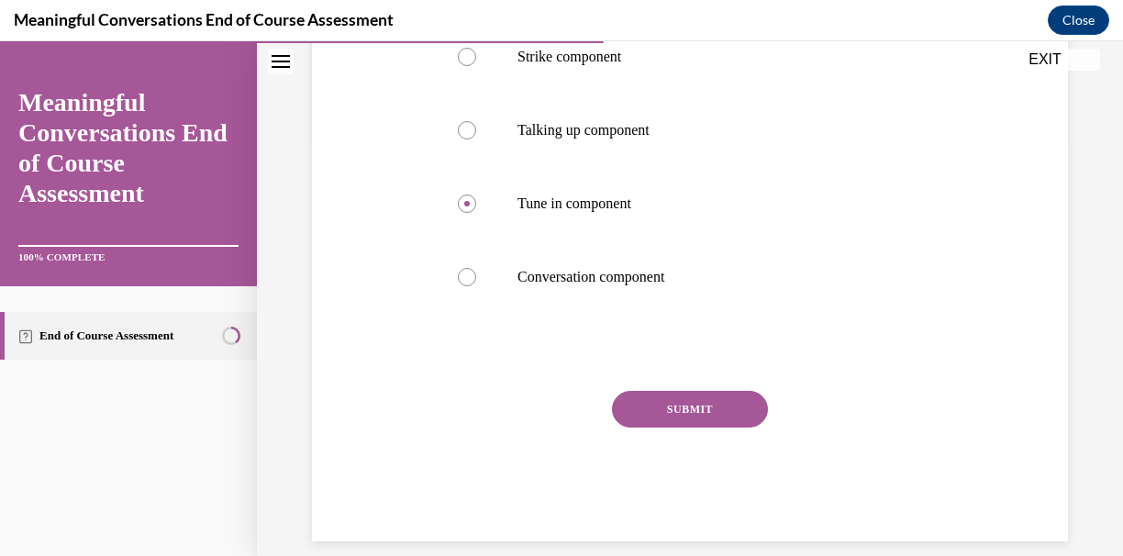
click at [632, 401] on button "SUBMIT" at bounding box center [690, 409] width 156 height 37
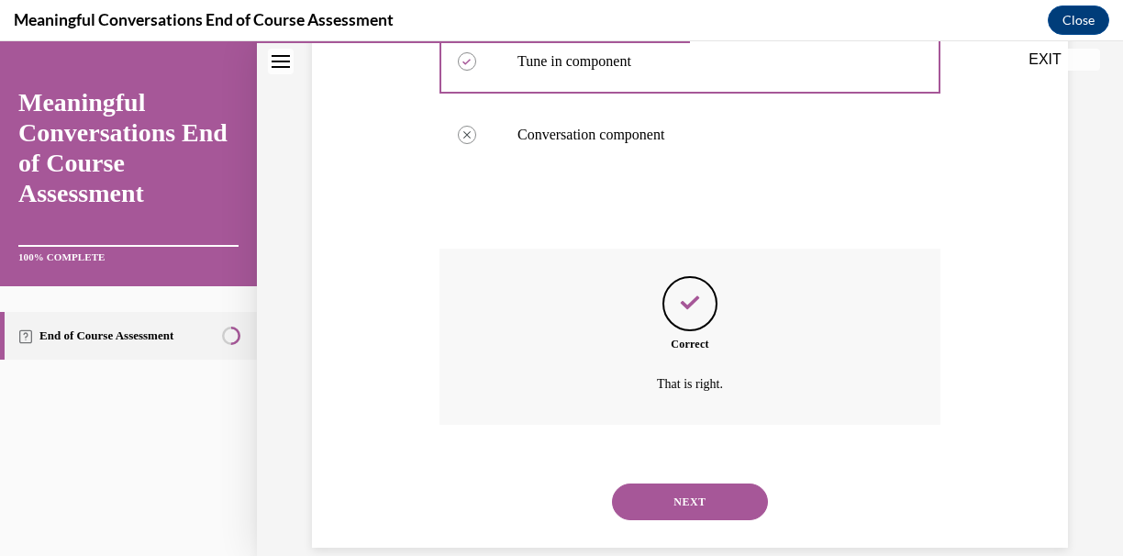
scroll to position [557, 0]
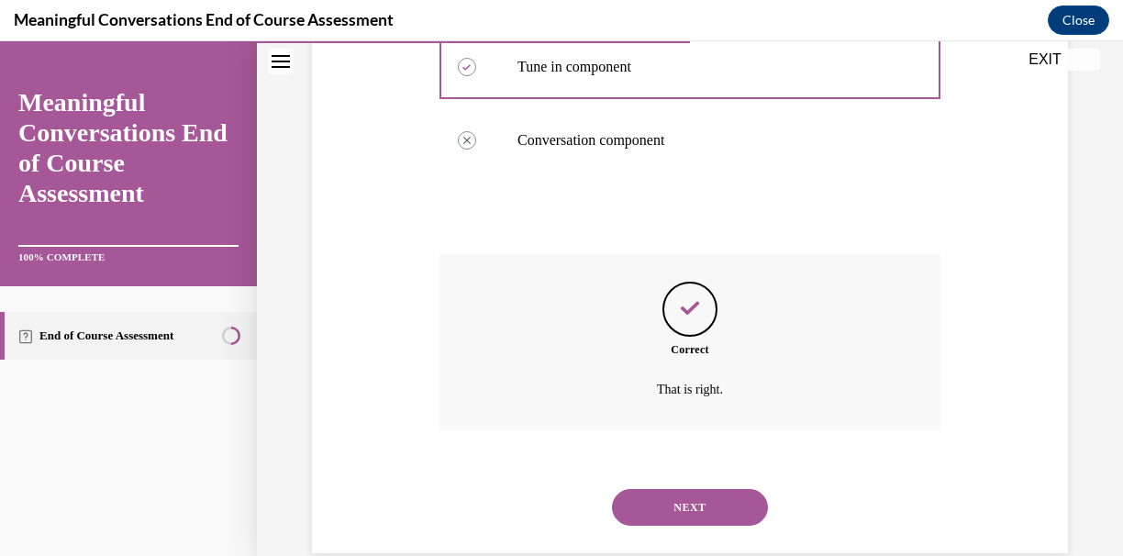
click at [688, 497] on button "NEXT" at bounding box center [690, 507] width 156 height 37
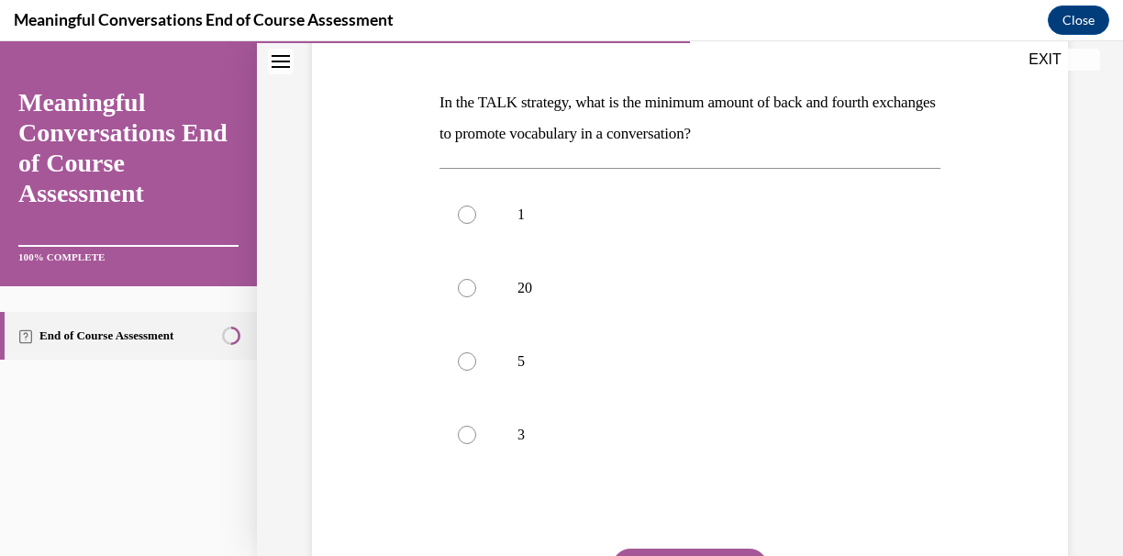
scroll to position [263, 0]
click at [479, 371] on label "5" at bounding box center [689, 360] width 501 height 73
click at [476, 370] on input "5" at bounding box center [467, 360] width 18 height 18
radio input "true"
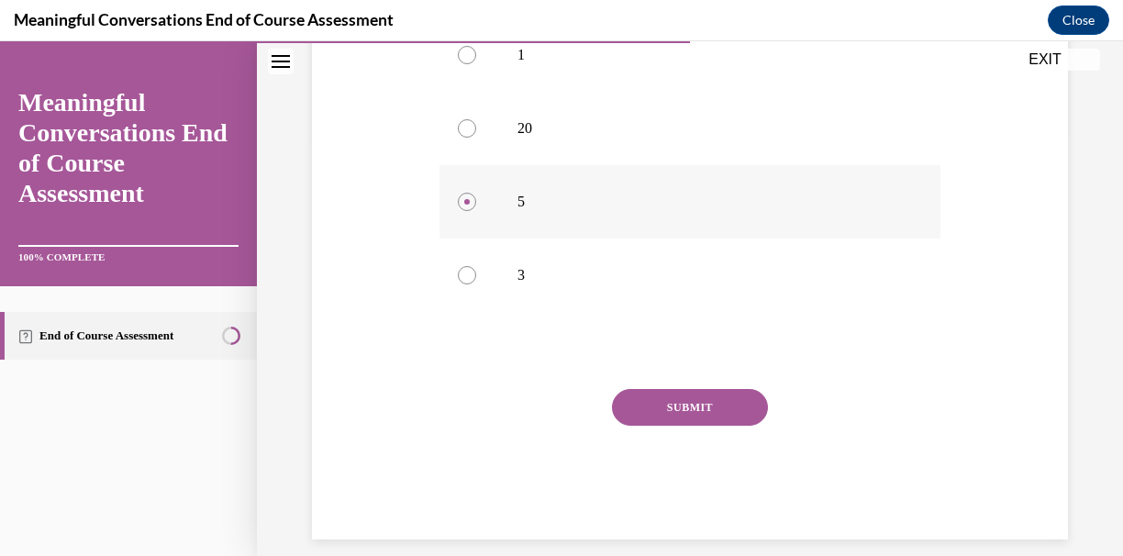
scroll to position [420, 0]
click at [730, 424] on button "SUBMIT" at bounding box center [690, 409] width 156 height 37
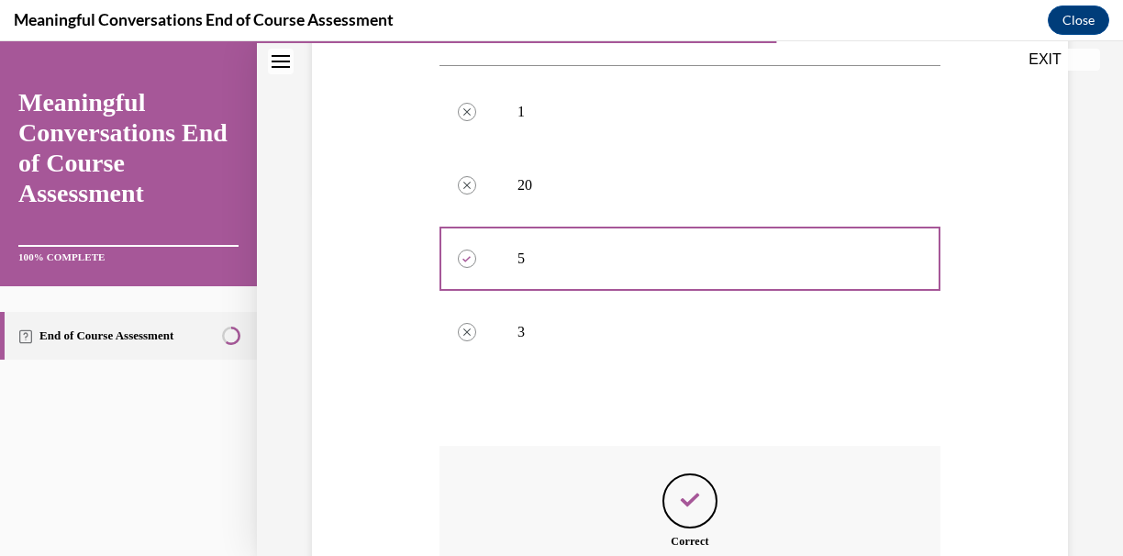
scroll to position [568, 0]
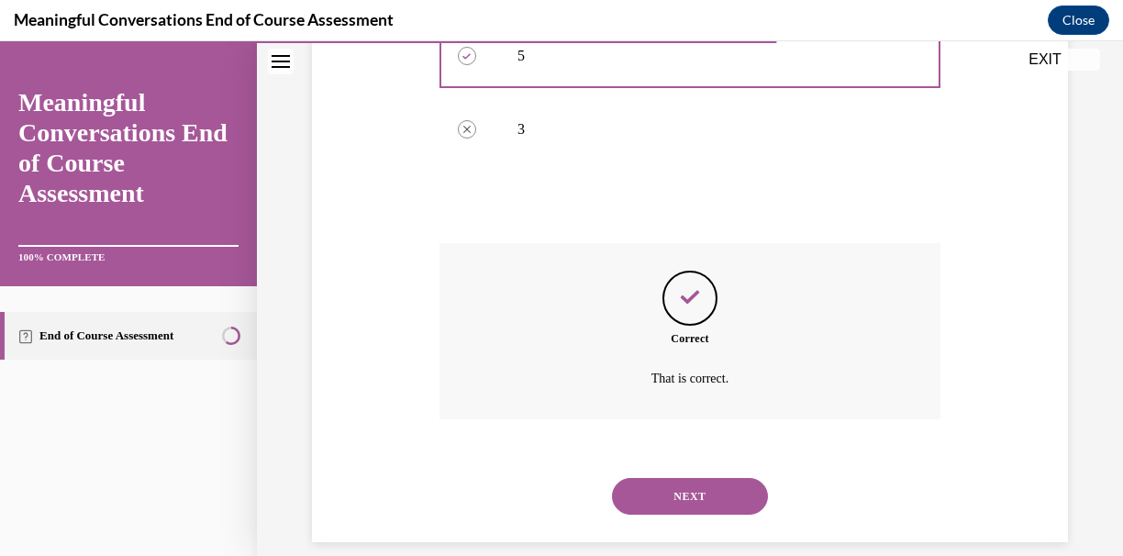
click at [725, 483] on button "NEXT" at bounding box center [690, 496] width 156 height 37
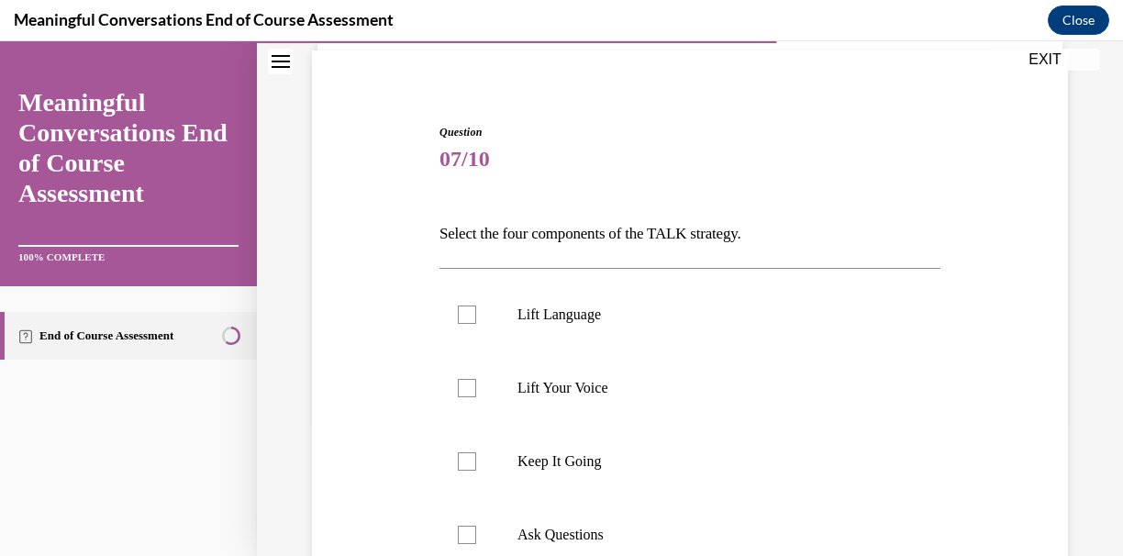
scroll to position [158, 0]
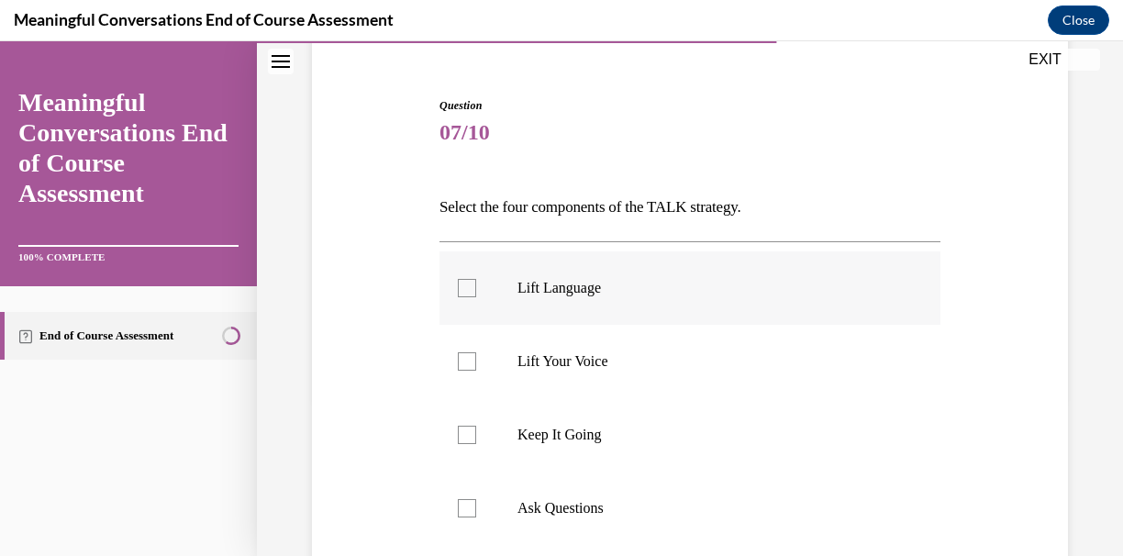
click at [517, 285] on p "Lift Language" at bounding box center [705, 288] width 377 height 18
click at [476, 285] on input "Lift Language" at bounding box center [467, 288] width 18 height 18
checkbox input "true"
click at [558, 449] on label "Keep It Going" at bounding box center [689, 434] width 501 height 73
click at [476, 444] on input "Keep It Going" at bounding box center [467, 435] width 18 height 18
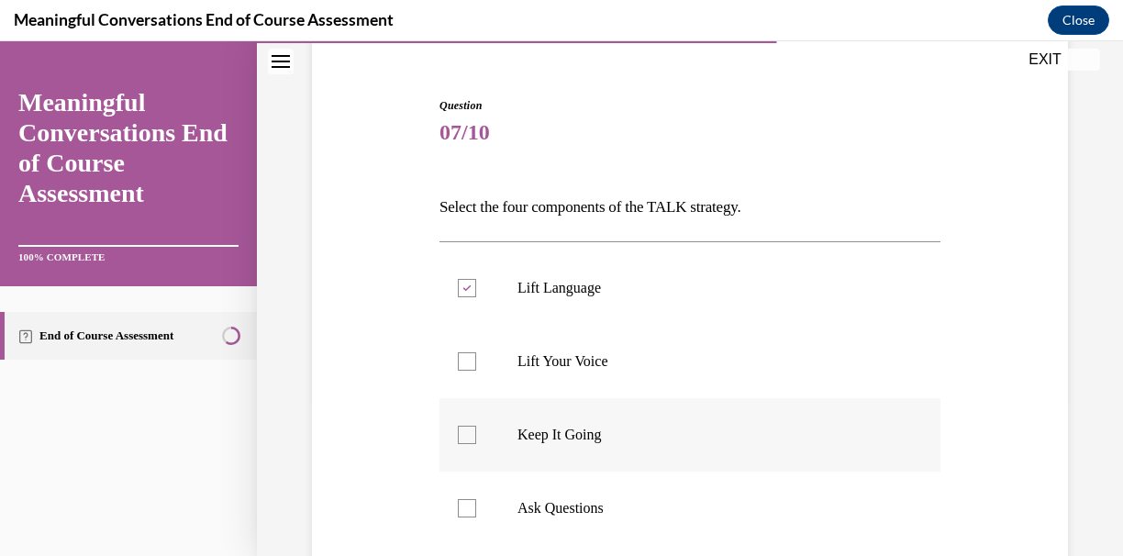
checkbox input "true"
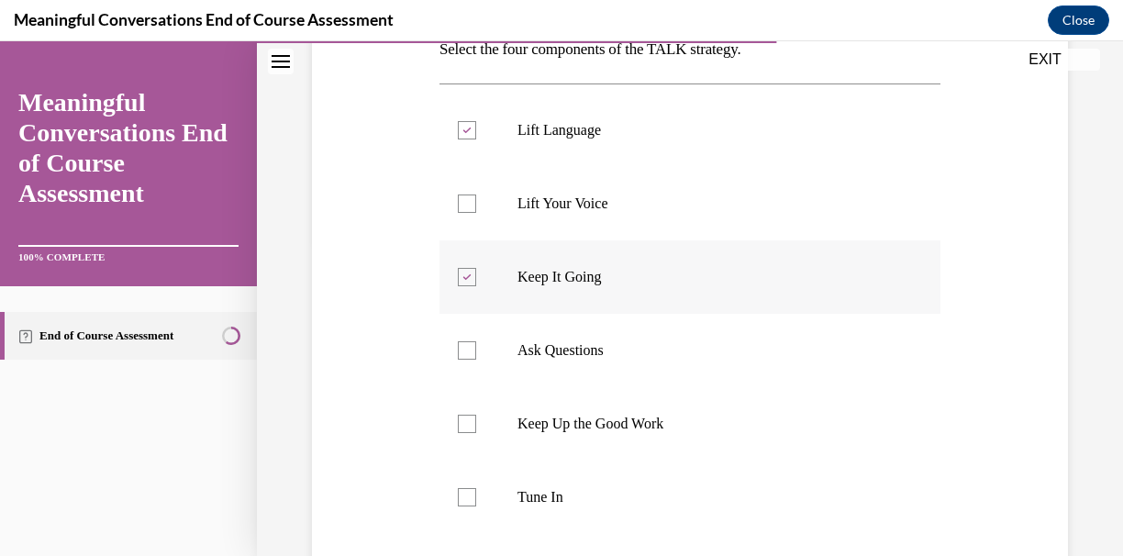
scroll to position [328, 0]
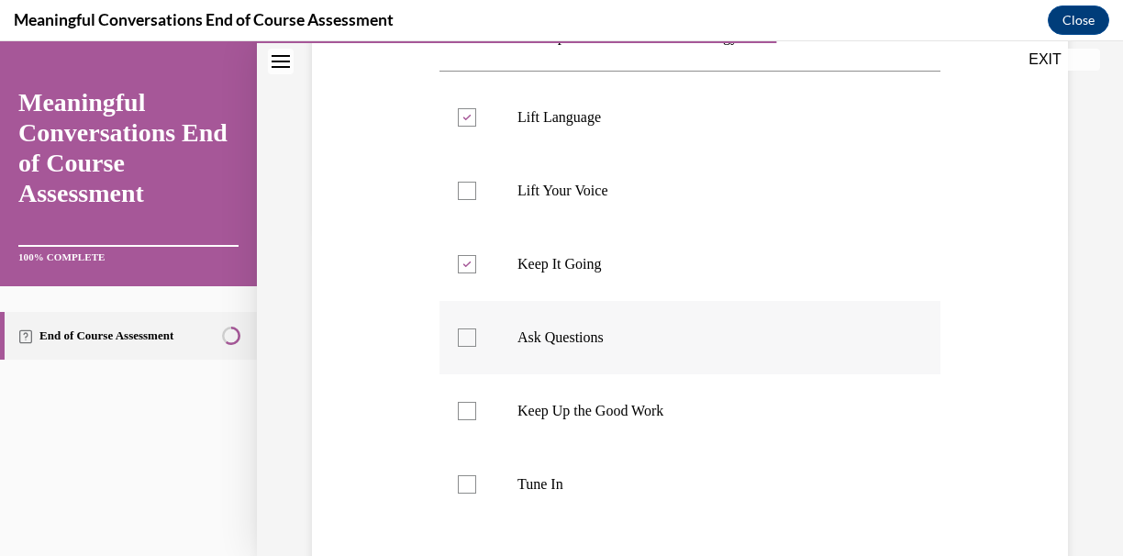
click at [520, 352] on label "Ask Questions" at bounding box center [689, 337] width 501 height 73
click at [476, 347] on input "Ask Questions" at bounding box center [467, 337] width 18 height 18
checkbox input "true"
click at [559, 498] on label "Tune In" at bounding box center [689, 484] width 501 height 73
click at [476, 493] on input "Tune In" at bounding box center [467, 484] width 18 height 18
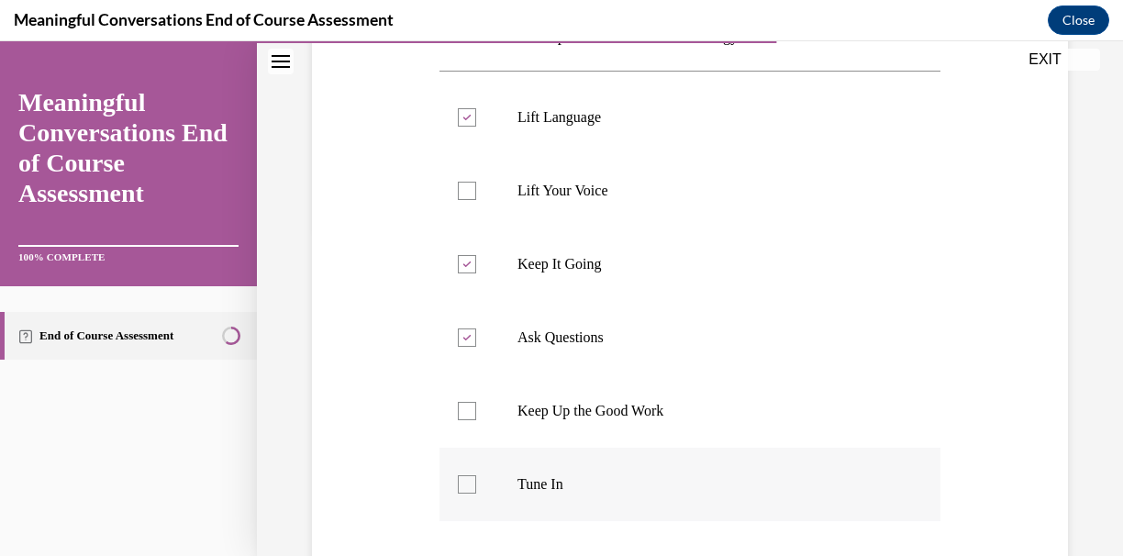
checkbox input "true"
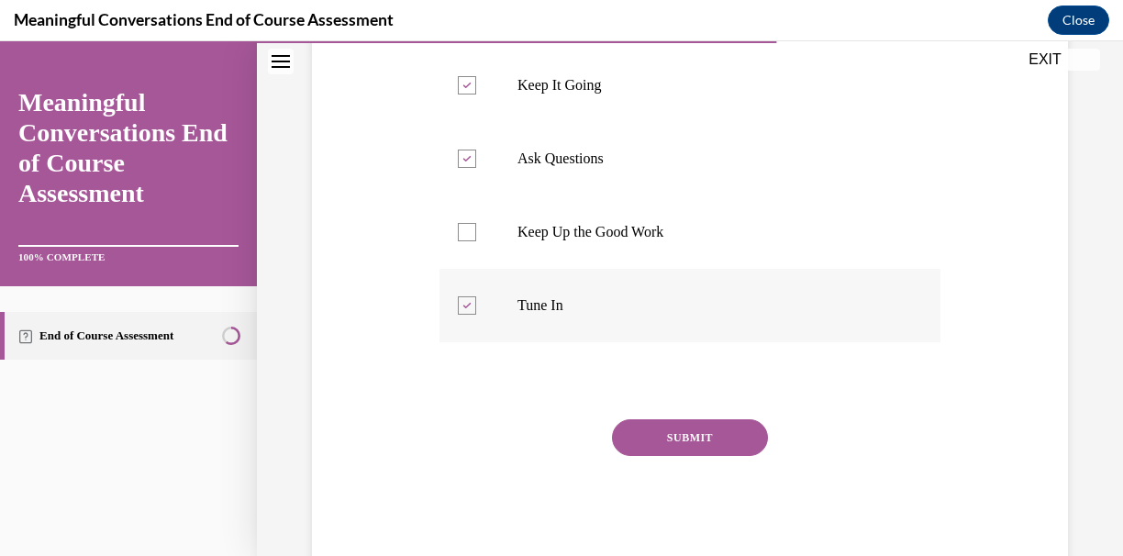
scroll to position [536, 0]
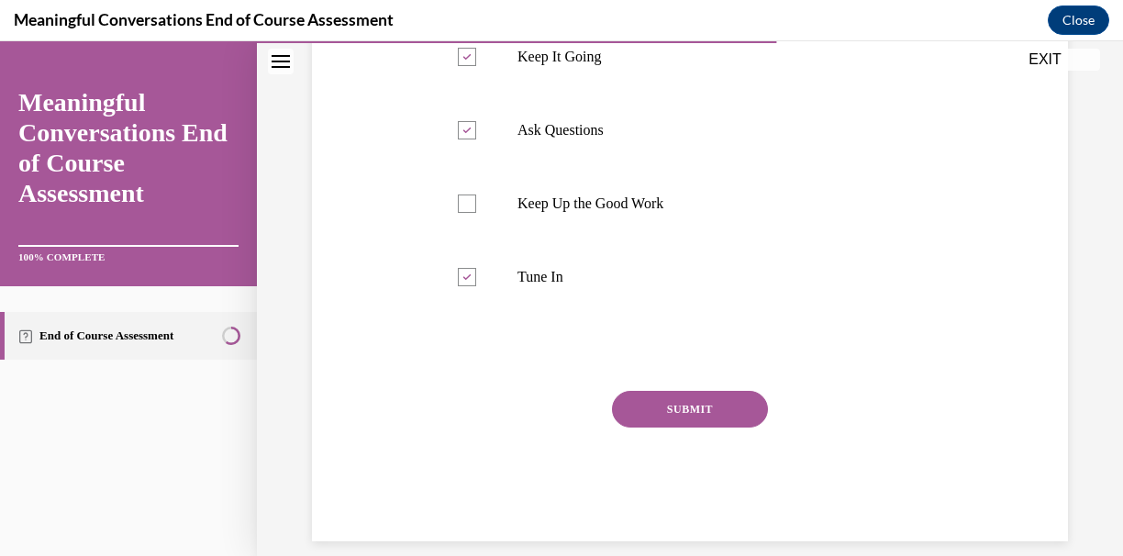
click at [669, 408] on button "SUBMIT" at bounding box center [690, 409] width 156 height 37
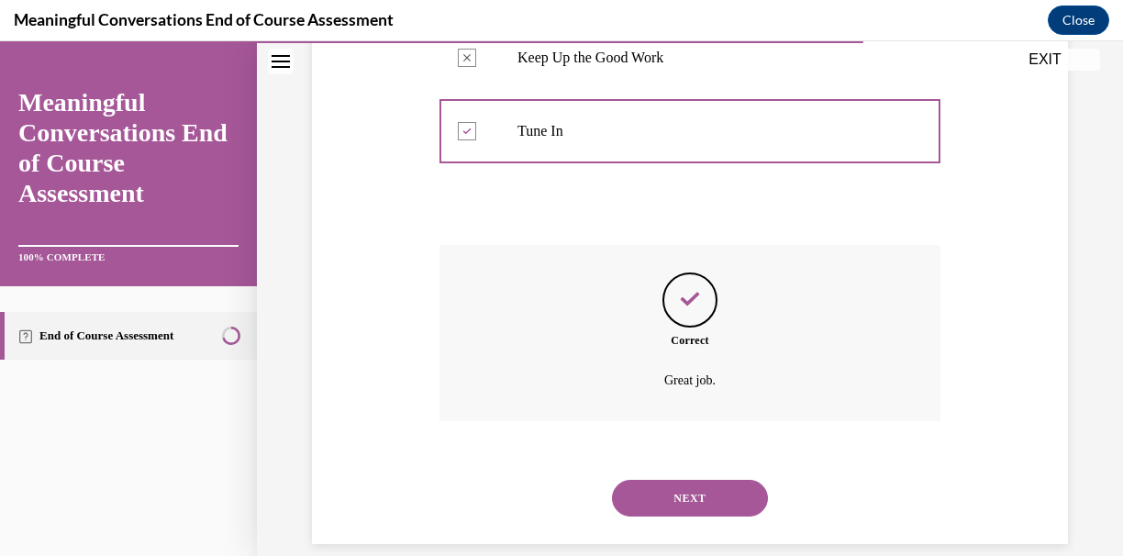
scroll to position [683, 0]
click at [691, 478] on button "NEXT" at bounding box center [690, 496] width 156 height 37
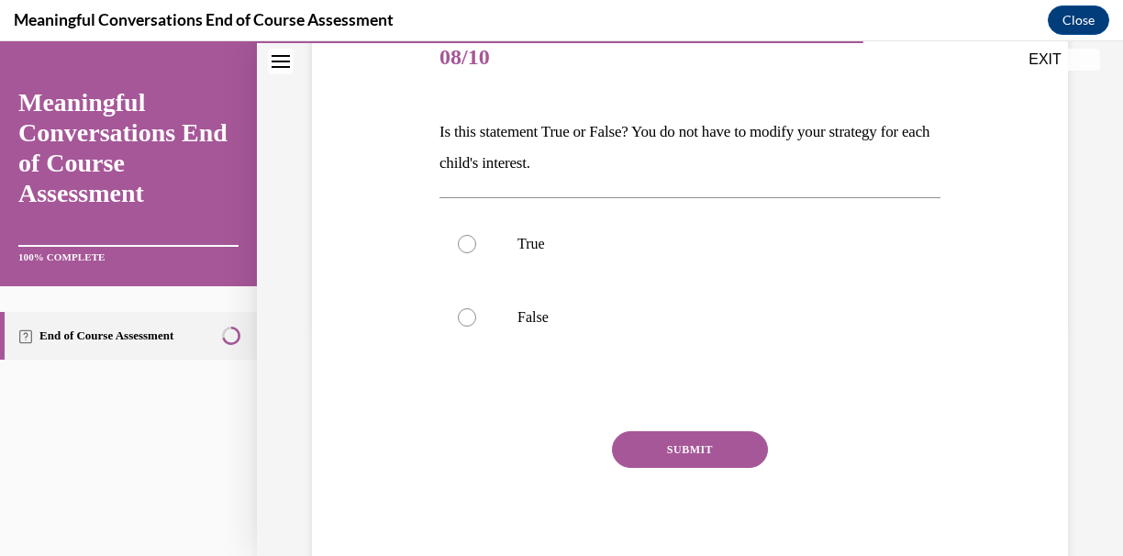
scroll to position [237, 0]
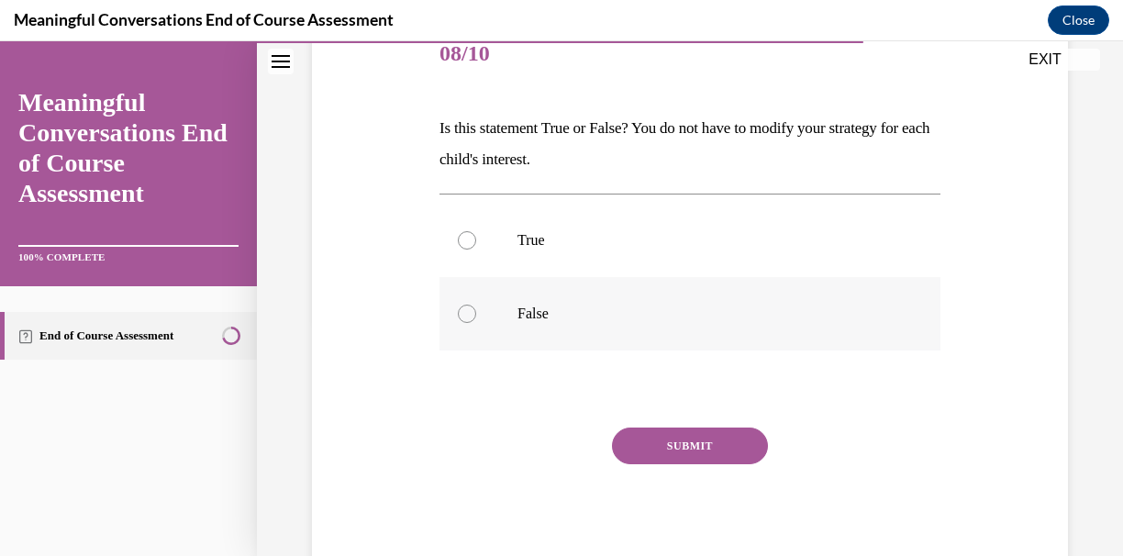
click at [513, 323] on label "False" at bounding box center [689, 313] width 501 height 73
click at [476, 323] on input "False" at bounding box center [467, 313] width 18 height 18
radio input "true"
click at [709, 443] on button "SUBMIT" at bounding box center [690, 445] width 156 height 37
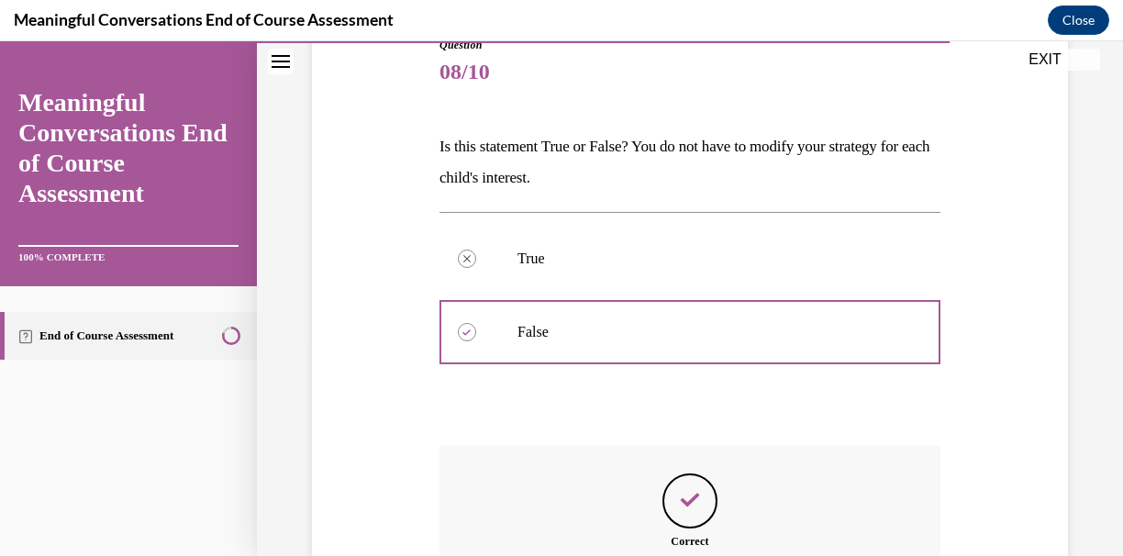
scroll to position [421, 0]
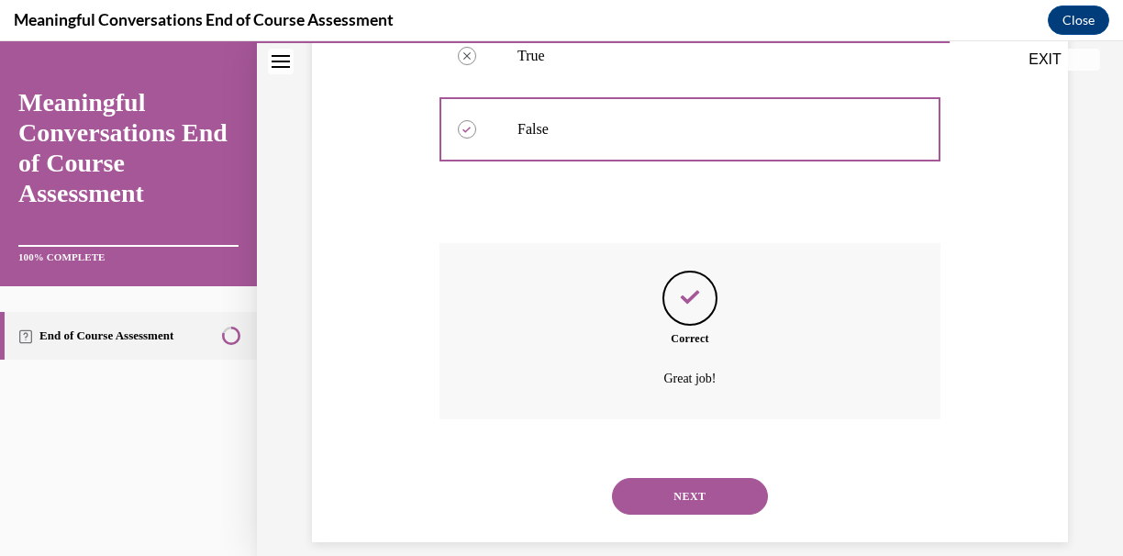
click at [723, 487] on button "NEXT" at bounding box center [690, 496] width 156 height 37
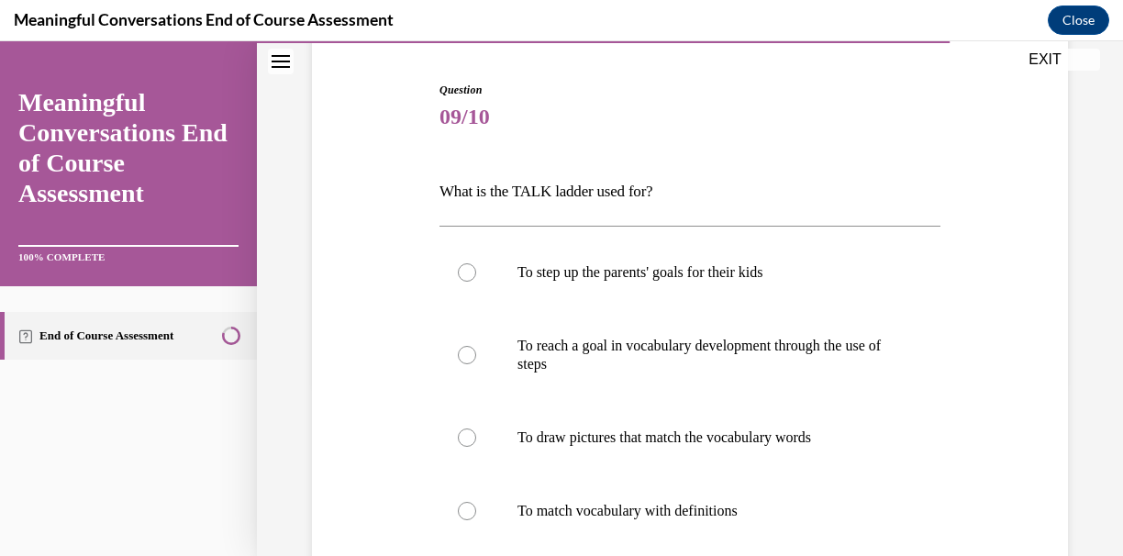
scroll to position [175, 0]
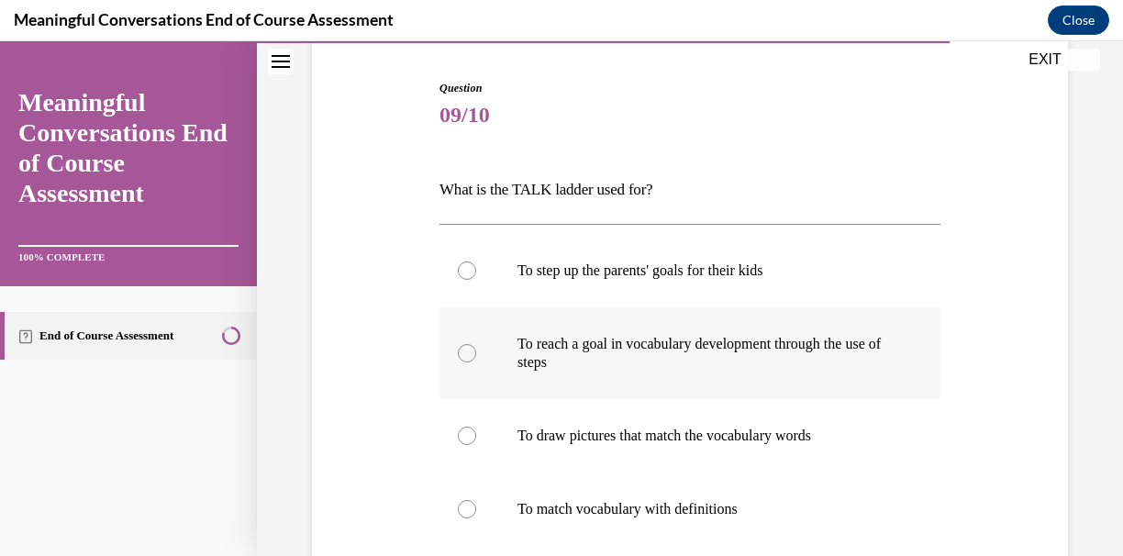
click at [581, 365] on p "To reach a goal in vocabulary development through the use of steps" at bounding box center [705, 353] width 377 height 37
click at [476, 362] on input "To reach a goal in vocabulary development through the use of steps" at bounding box center [467, 353] width 18 height 18
radio input "true"
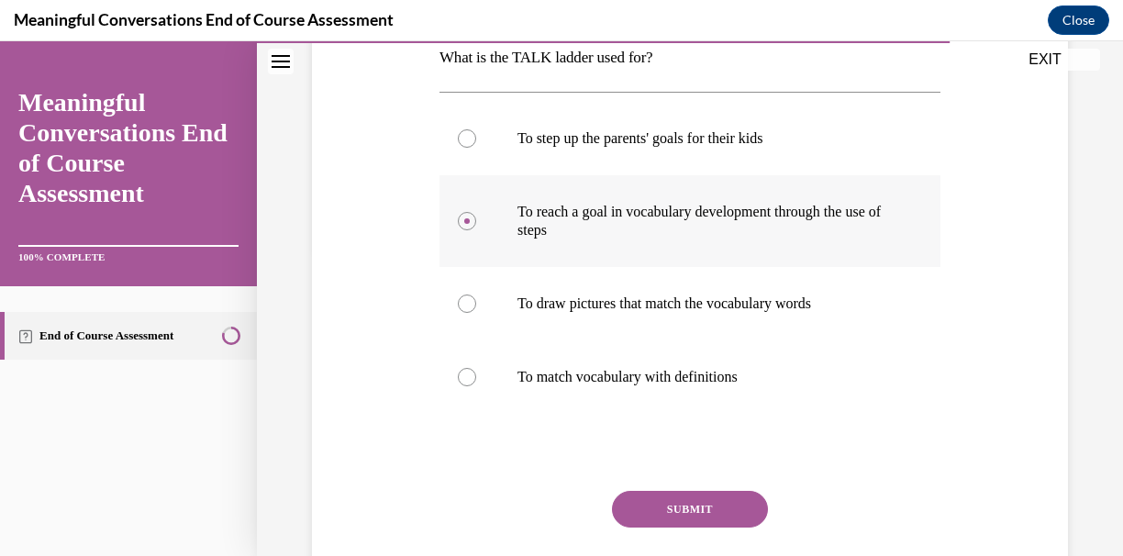
scroll to position [321, 0]
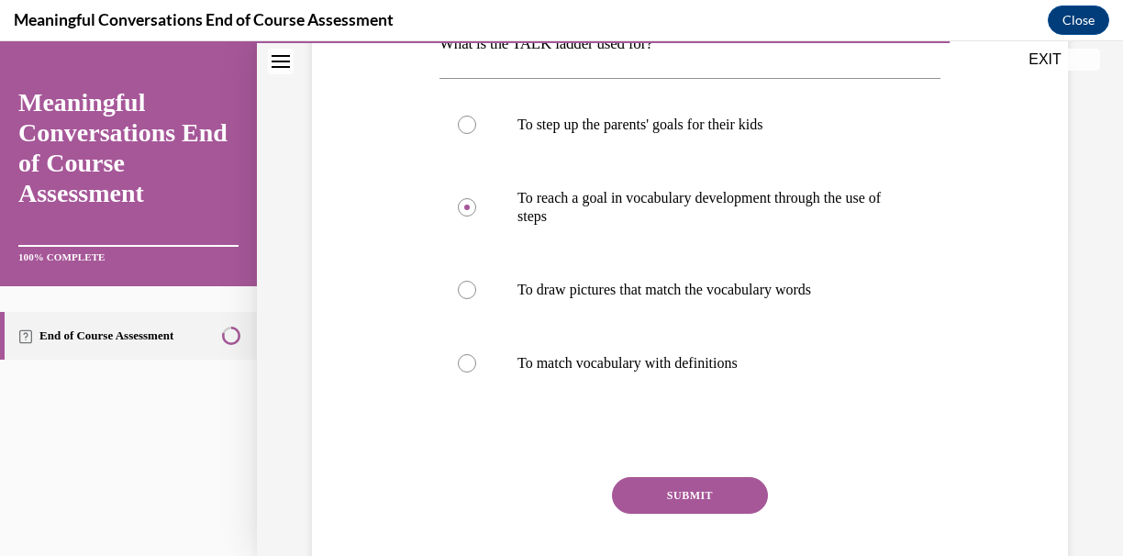
click at [694, 501] on button "SUBMIT" at bounding box center [690, 495] width 156 height 37
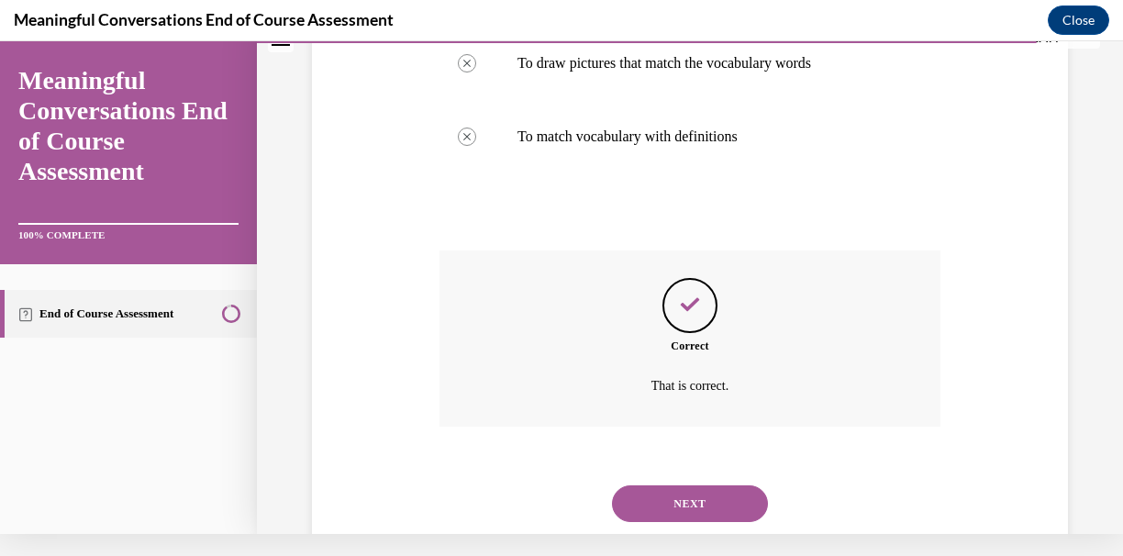
scroll to position [555, 0]
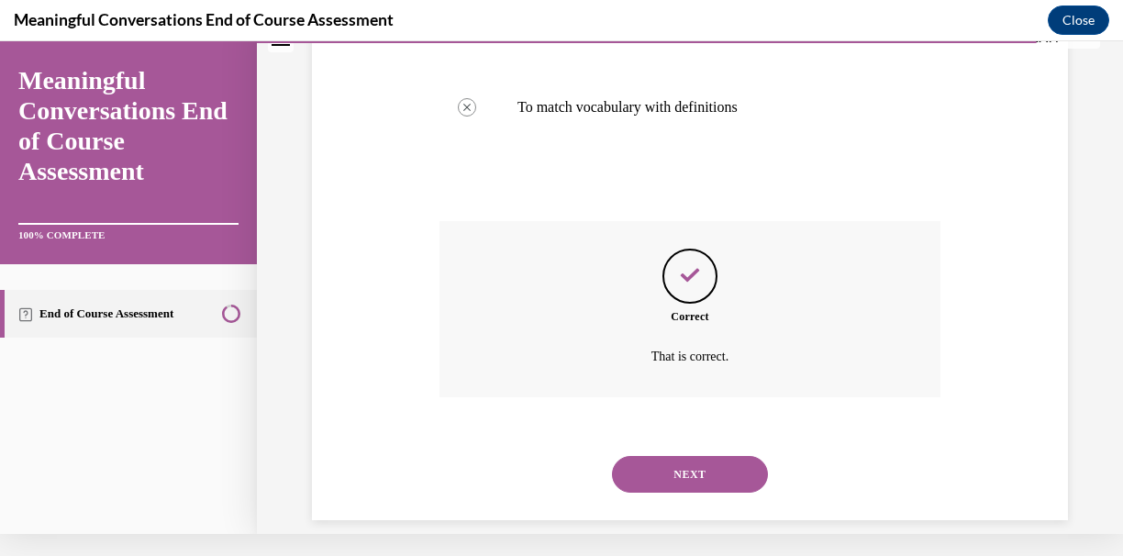
click at [681, 456] on button "NEXT" at bounding box center [690, 474] width 156 height 37
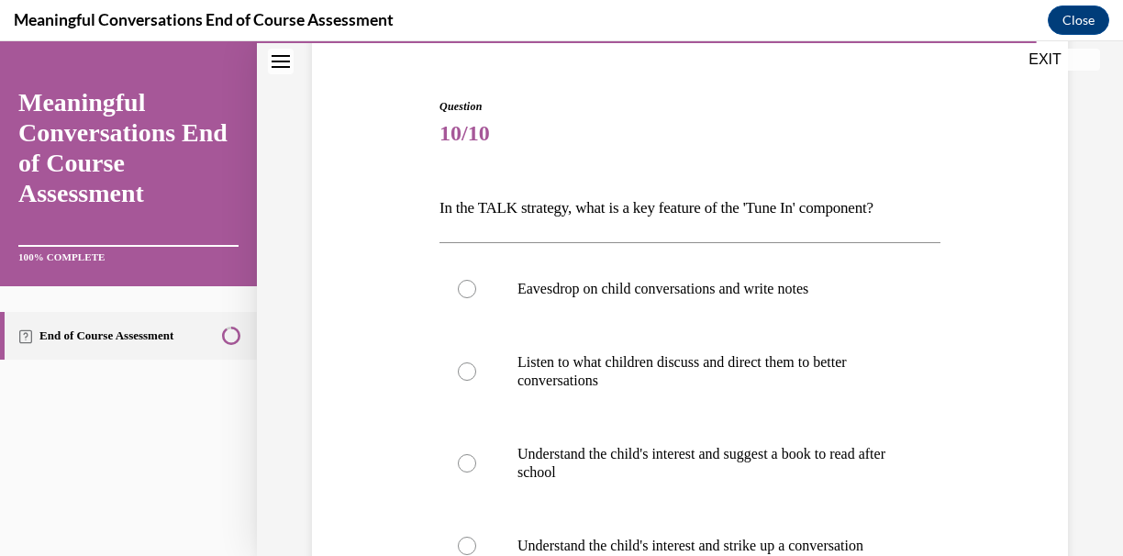
scroll to position [161, 0]
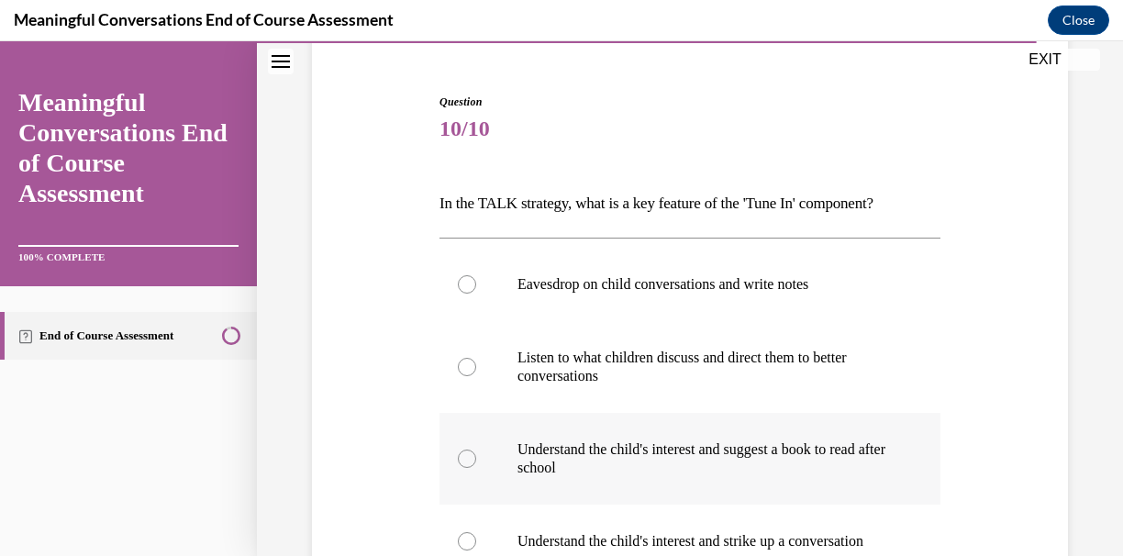
click at [608, 462] on p "Understand the child's interest and suggest a book to read after school" at bounding box center [705, 458] width 377 height 37
click at [476, 462] on input "Understand the child's interest and suggest a book to read after school" at bounding box center [467, 458] width 18 height 18
radio input "true"
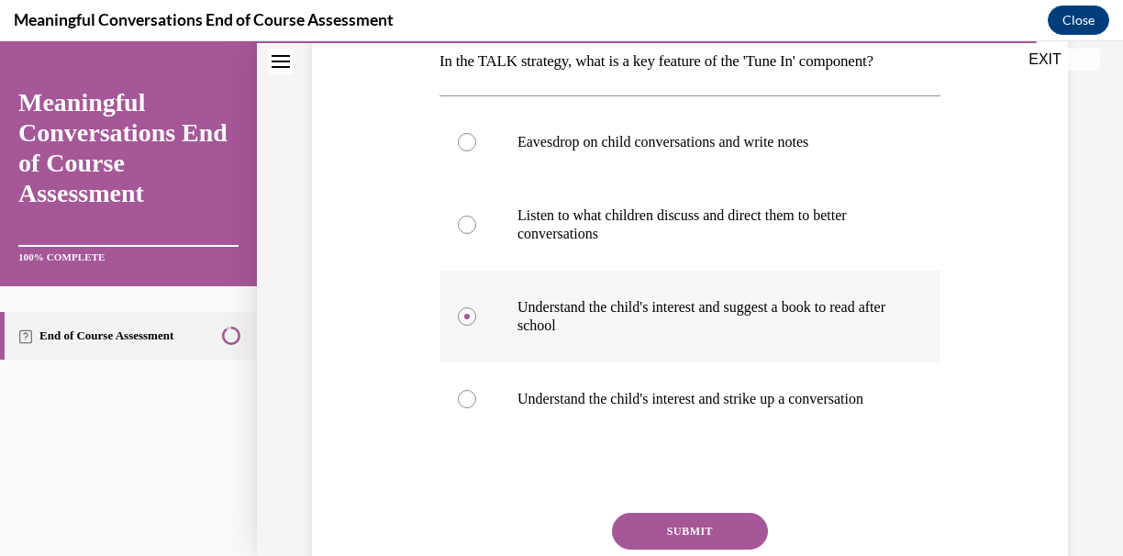
scroll to position [303, 0]
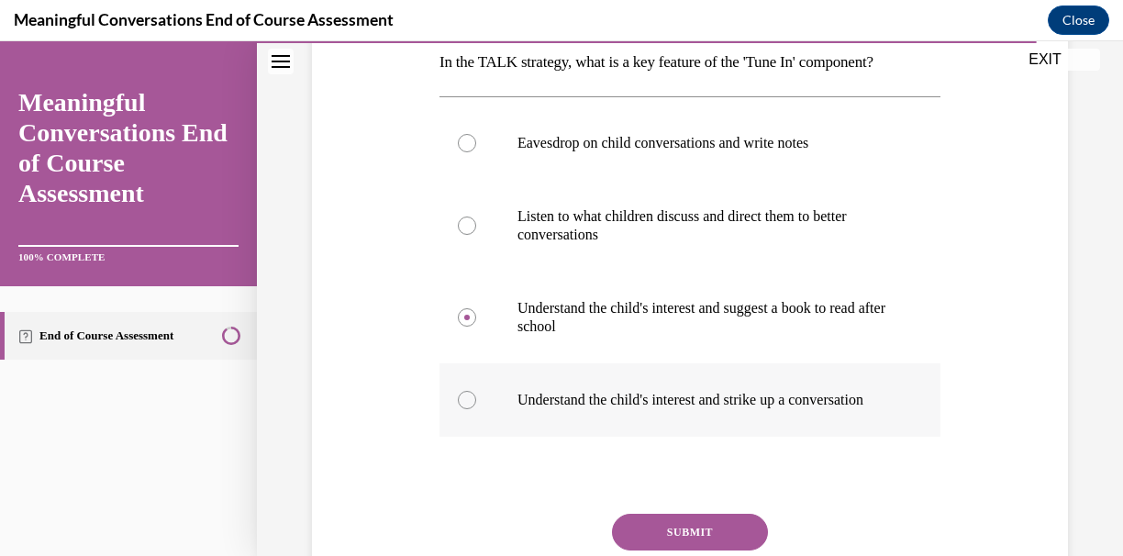
click at [577, 409] on p "Understand the child's interest and strike up a conversation" at bounding box center [705, 400] width 377 height 18
click at [476, 409] on input "Understand the child's interest and strike up a conversation" at bounding box center [467, 400] width 18 height 18
radio input "true"
click at [691, 540] on button "SUBMIT" at bounding box center [690, 532] width 156 height 37
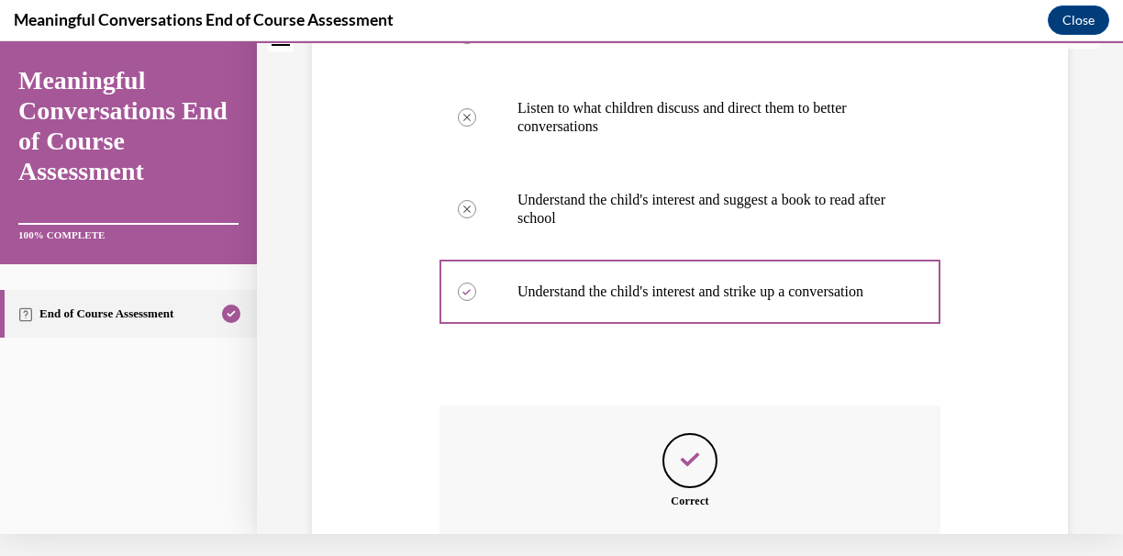
scroll to position [592, 0]
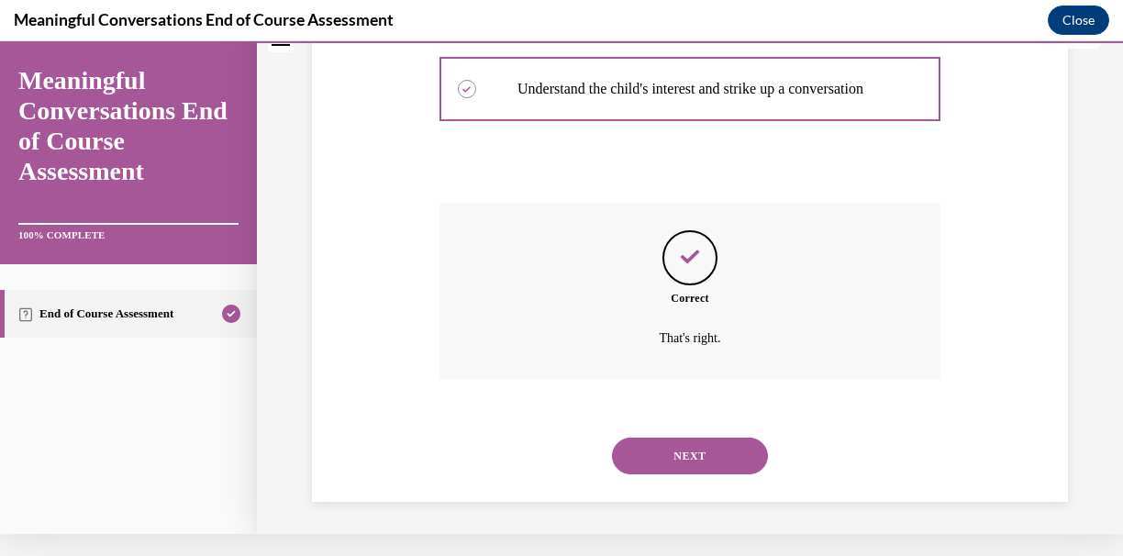
click at [671, 455] on button "NEXT" at bounding box center [690, 455] width 156 height 37
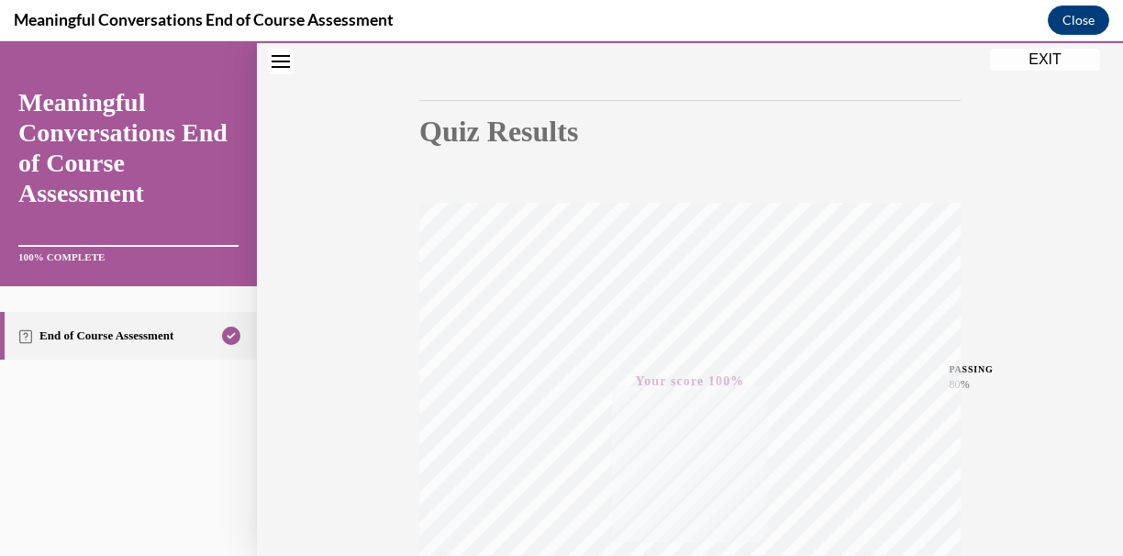
scroll to position [119, 0]
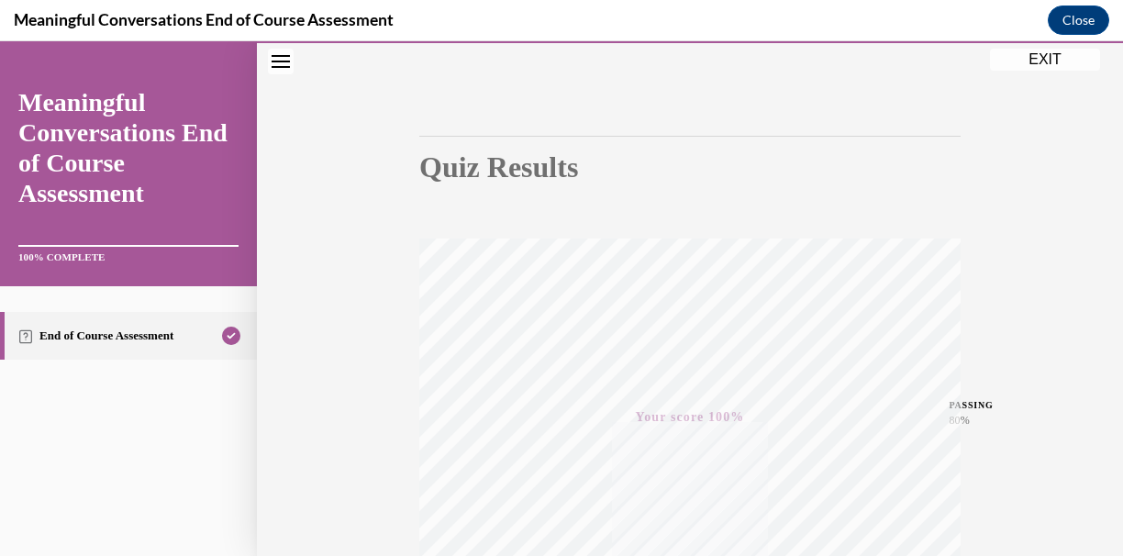
click at [1033, 63] on button "EXIT" at bounding box center [1045, 60] width 110 height 22
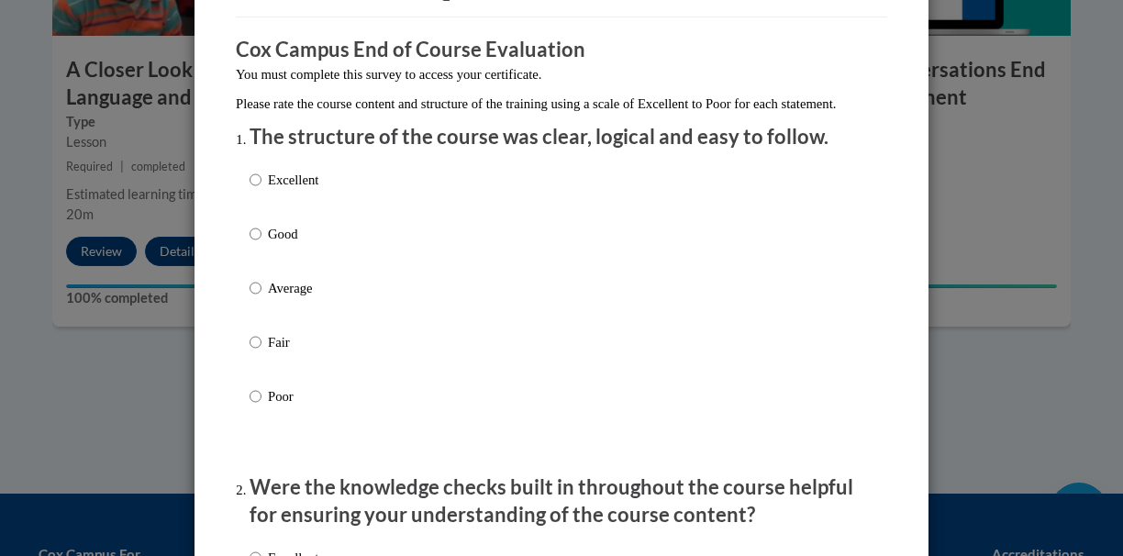
scroll to position [141, 0]
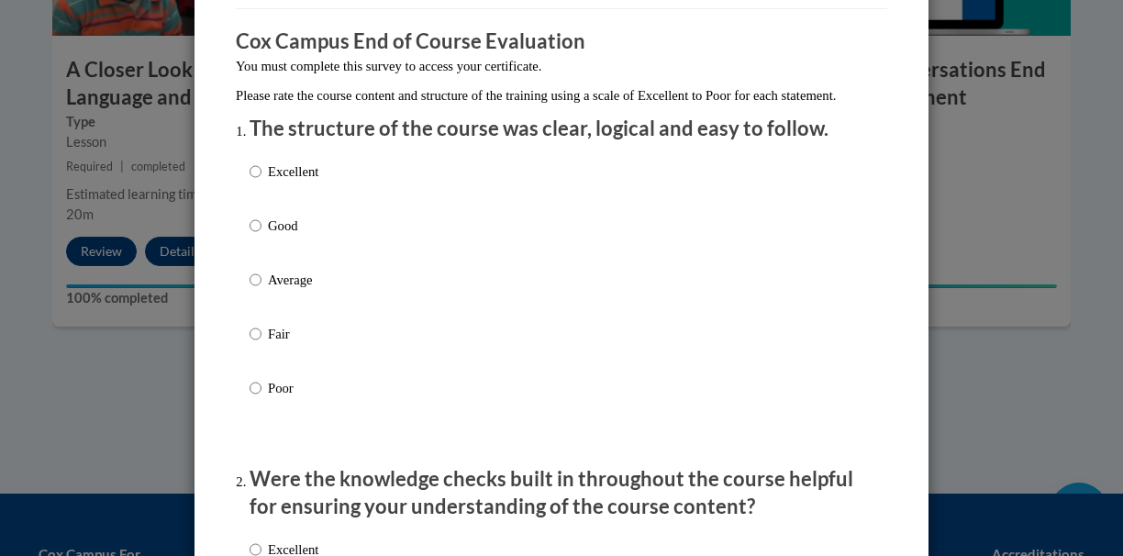
click at [314, 182] on p "Excellent" at bounding box center [293, 171] width 50 height 20
click at [261, 182] on input "Excellent" at bounding box center [255, 171] width 12 height 20
radio input "true"
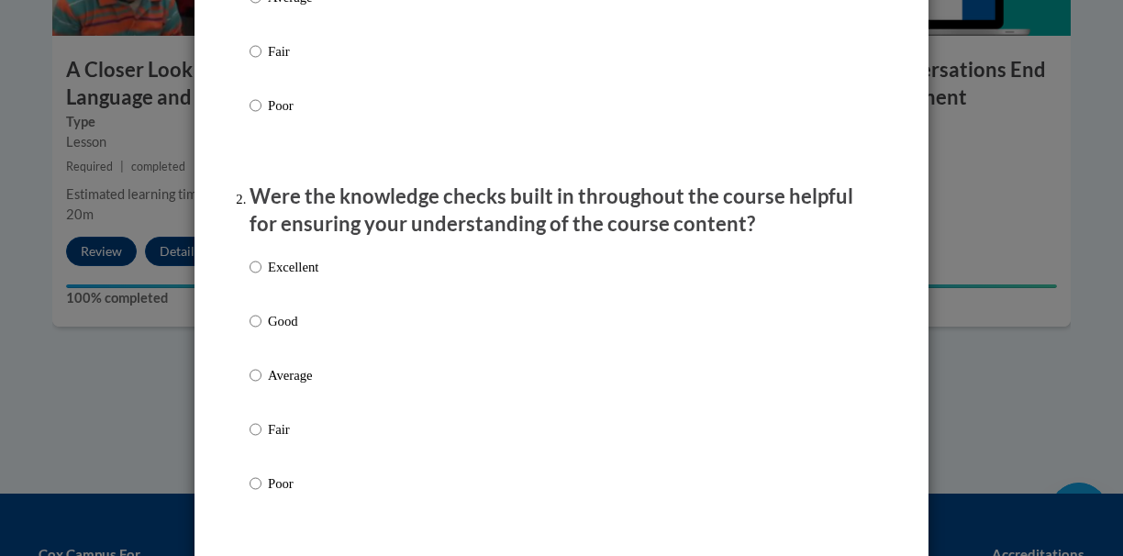
scroll to position [425, 0]
click at [292, 330] on p "Good" at bounding box center [293, 320] width 50 height 20
click at [261, 330] on input "Good" at bounding box center [255, 320] width 12 height 20
radio input "true"
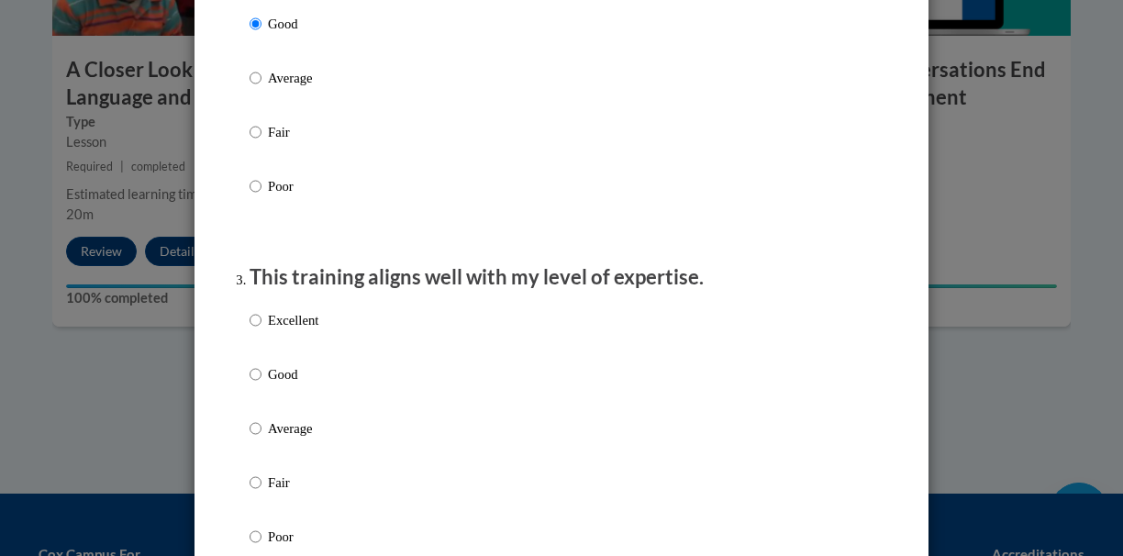
scroll to position [752, 0]
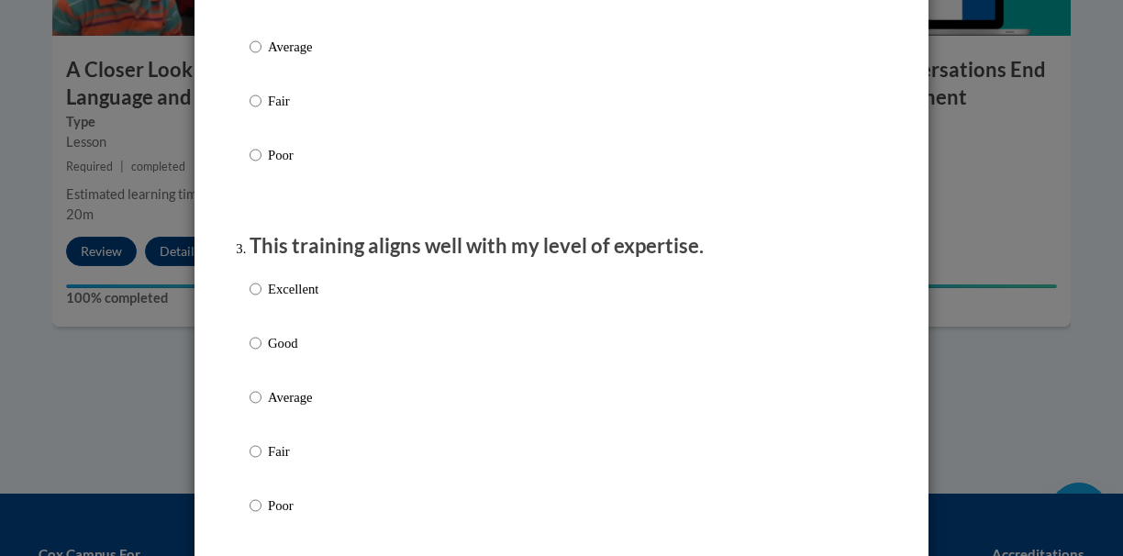
click at [286, 353] on p "Good" at bounding box center [293, 343] width 50 height 20
click at [261, 353] on input "Good" at bounding box center [255, 343] width 12 height 20
radio input "true"
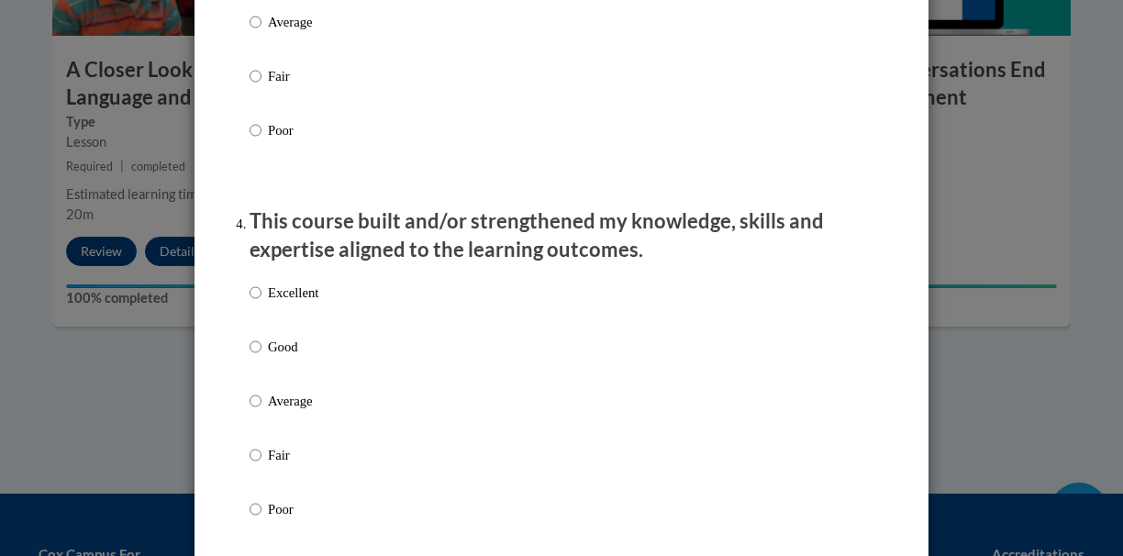
click at [288, 355] on p "Good" at bounding box center [293, 347] width 50 height 20
click at [261, 355] on input "Good" at bounding box center [255, 347] width 12 height 20
radio input "true"
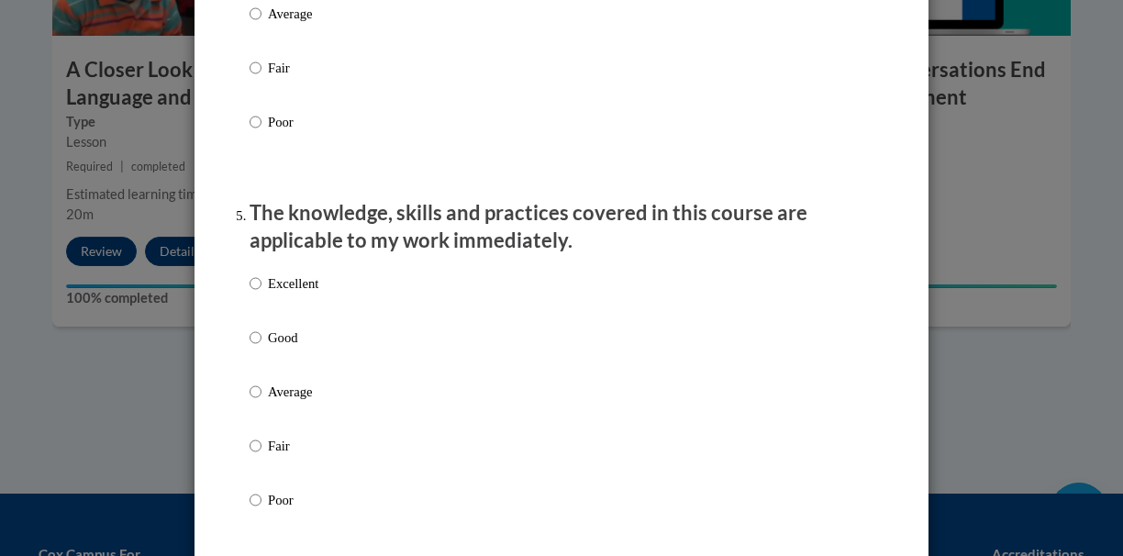
click at [288, 348] on p "Good" at bounding box center [293, 337] width 50 height 20
click at [261, 348] on input "Good" at bounding box center [255, 337] width 12 height 20
radio input "true"
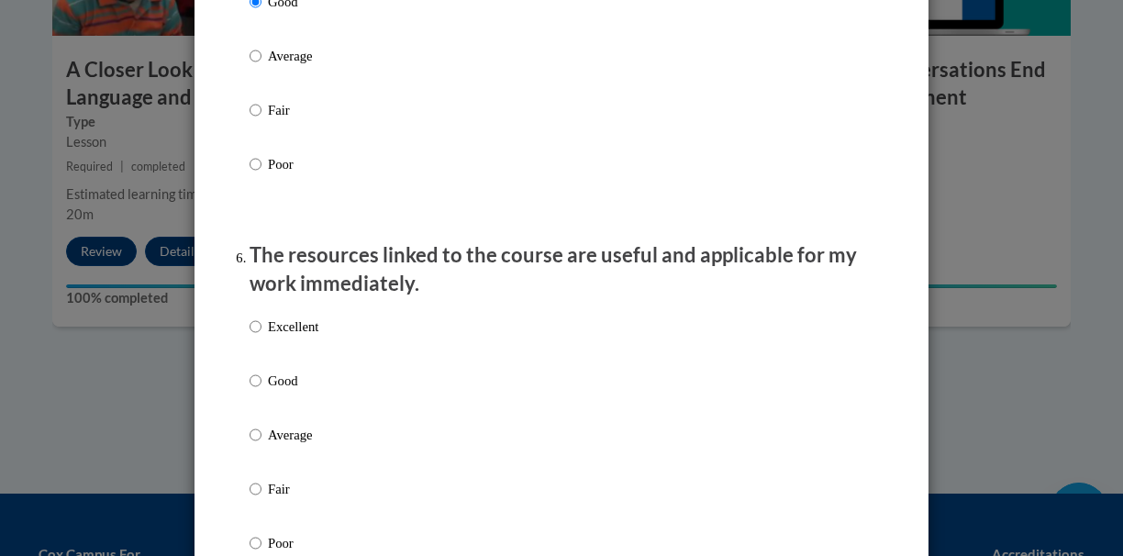
scroll to position [1928, 0]
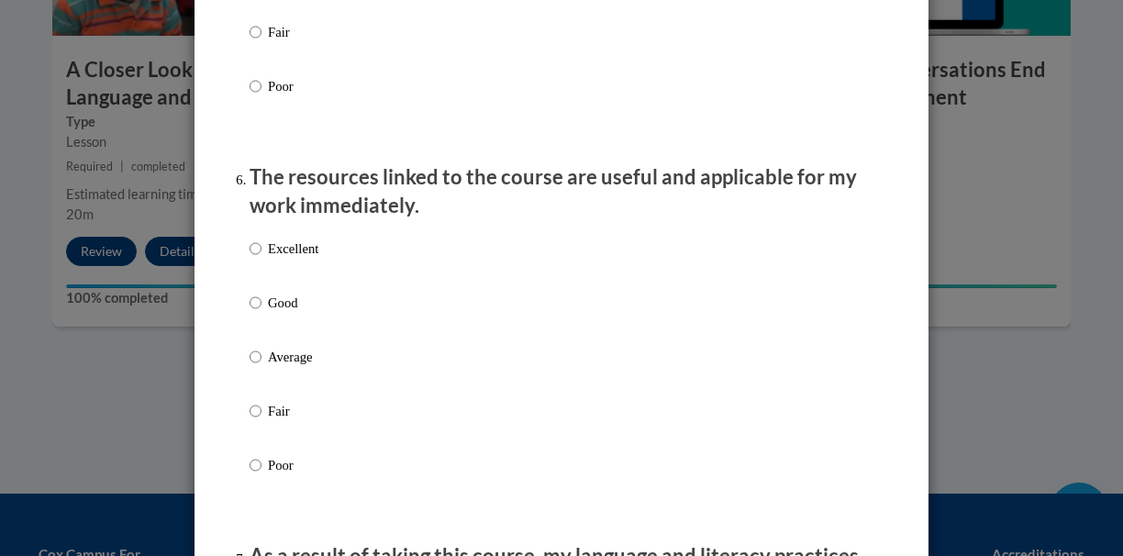
click at [296, 307] on p "Good" at bounding box center [293, 303] width 50 height 20
click at [261, 307] on input "Good" at bounding box center [255, 303] width 12 height 20
radio input "true"
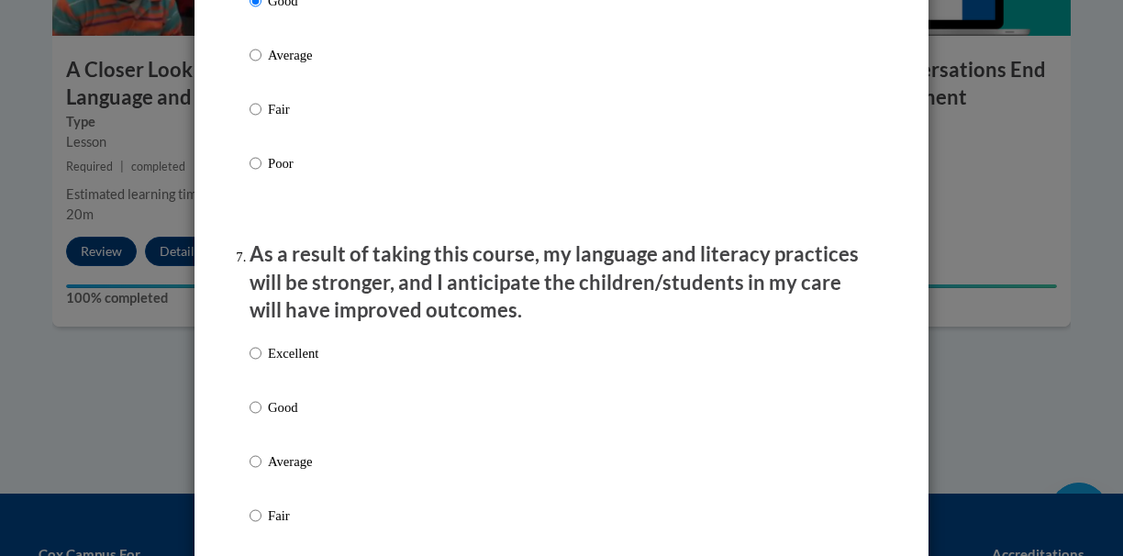
scroll to position [2252, 0]
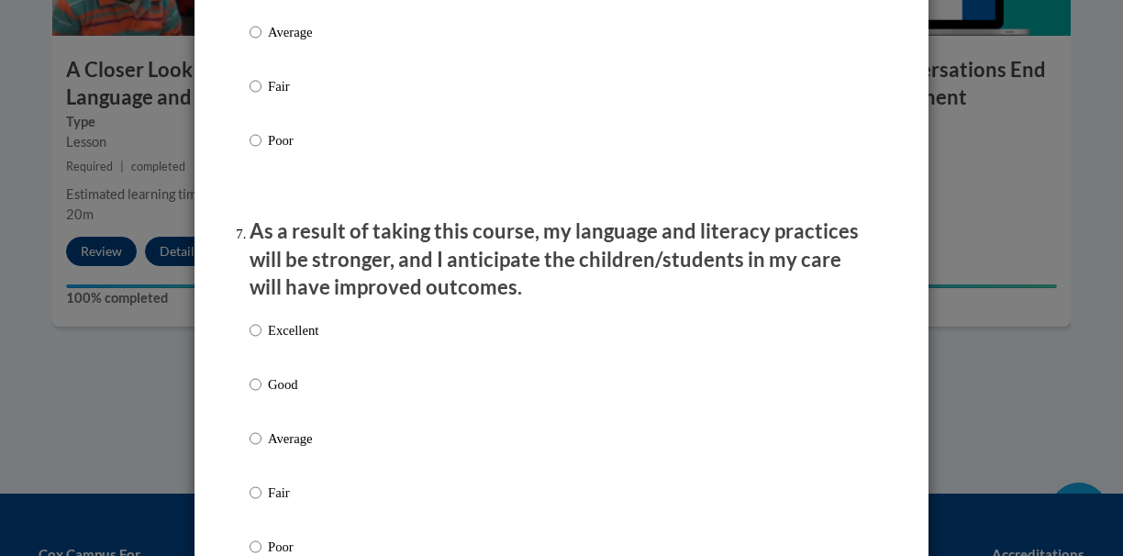
click at [286, 390] on p "Good" at bounding box center [293, 384] width 50 height 20
click at [261, 390] on input "Good" at bounding box center [255, 384] width 12 height 20
radio input "true"
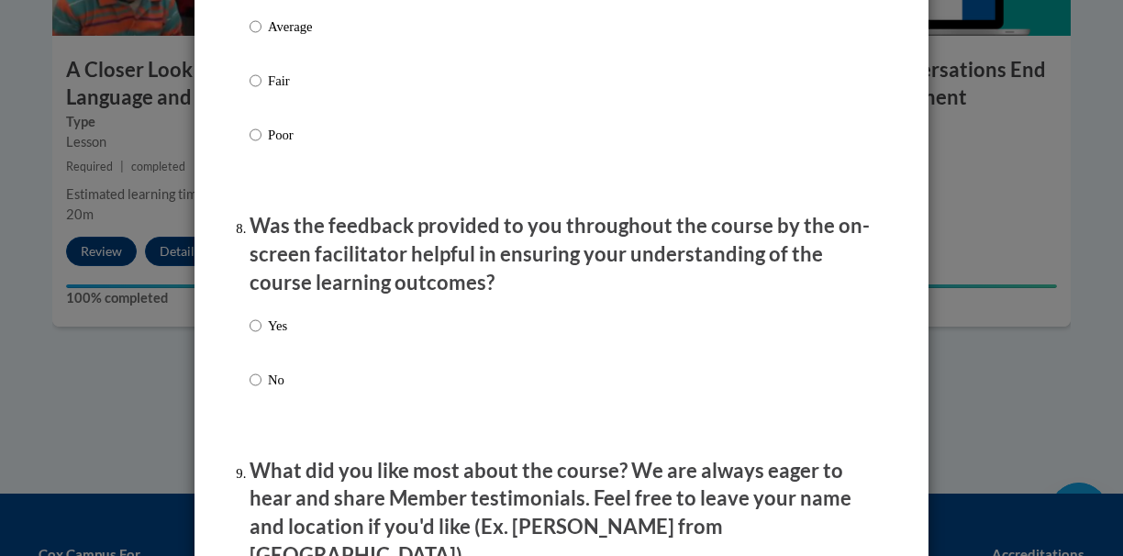
scroll to position [2667, 0]
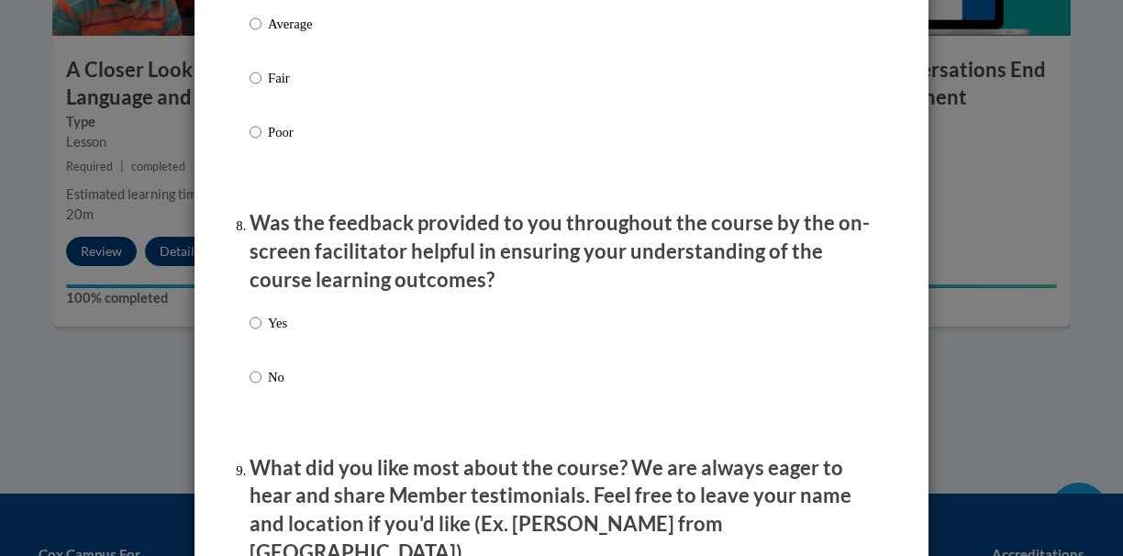
click at [271, 328] on p "Yes" at bounding box center [277, 323] width 19 height 20
click at [261, 328] on input "Yes" at bounding box center [255, 323] width 12 height 20
radio input "true"
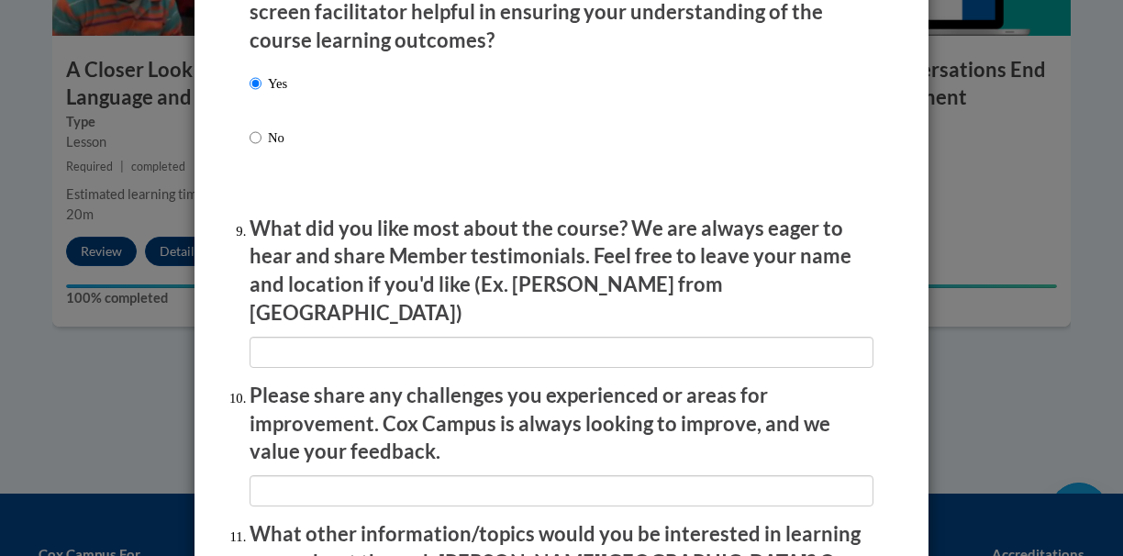
scroll to position [2910, 0]
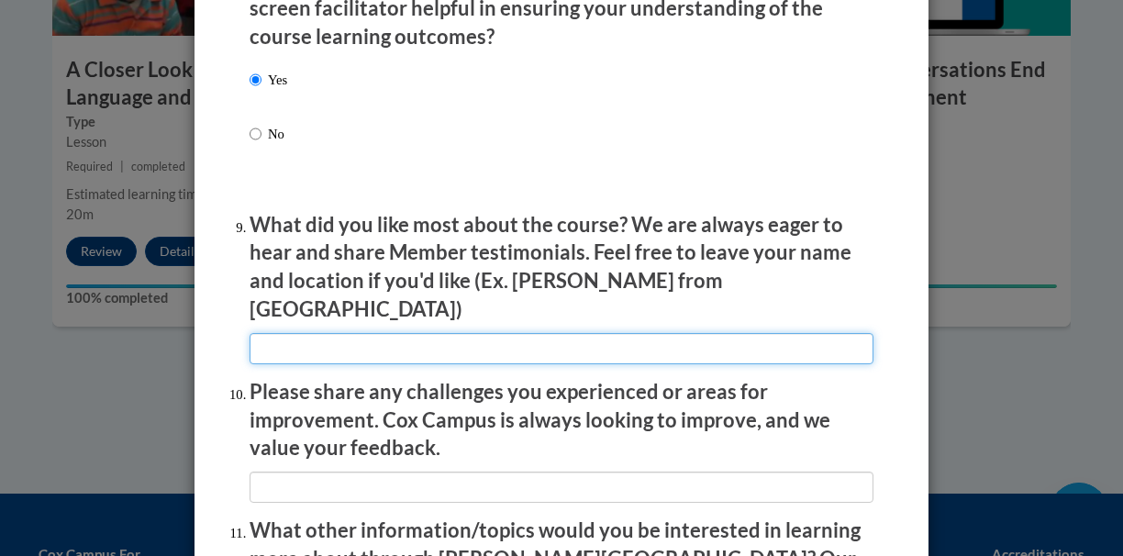
click at [296, 333] on input "textbox" at bounding box center [561, 348] width 624 height 31
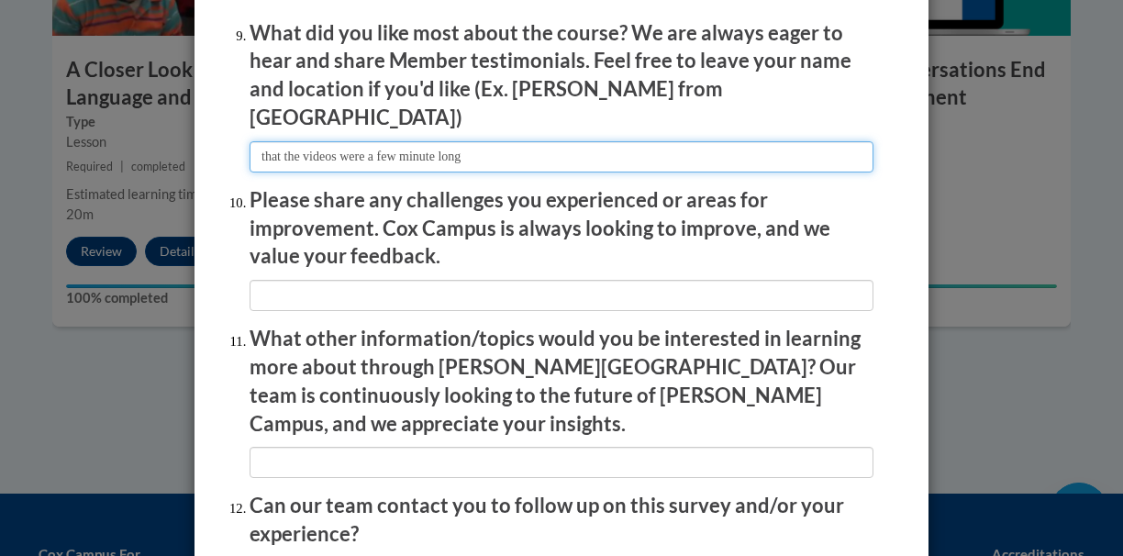
scroll to position [3110, 0]
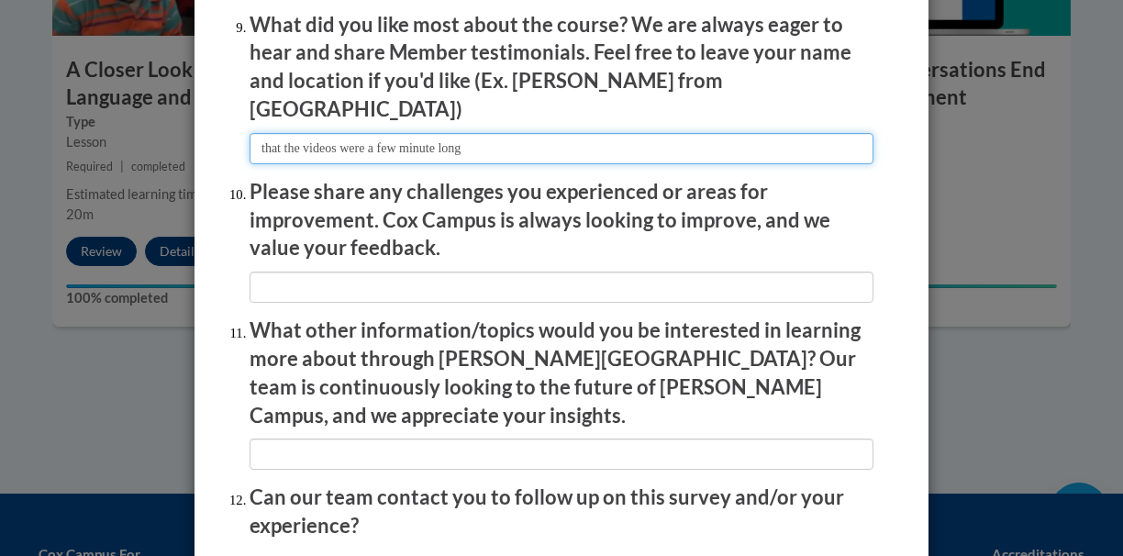
type input "that the videos were a few minute long"
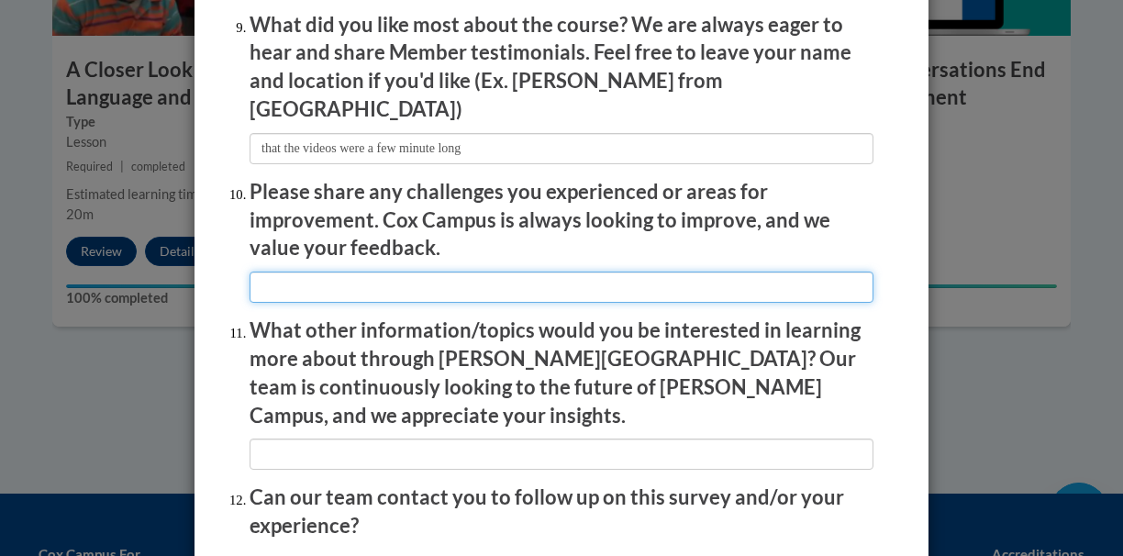
click at [506, 271] on input "textbox" at bounding box center [561, 286] width 624 height 31
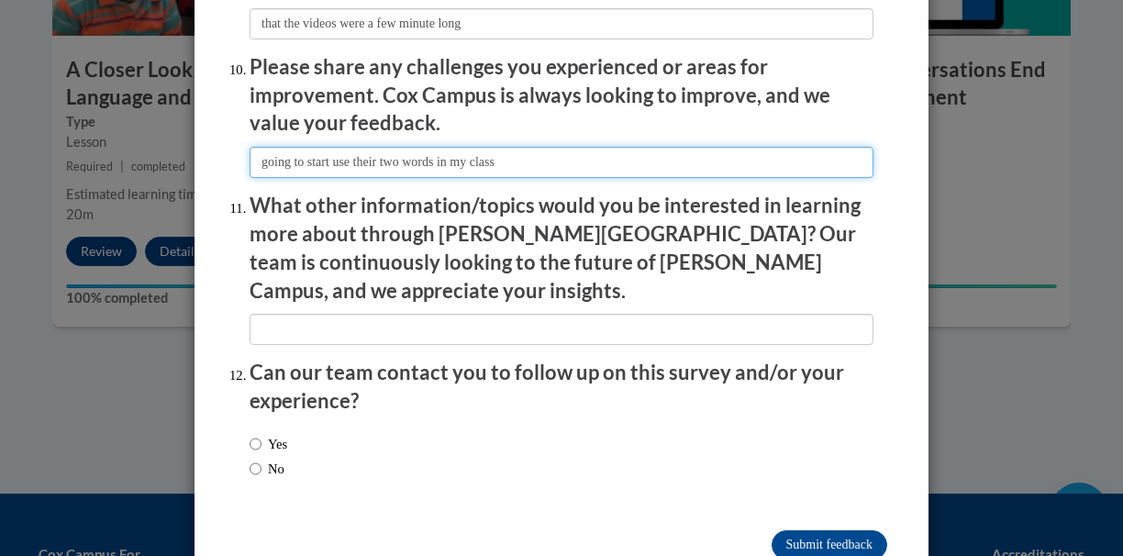
scroll to position [3234, 0]
type input "going to start use their two words in my class"
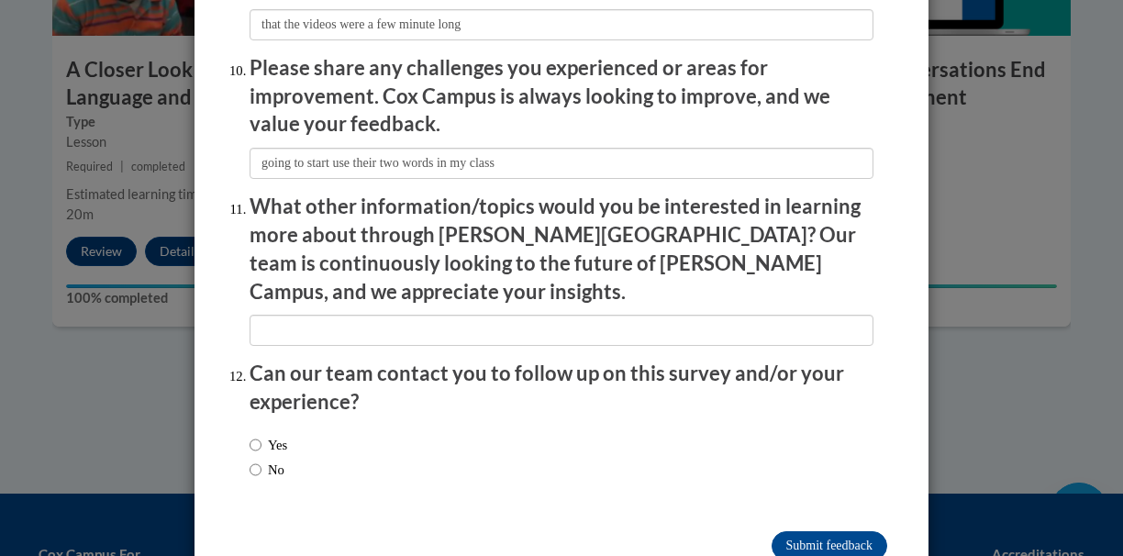
click at [265, 459] on label "No" at bounding box center [266, 469] width 35 height 20
click at [261, 459] on input "No" at bounding box center [255, 469] width 12 height 20
radio input "true"
click at [852, 531] on input "Submit feedback" at bounding box center [829, 545] width 116 height 29
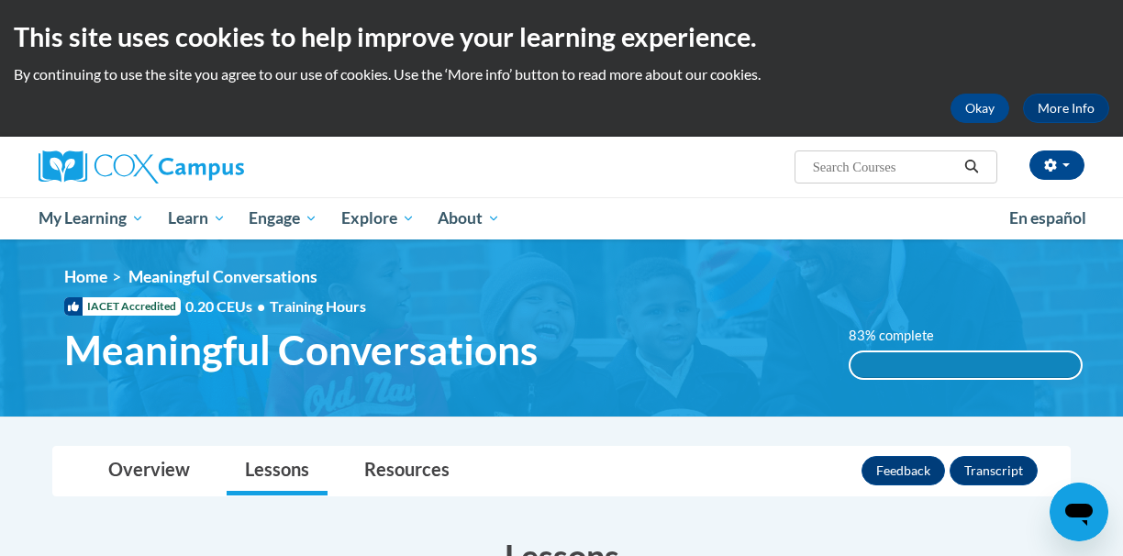
scroll to position [0, 0]
click at [966, 105] on button "Okay" at bounding box center [979, 108] width 59 height 29
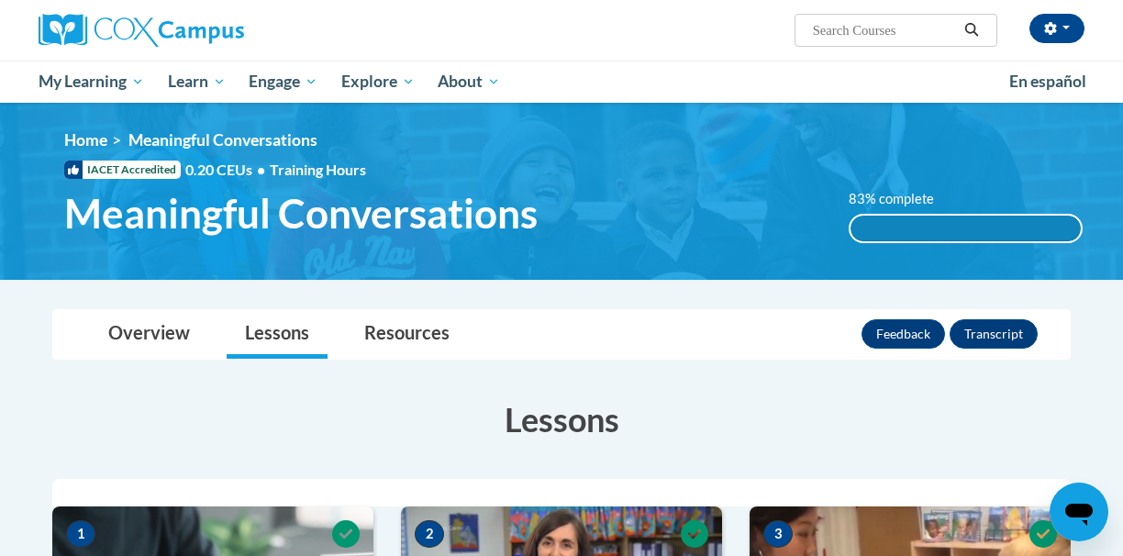
click at [912, 227] on div "83% complete" at bounding box center [965, 229] width 230 height 26
click at [404, 345] on link "Resources" at bounding box center [407, 334] width 122 height 49
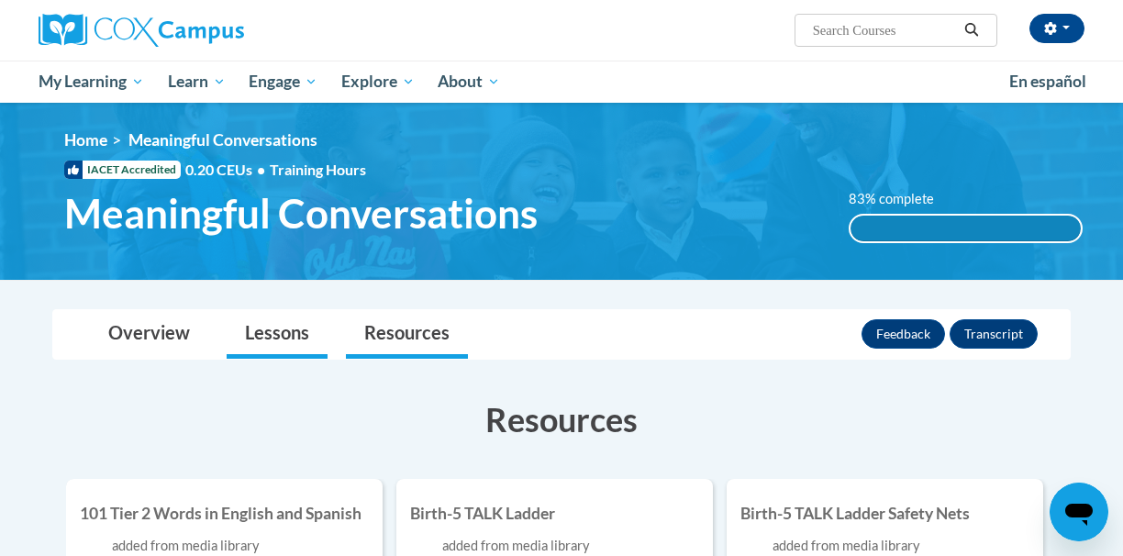
click at [291, 329] on link "Lessons" at bounding box center [277, 334] width 101 height 49
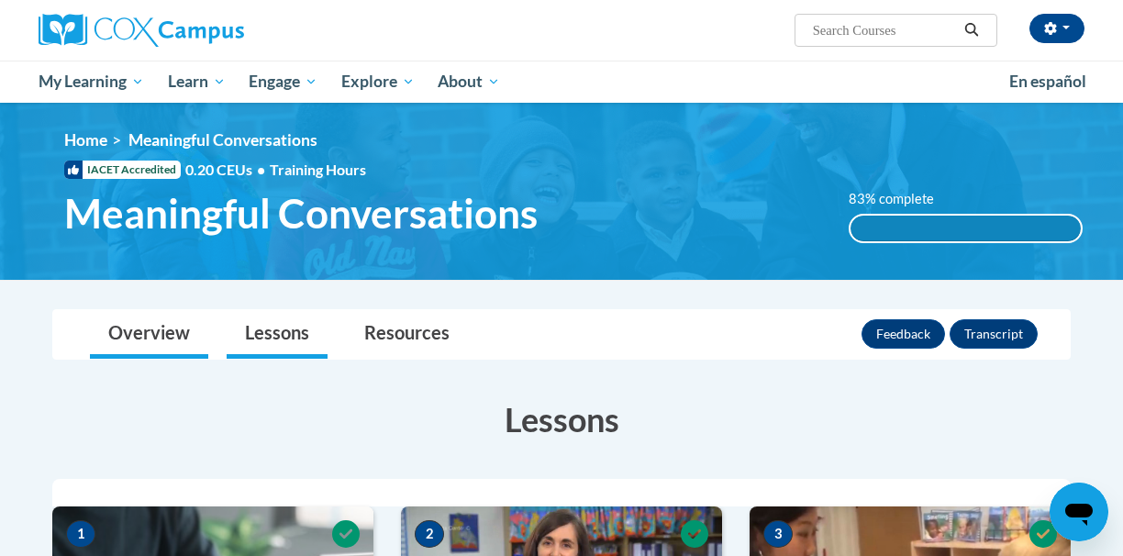
click at [183, 327] on link "Overview" at bounding box center [149, 334] width 118 height 49
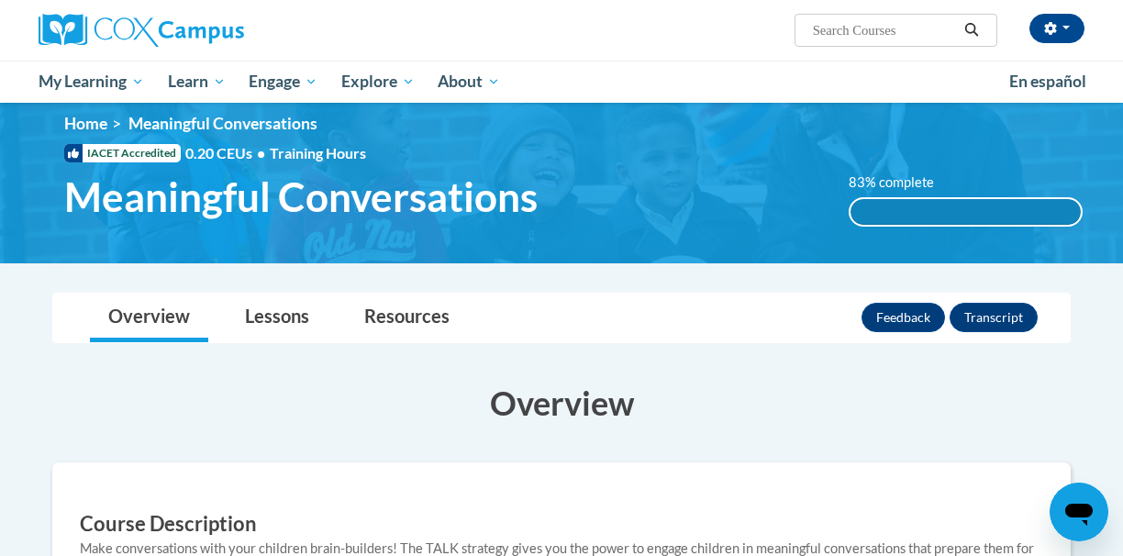
scroll to position [20, 0]
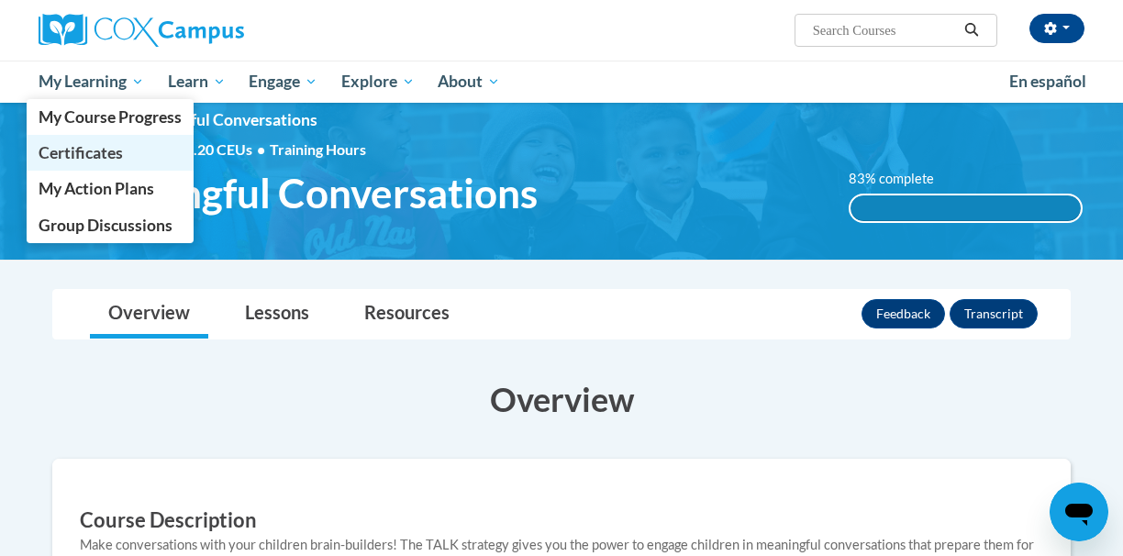
click at [123, 160] on span "Certificates" at bounding box center [81, 152] width 84 height 19
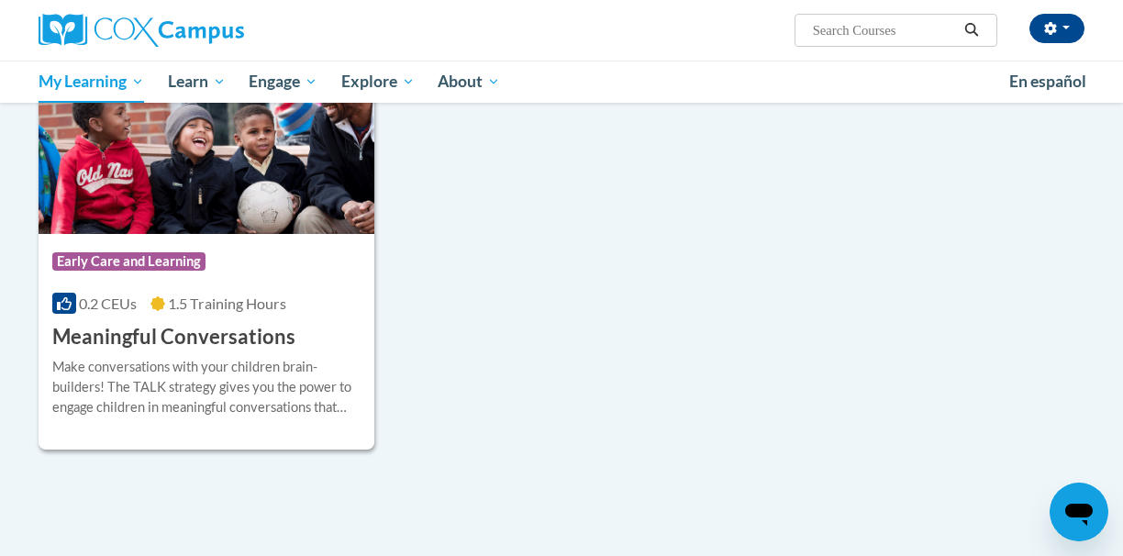
scroll to position [408, 0]
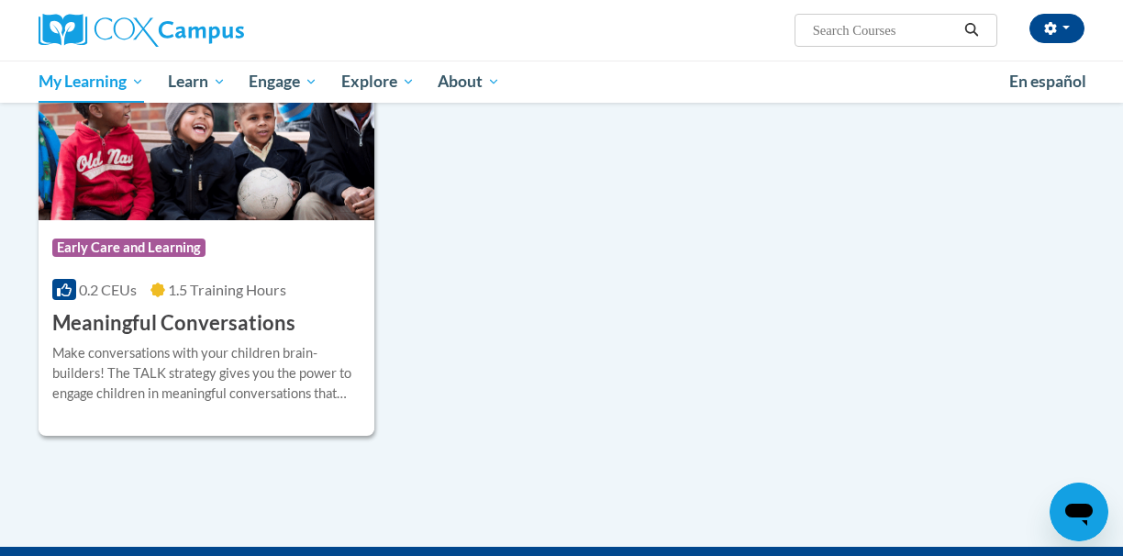
click at [257, 354] on div "Make conversations with your children brain-builders! The TALK strategy gives y…" at bounding box center [206, 373] width 308 height 61
